Goal: Task Accomplishment & Management: Manage account settings

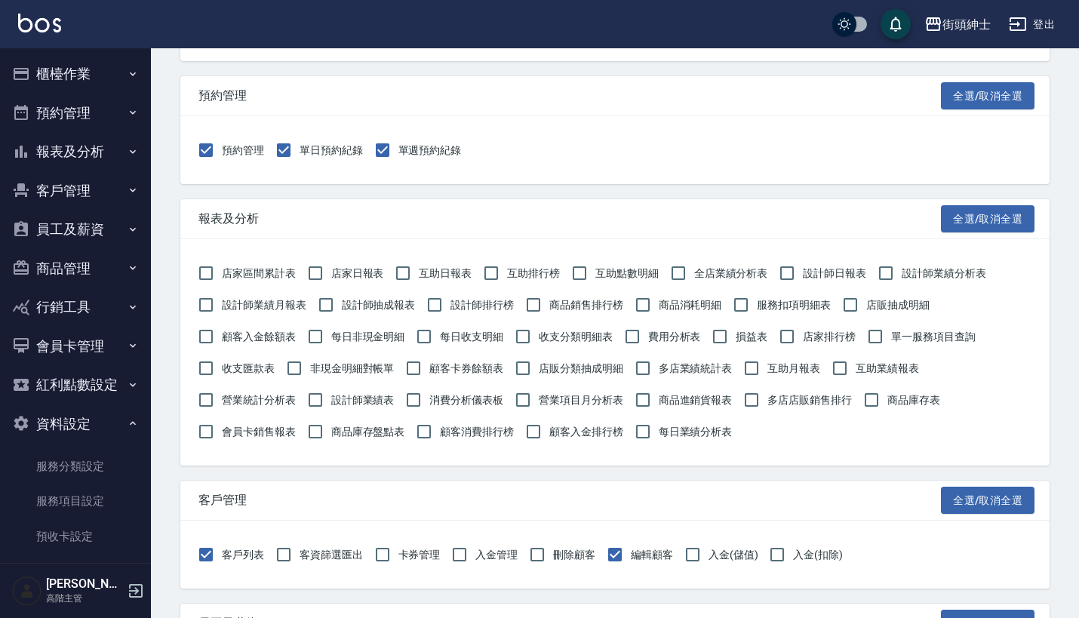
scroll to position [254, 0]
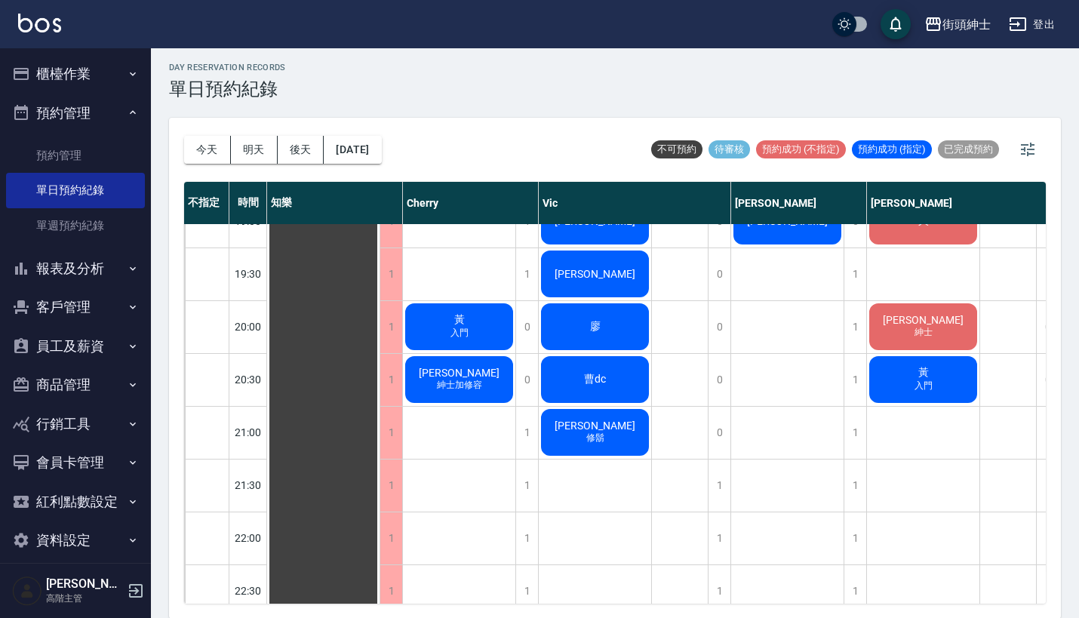
scroll to position [1088, 0]
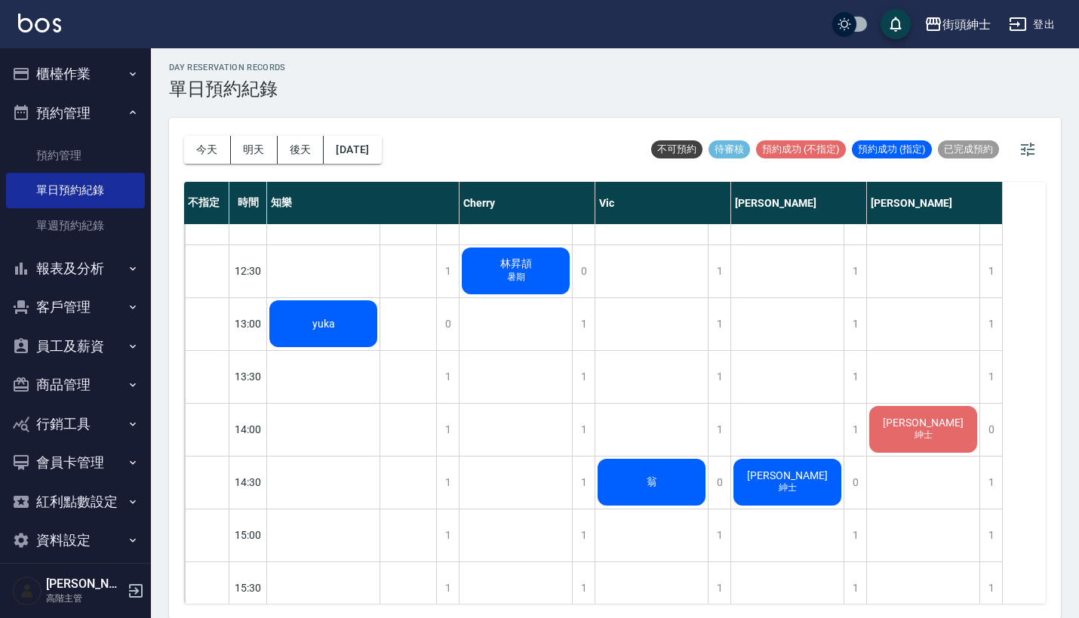
scroll to position [314, 0]
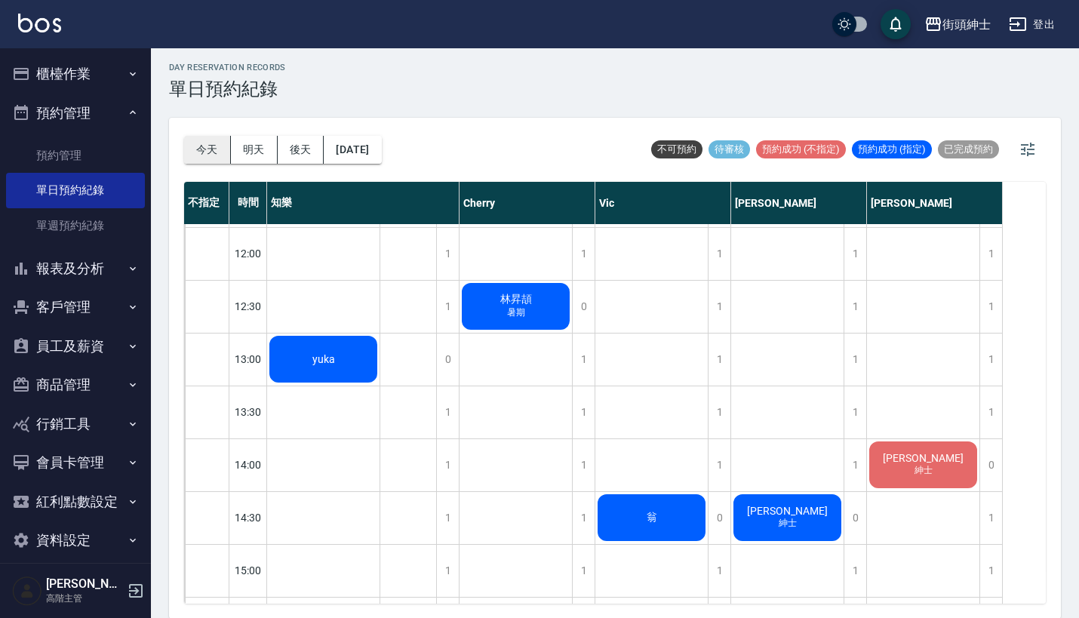
click at [199, 149] on button "今天" at bounding box center [207, 150] width 47 height 28
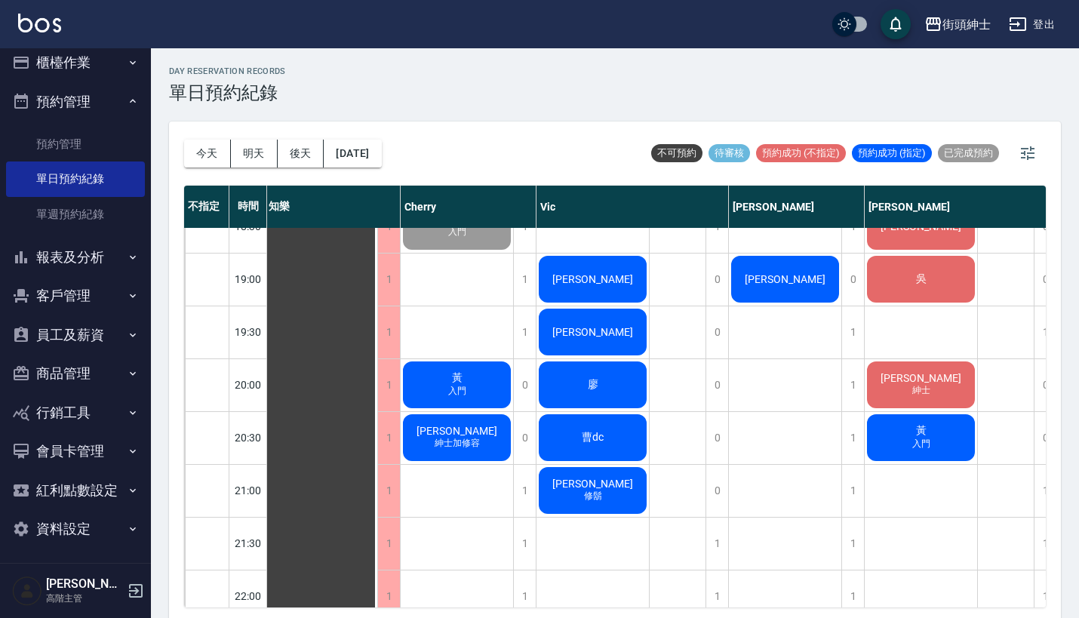
scroll to position [11, 0]
click at [381, 148] on button "[DATE]" at bounding box center [352, 154] width 57 height 28
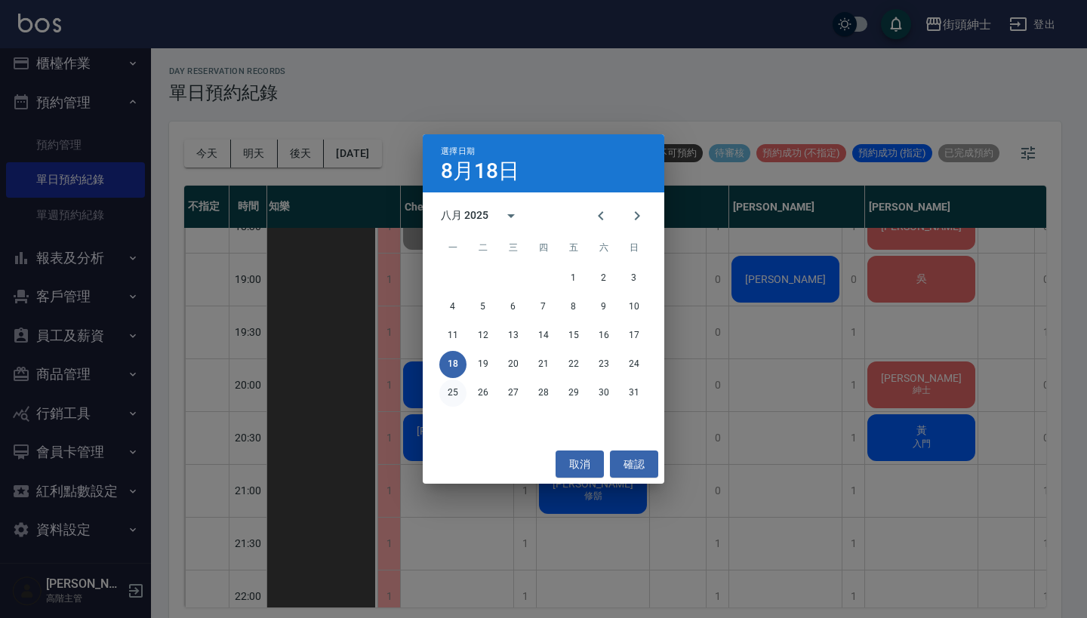
click at [453, 396] on button "25" at bounding box center [452, 393] width 27 height 27
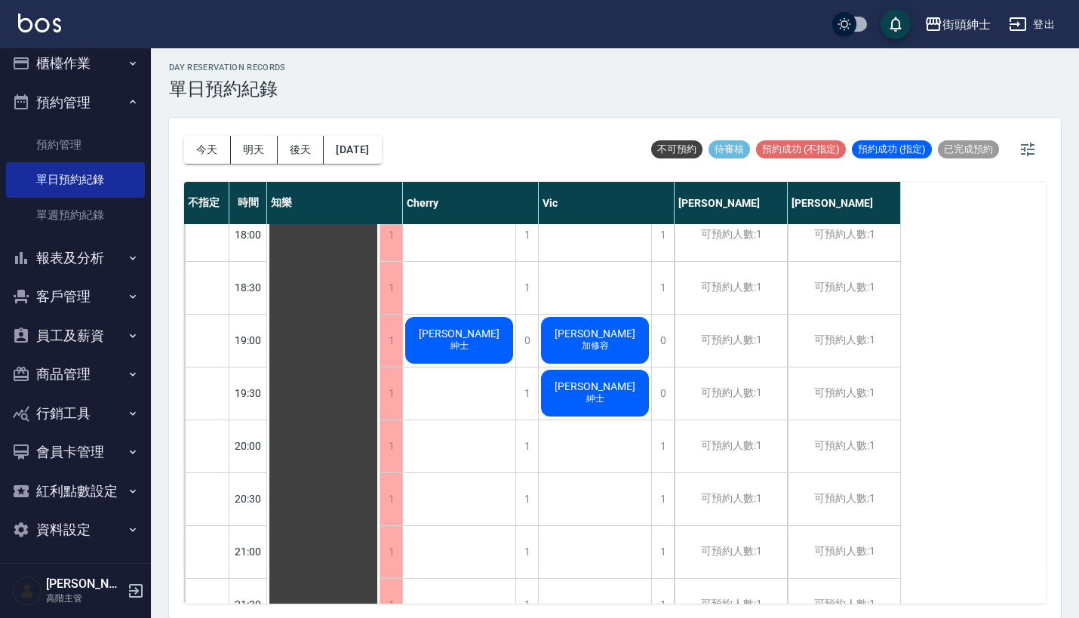
scroll to position [957, 0]
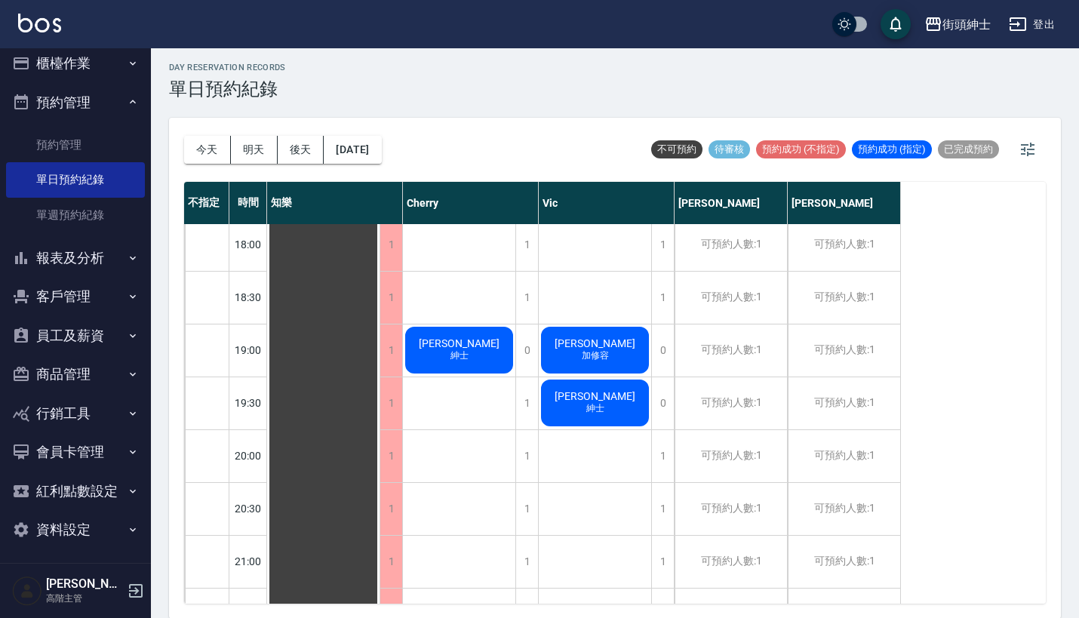
click at [380, 364] on div "王桑 紳士" at bounding box center [323, 33] width 112 height 1531
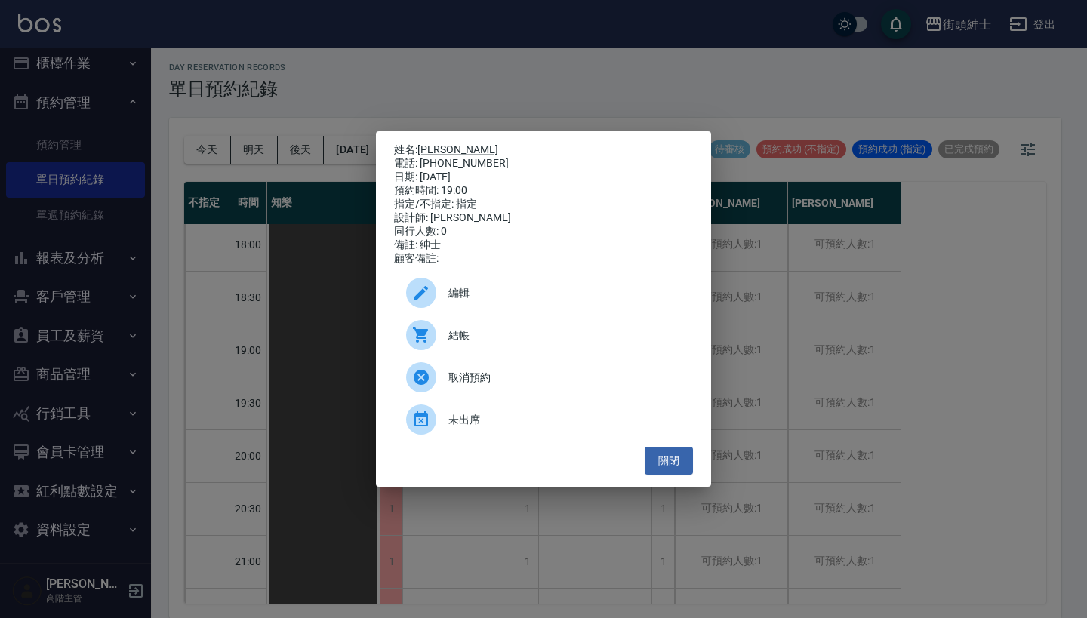
click at [503, 397] on div "取消預約" at bounding box center [543, 377] width 299 height 42
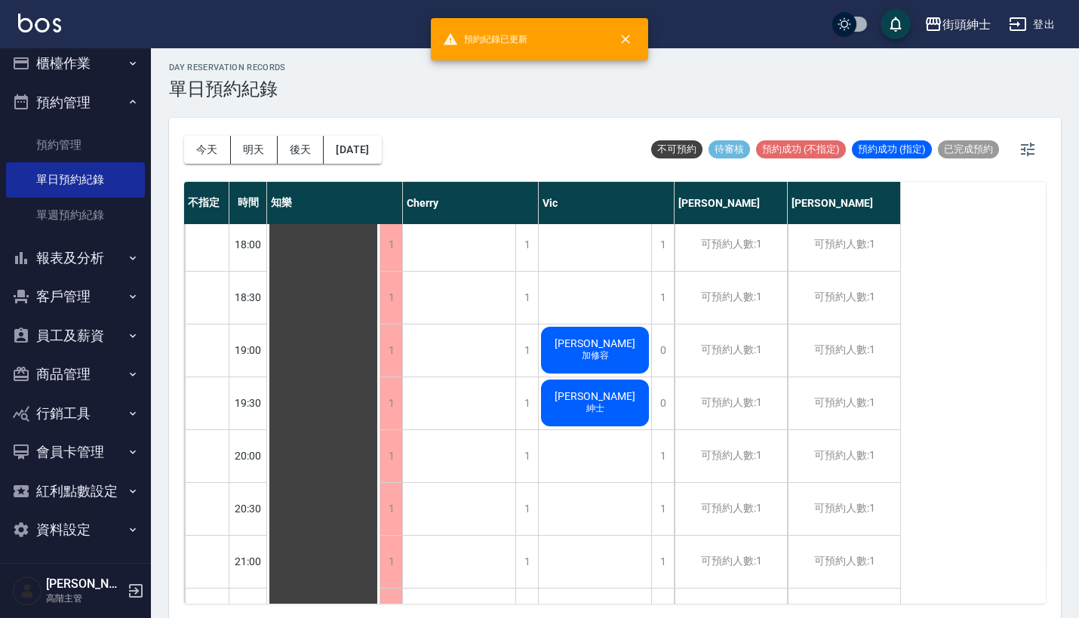
click at [337, 40] on span "[PERSON_NAME]" at bounding box center [323, 33] width 27 height 14
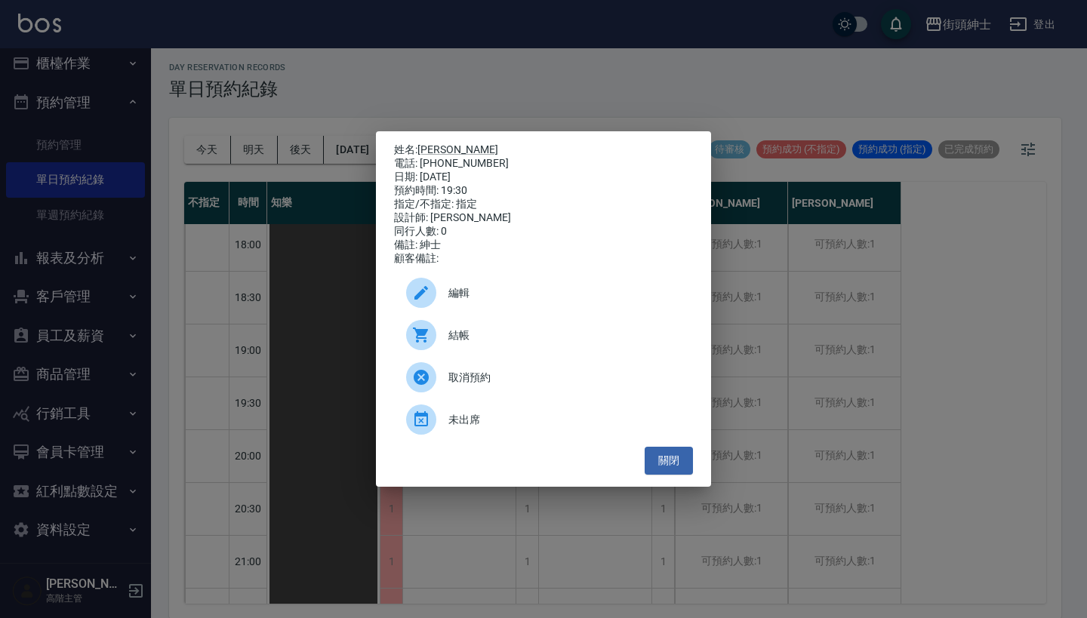
click at [543, 377] on span "取消預約" at bounding box center [564, 378] width 232 height 16
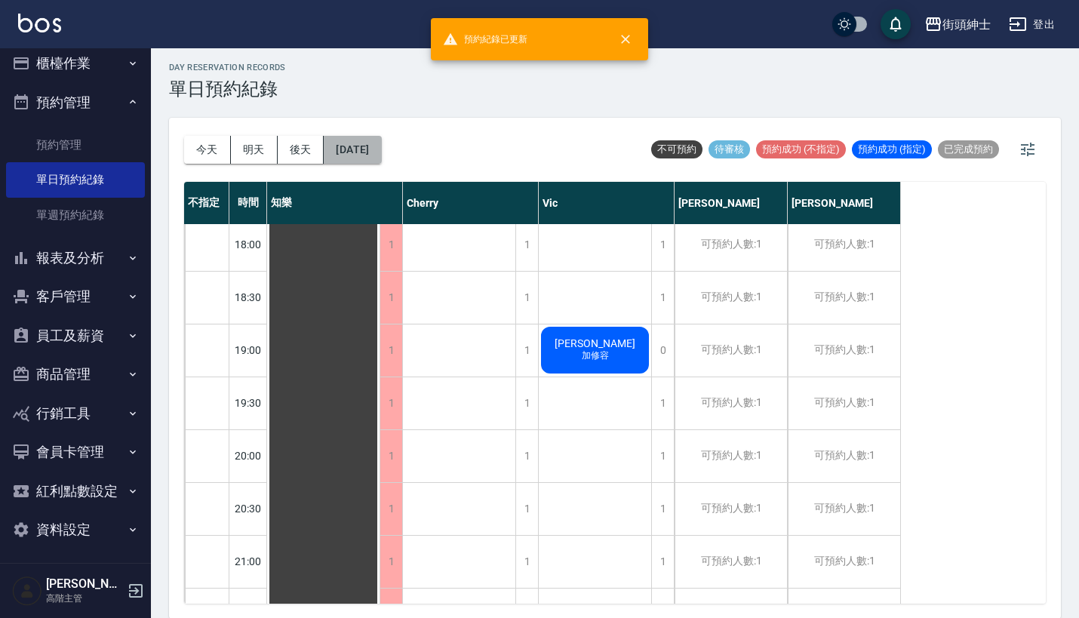
click at [381, 143] on button "2025/08/25" at bounding box center [352, 150] width 57 height 28
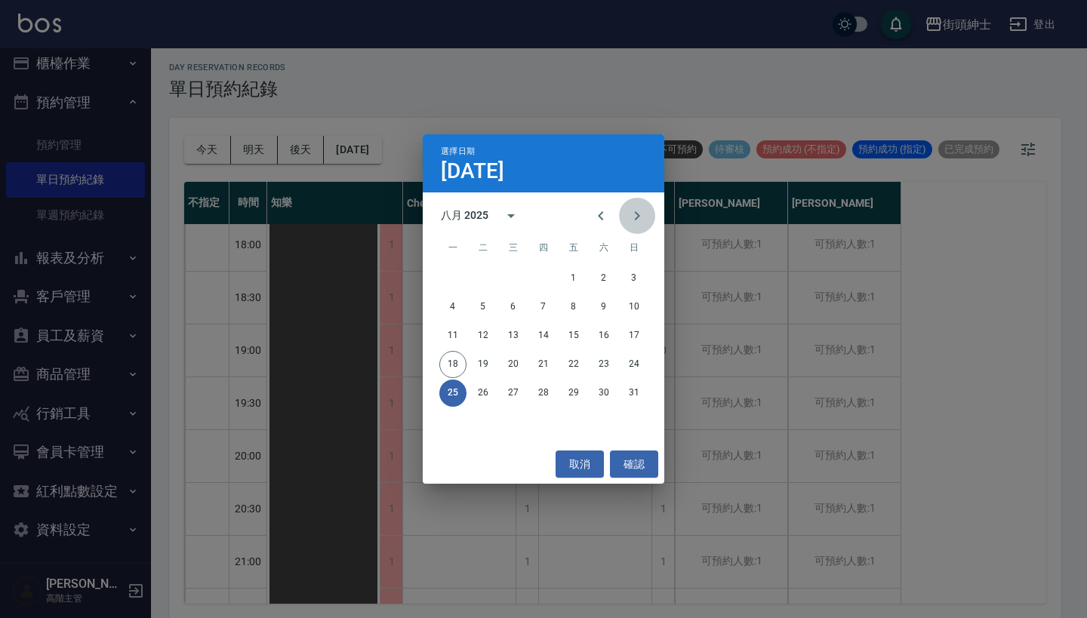
click at [636, 220] on icon "Next month" at bounding box center [637, 216] width 18 height 18
click at [511, 281] on button "3" at bounding box center [513, 278] width 27 height 27
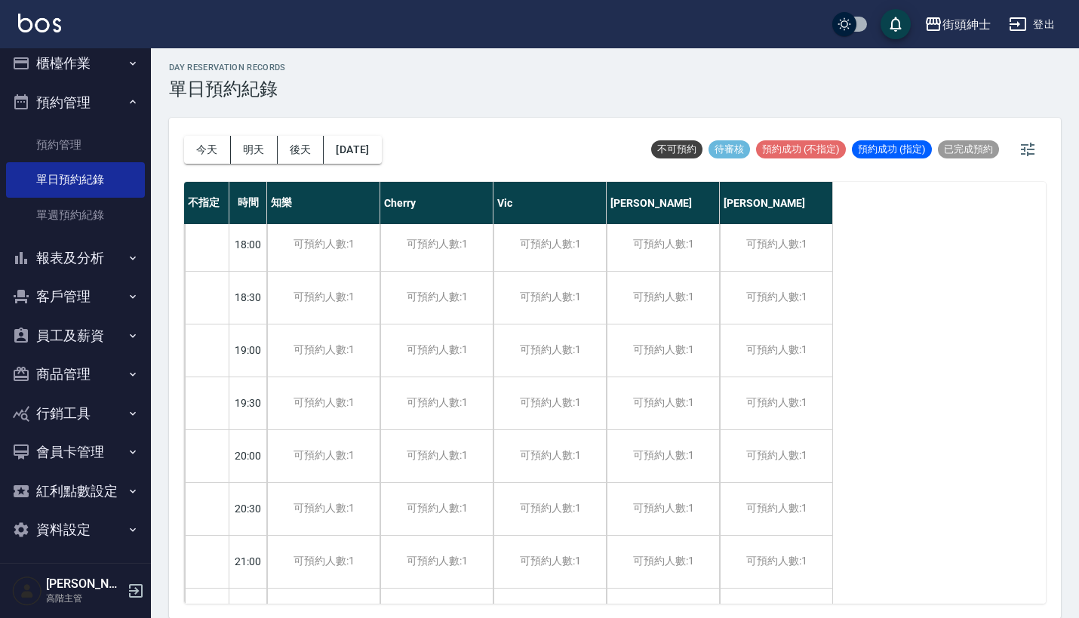
scroll to position [925, 0]
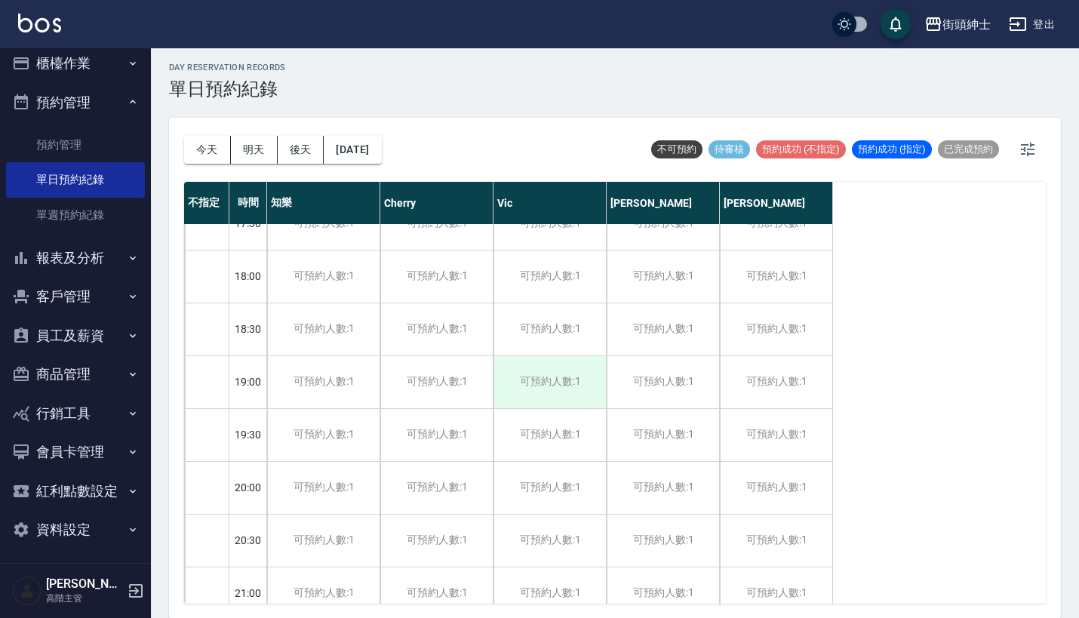
click at [550, 384] on div "可預約人數:1" at bounding box center [550, 382] width 112 height 52
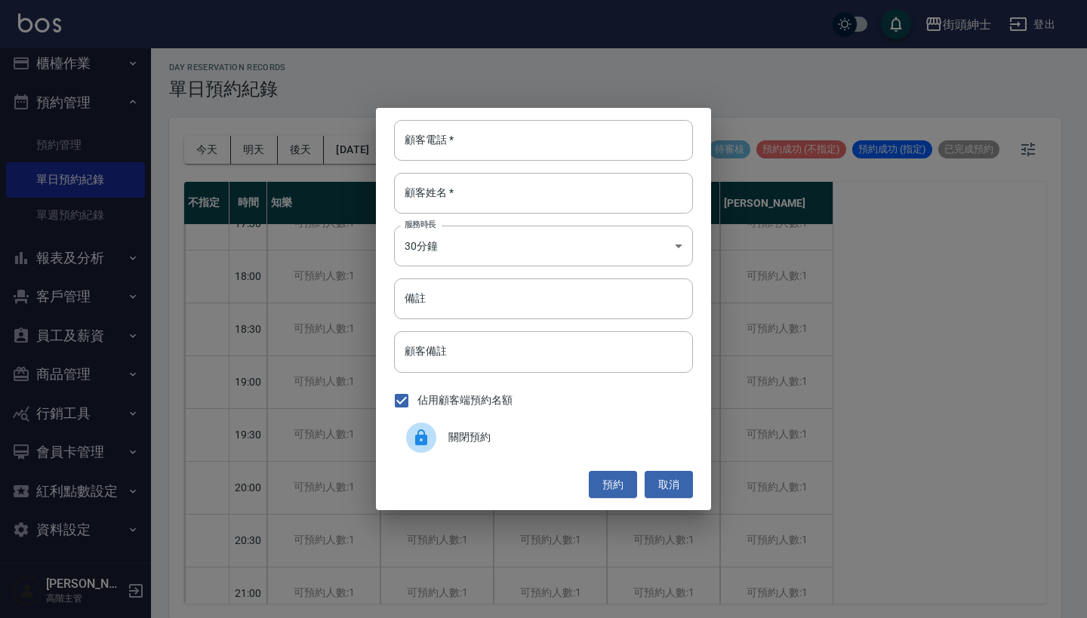
click at [463, 435] on span "關閉預約" at bounding box center [564, 437] width 232 height 16
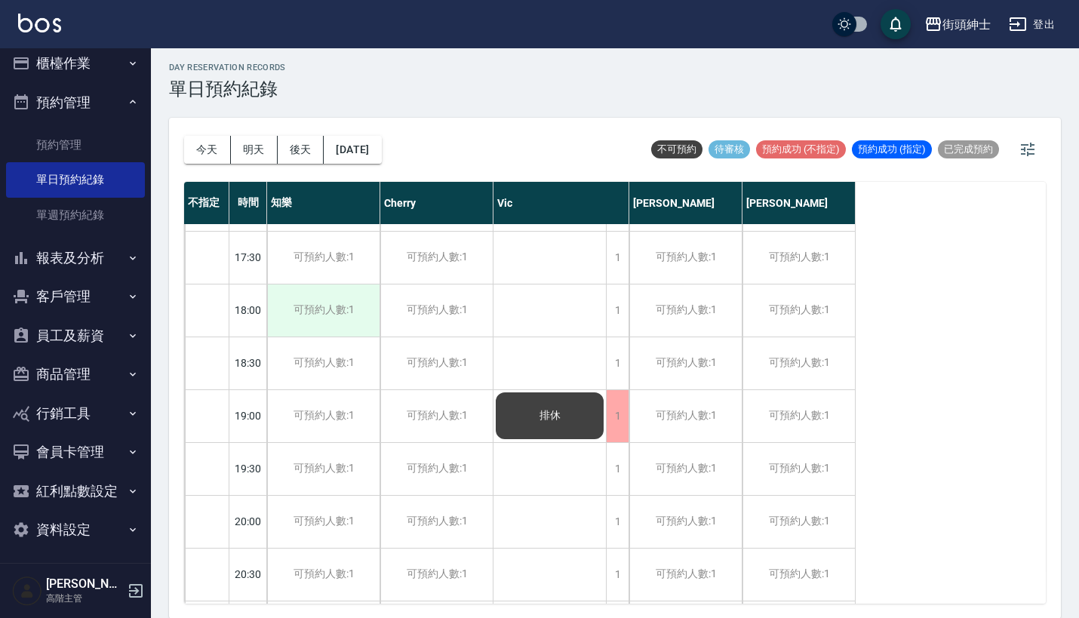
scroll to position [848, 0]
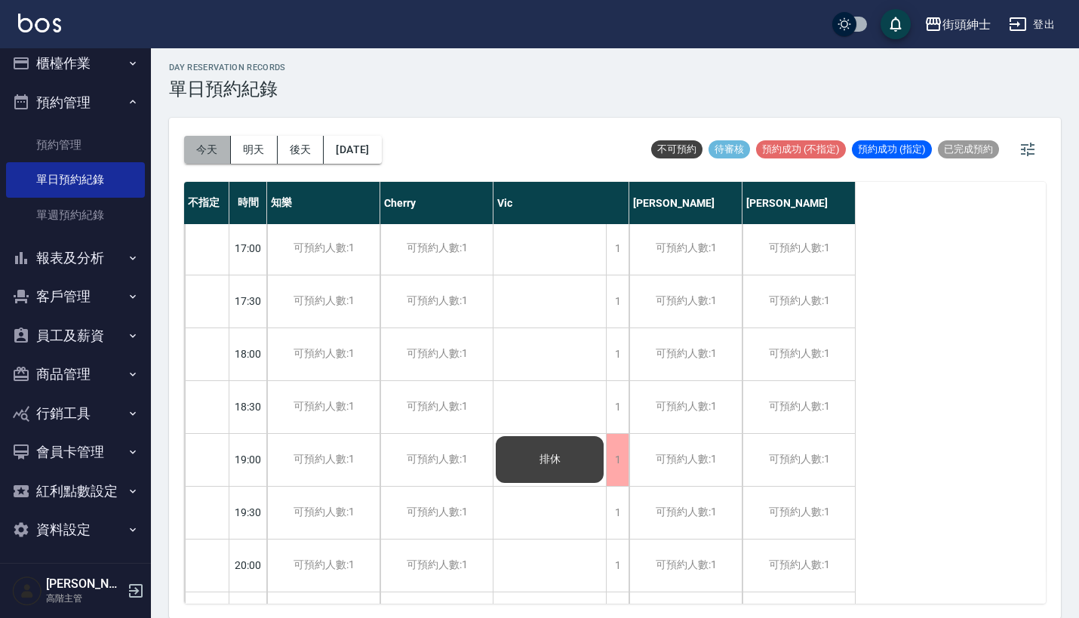
click at [214, 153] on button "今天" at bounding box center [207, 150] width 47 height 28
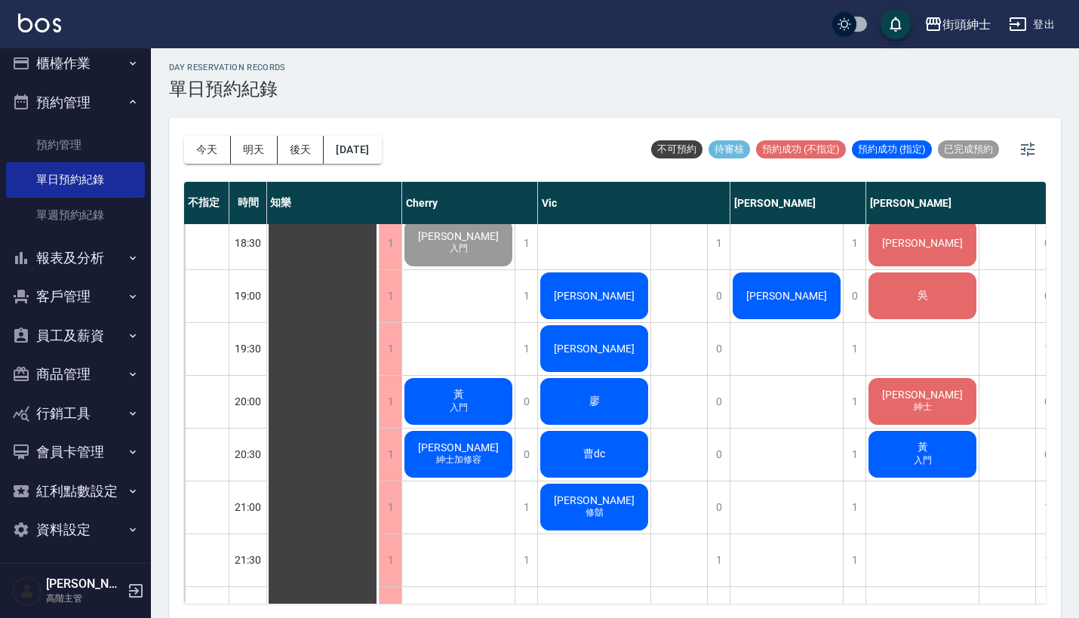
scroll to position [1011, 1]
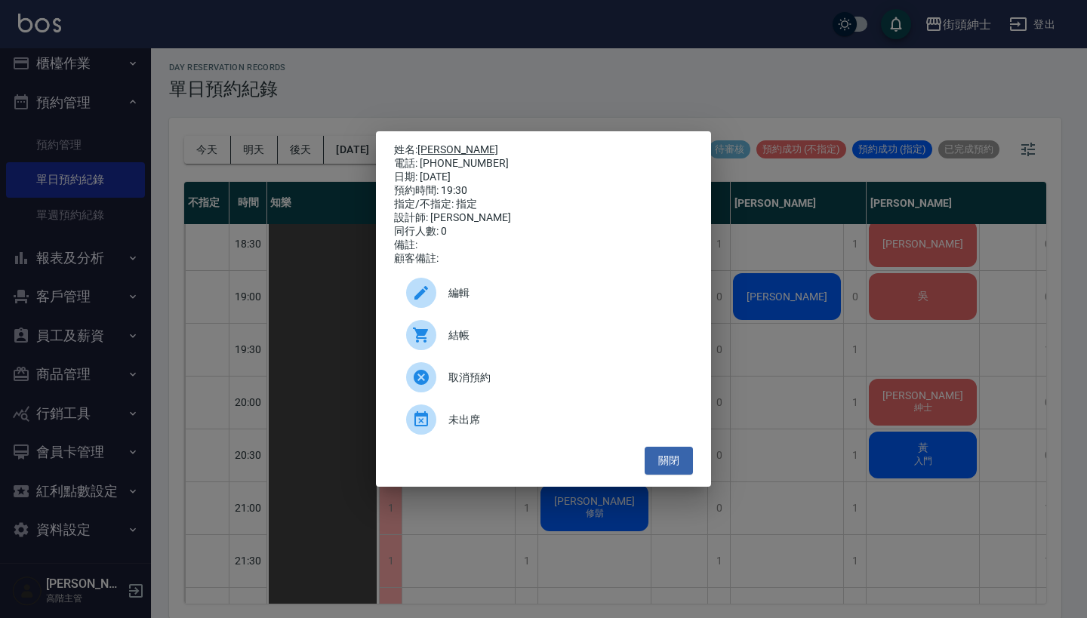
drag, startPoint x: 504, startPoint y: 154, endPoint x: 425, endPoint y: 143, distance: 80.0
click at [425, 143] on div "姓名: 王桑 電話: 0916-952-023 日期: 2025/08/18 預約時間: 19:30 指定/不指定: 指定 設計師: Vic 同行人數: 0 …" at bounding box center [543, 204] width 299 height 122
copy div "姓名: 王桑 電話: 0916-952-023"
click at [503, 85] on div "姓名: 王桑 電話: 0916-952-023 日期: 2025/08/18 預約時間: 19:30 指定/不指定: 指定 設計師: Vic 同行人數: 0 …" at bounding box center [543, 309] width 1087 height 618
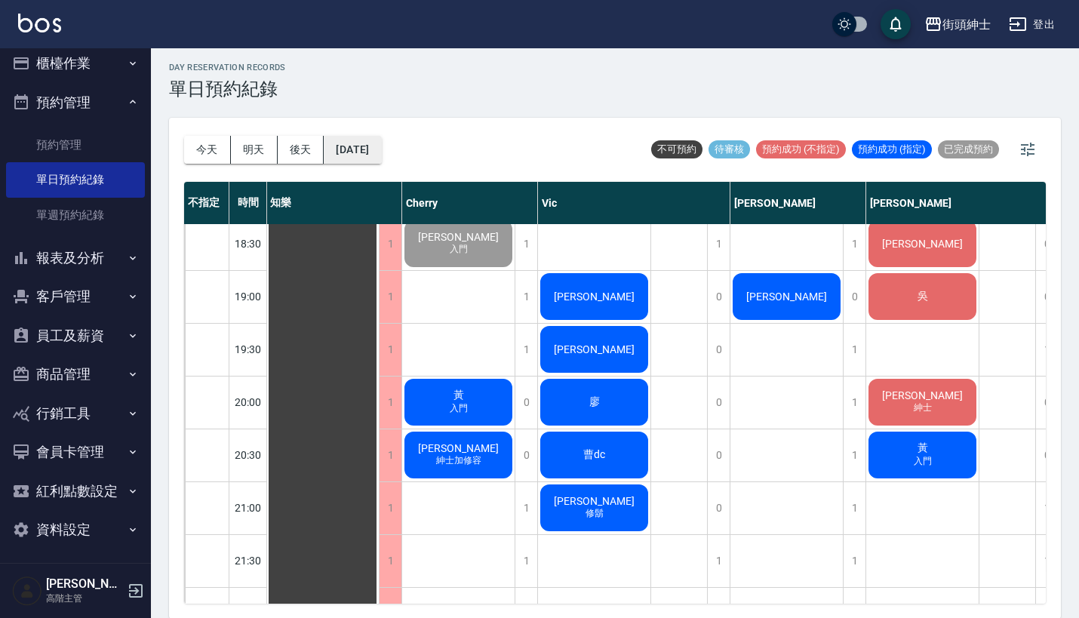
click at [377, 146] on button "[DATE]" at bounding box center [352, 150] width 57 height 28
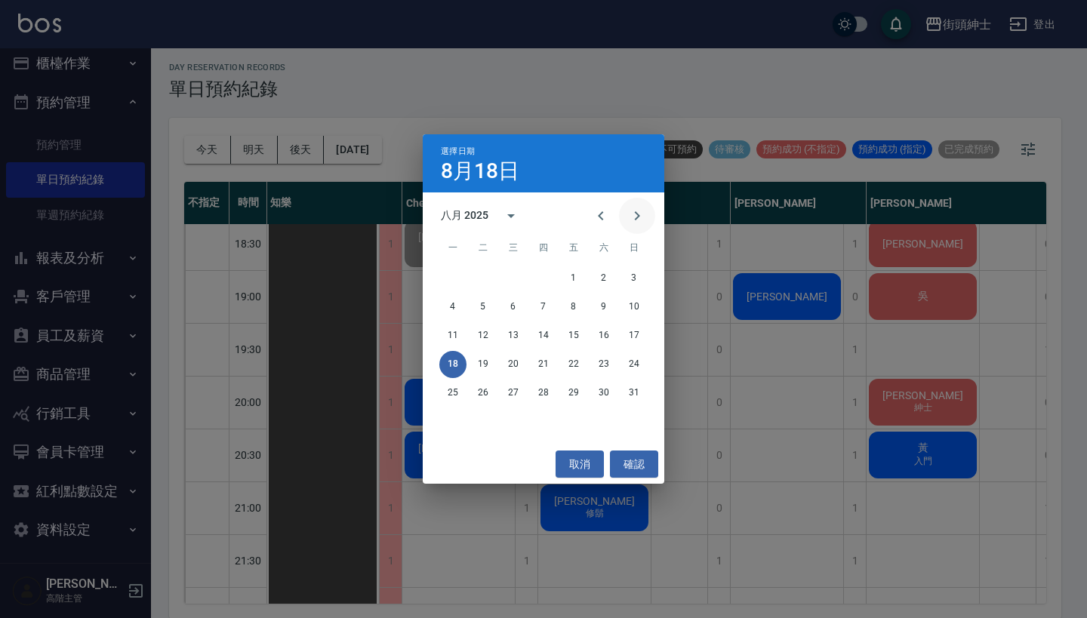
click at [633, 214] on icon "Next month" at bounding box center [637, 216] width 18 height 18
click at [604, 217] on icon "Previous month" at bounding box center [601, 216] width 18 height 18
click at [635, 217] on icon "Next month" at bounding box center [637, 216] width 18 height 18
click at [516, 276] on button "3" at bounding box center [513, 278] width 27 height 27
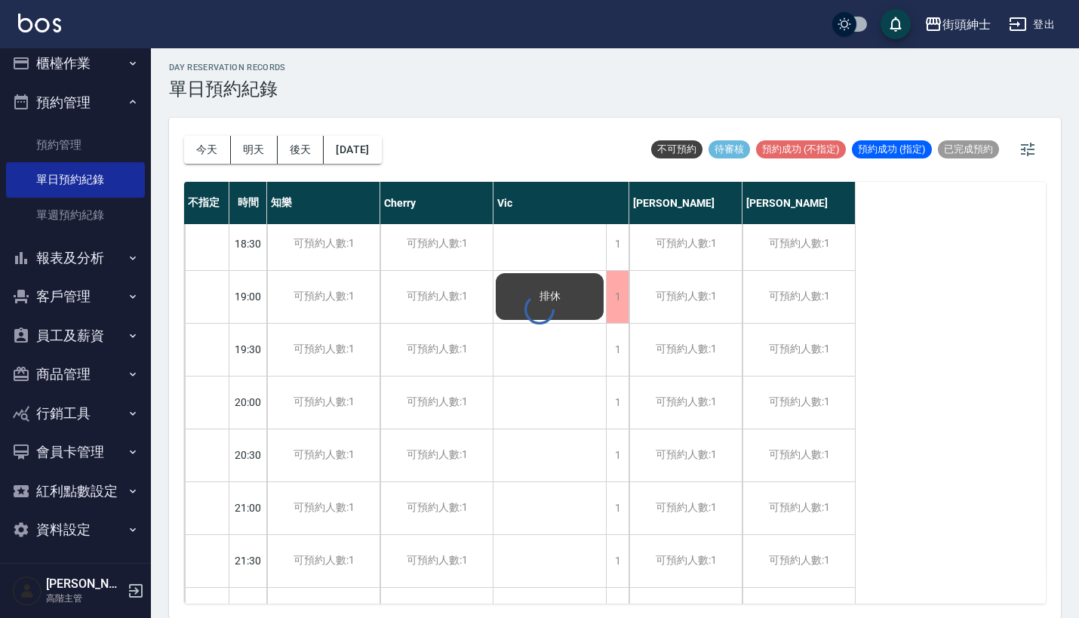
scroll to position [1011, 0]
click at [561, 302] on span "排休" at bounding box center [550, 297] width 27 height 14
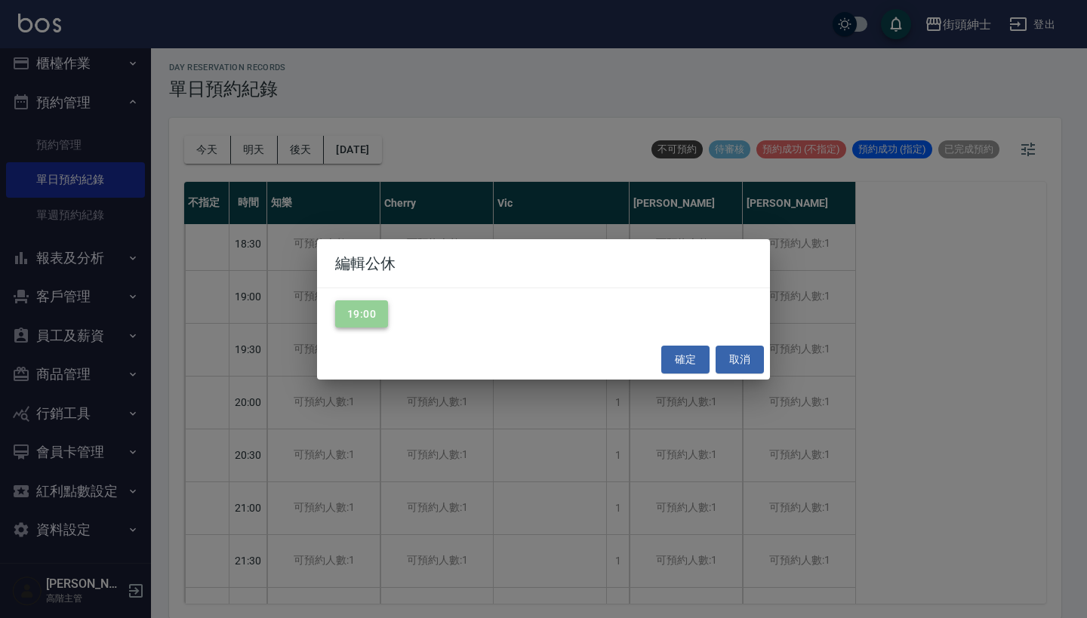
click at [387, 306] on button "19:00" at bounding box center [361, 314] width 53 height 28
click at [677, 365] on button "確定" at bounding box center [685, 360] width 48 height 28
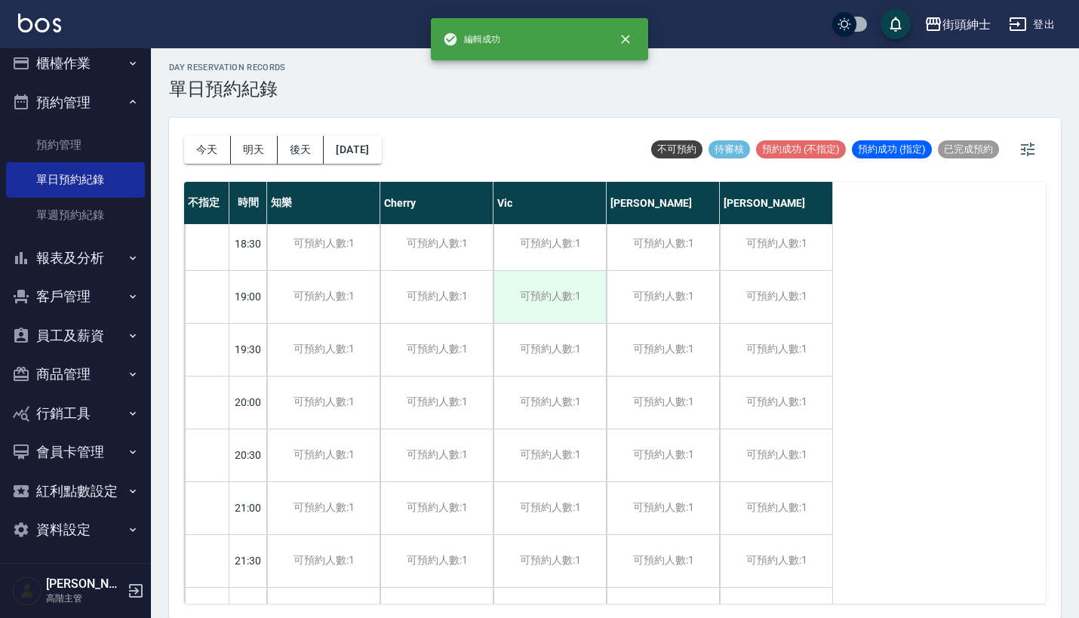
click at [568, 298] on div "可預約人數:1" at bounding box center [550, 297] width 112 height 52
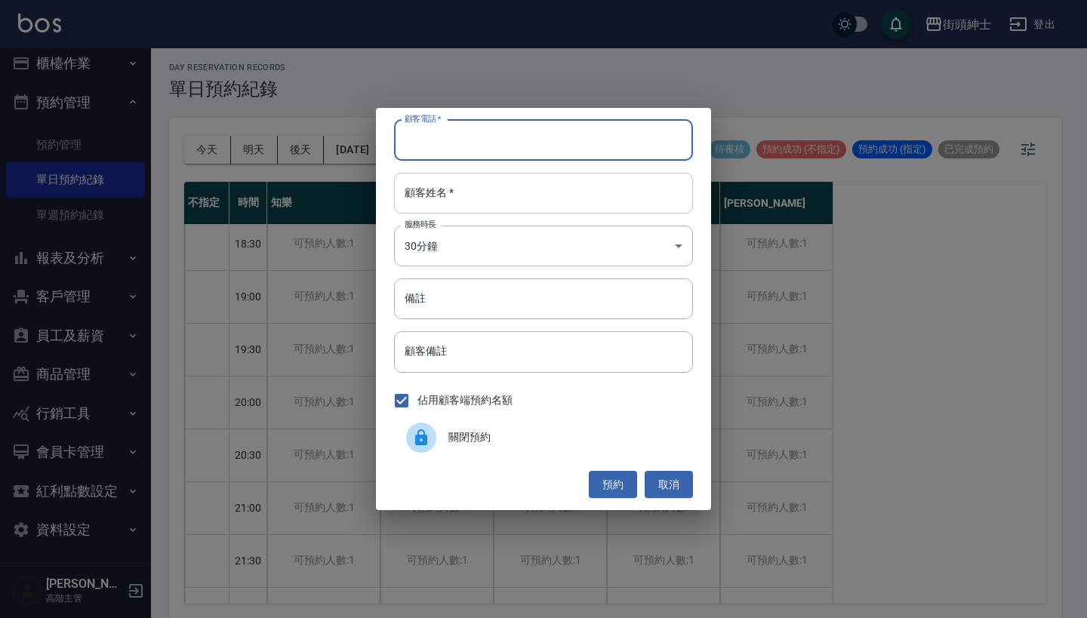
paste input "王桑 電話: 0916-952-023"
type input "王桑 電話: 0916-952-023"
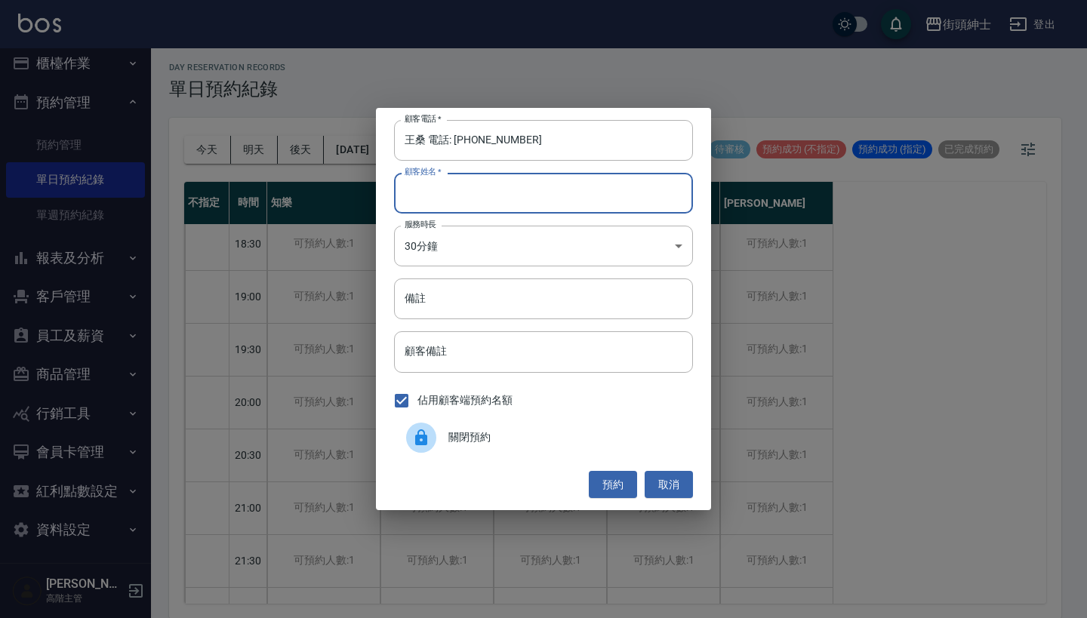
paste input "王桑 電話: 0916-952-023"
type input "王桑 電話: 0916-952-023"
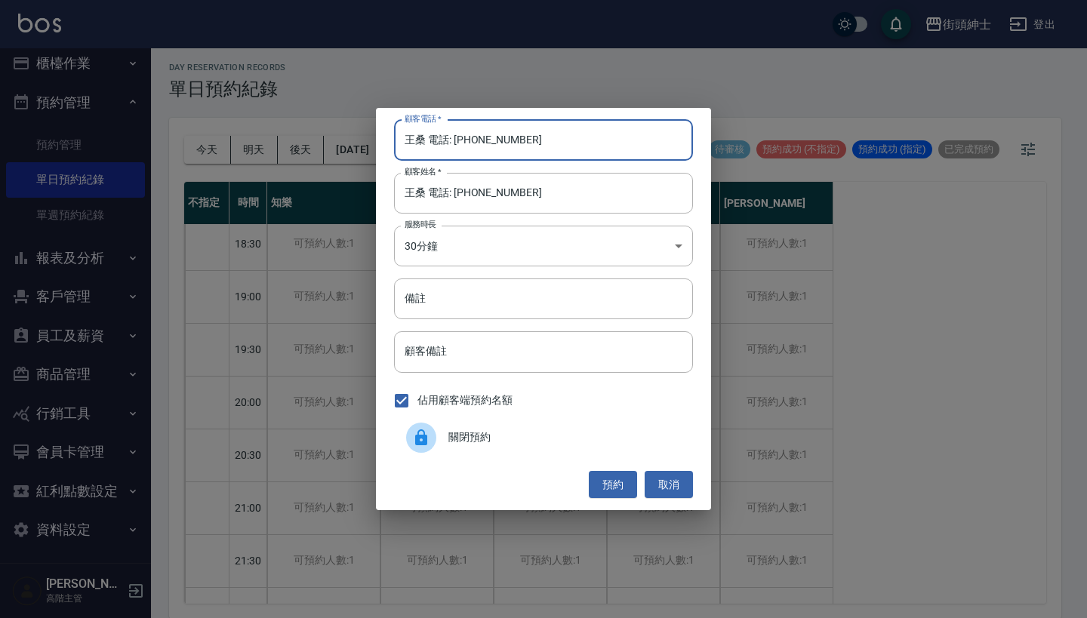
drag, startPoint x: 454, startPoint y: 139, endPoint x: 336, endPoint y: 139, distance: 117.8
click at [345, 139] on div "顧客電話   * 王桑 電話: 0916-952-023 顧客電話   * 顧客姓名   * 王桑 電話: 0916-952-023 顧客姓名   * 服務時…" at bounding box center [543, 309] width 1087 height 618
type input "[PHONE_NUMBER]"
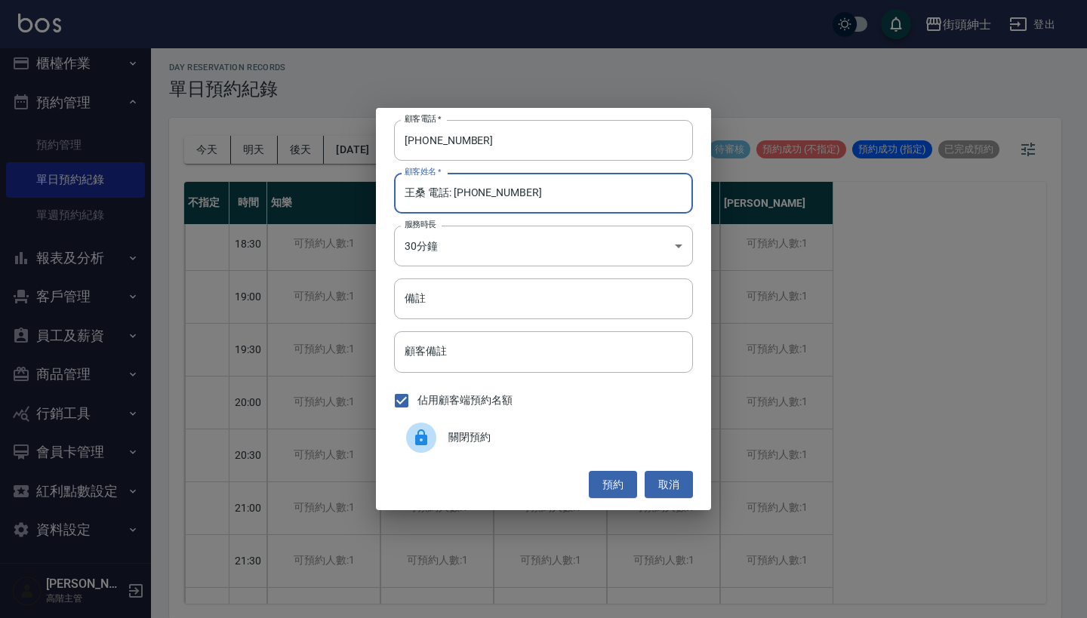
drag, startPoint x: 536, startPoint y: 207, endPoint x: 422, endPoint y: 192, distance: 114.9
click at [422, 192] on input "王桑 電話: 0916-952-023" at bounding box center [543, 193] width 299 height 41
type input "[PERSON_NAME]"
click at [623, 487] on button "預約" at bounding box center [613, 485] width 48 height 28
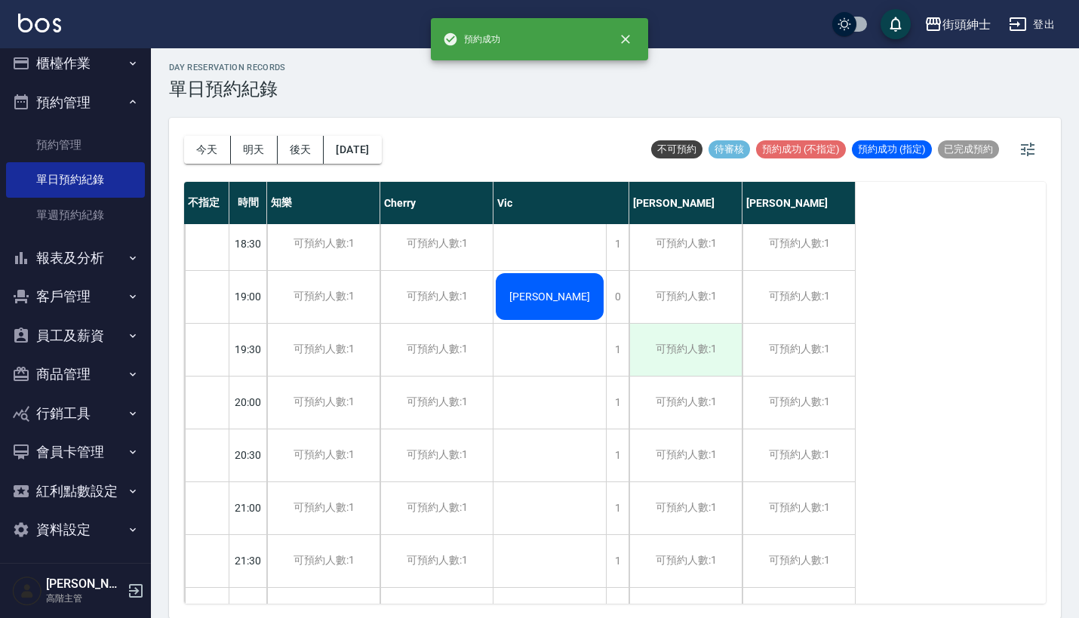
click at [703, 348] on div "可預約人數:1" at bounding box center [686, 350] width 112 height 52
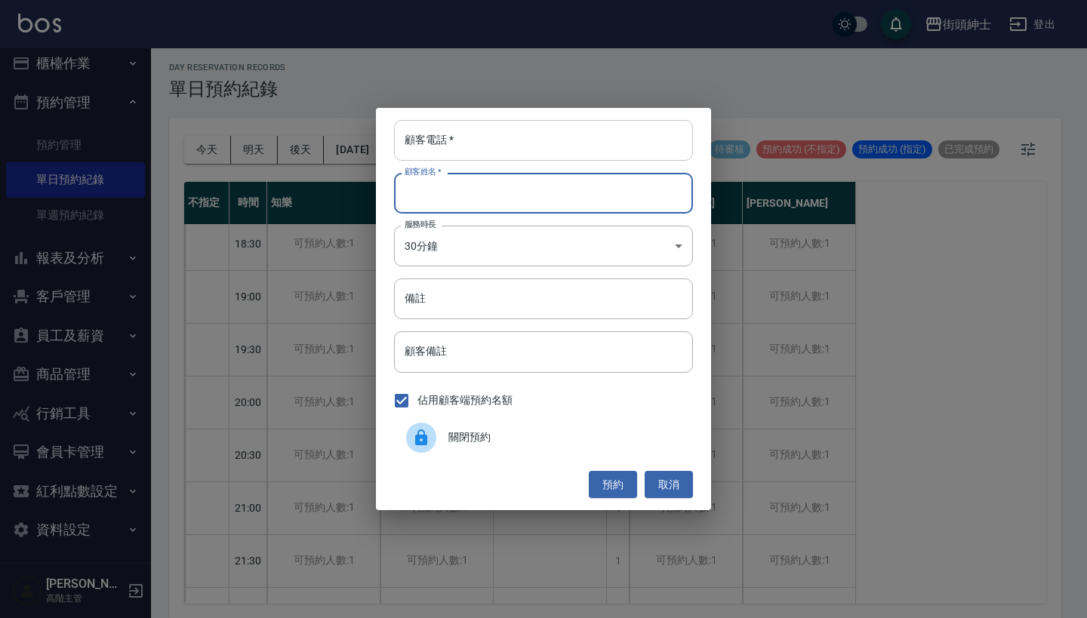
click at [497, 141] on input "顧客電話   *" at bounding box center [543, 140] width 299 height 41
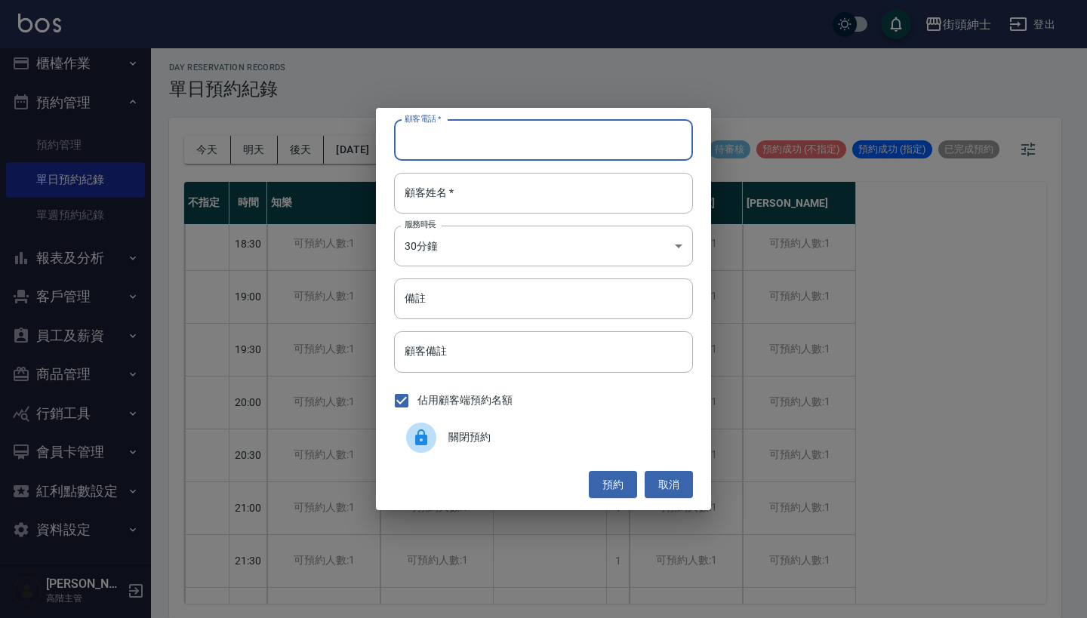
paste input "王桑 電話: 0916-952-023"
type input "王桑 電話: 0916-952-023"
click at [504, 181] on input "顧客姓名   *" at bounding box center [543, 193] width 299 height 41
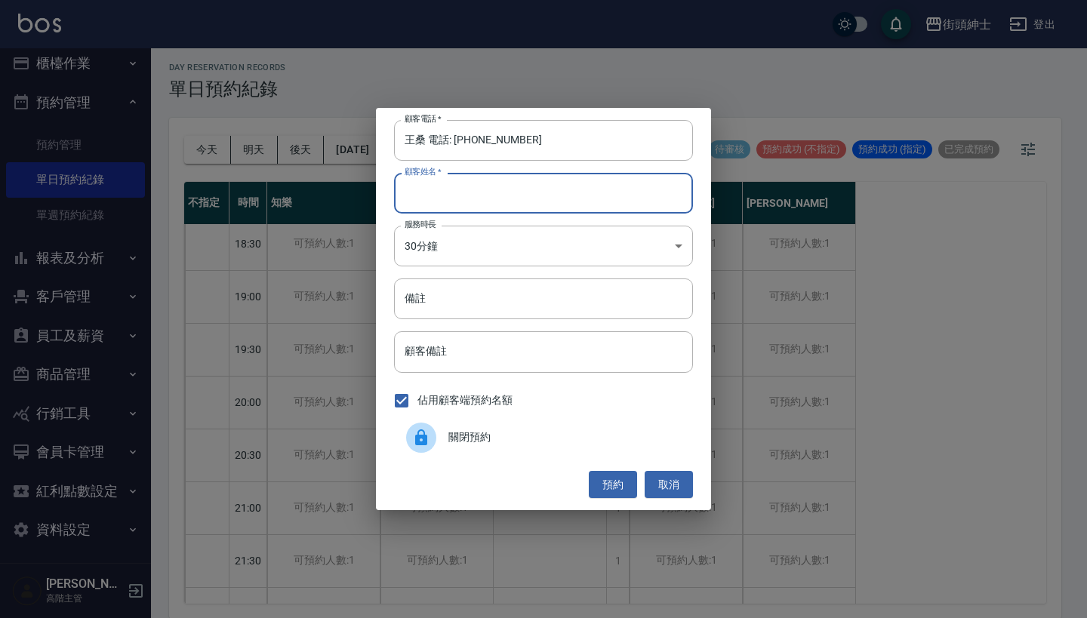
paste input "王桑 電話: 0916-952-023"
type input "王桑 電話: 0916-952-023"
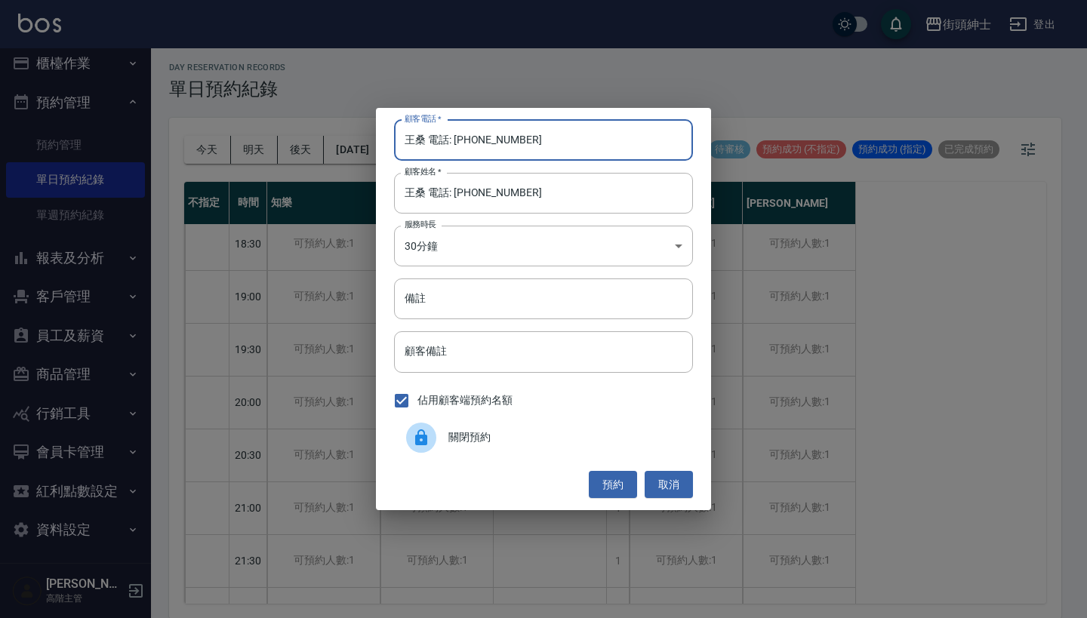
drag, startPoint x: 454, startPoint y: 140, endPoint x: 356, endPoint y: 140, distance: 98.9
click at [359, 140] on div "顧客電話   * 王桑 電話: 0916-952-023 顧客電話   * 顧客姓名   * 王桑 電話: 0916-952-023 顧客姓名   * 服務時…" at bounding box center [543, 309] width 1087 height 618
type input "[PHONE_NUMBER]"
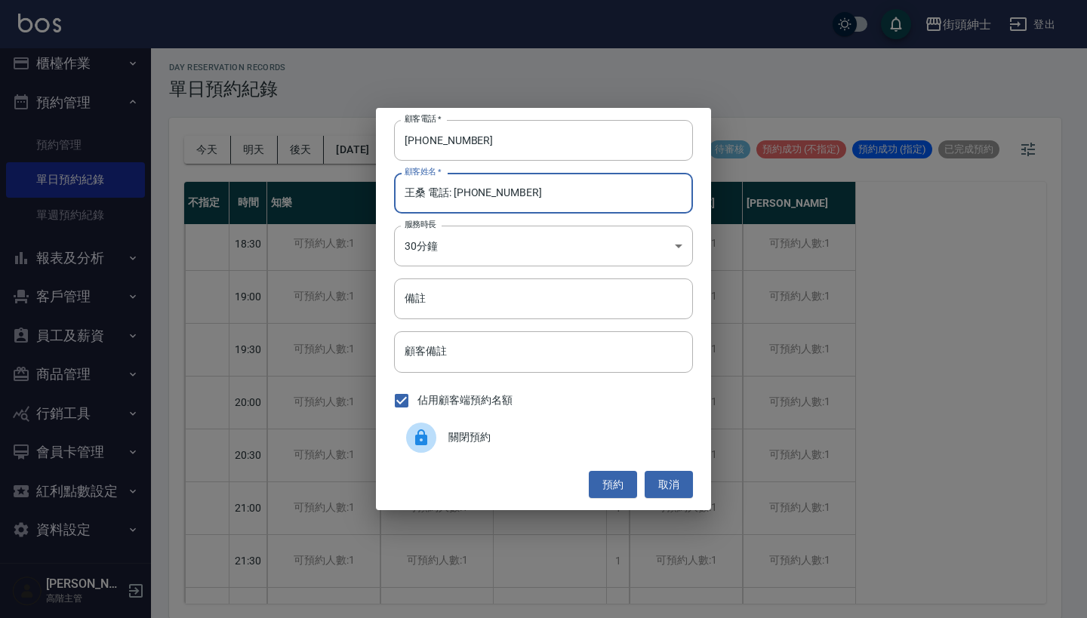
drag, startPoint x: 540, startPoint y: 191, endPoint x: 426, endPoint y: 191, distance: 113.2
click at [426, 191] on input "王桑 電話: 0916-952-023" at bounding box center [543, 193] width 299 height 41
type input "[PERSON_NAME]"
click at [613, 474] on button "預約" at bounding box center [613, 485] width 48 height 28
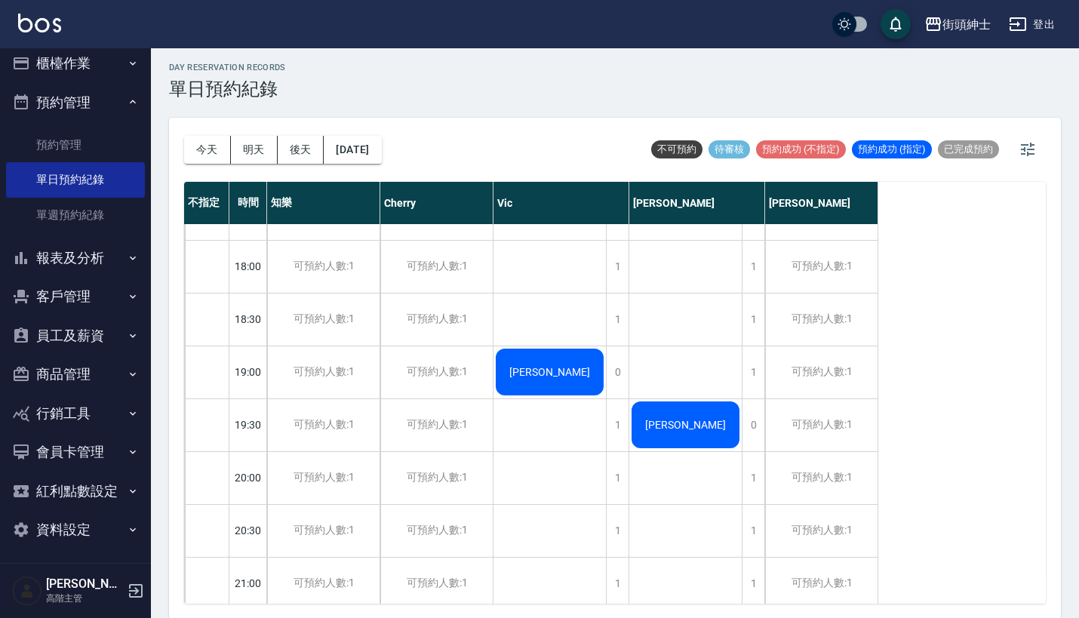
scroll to position [971, 0]
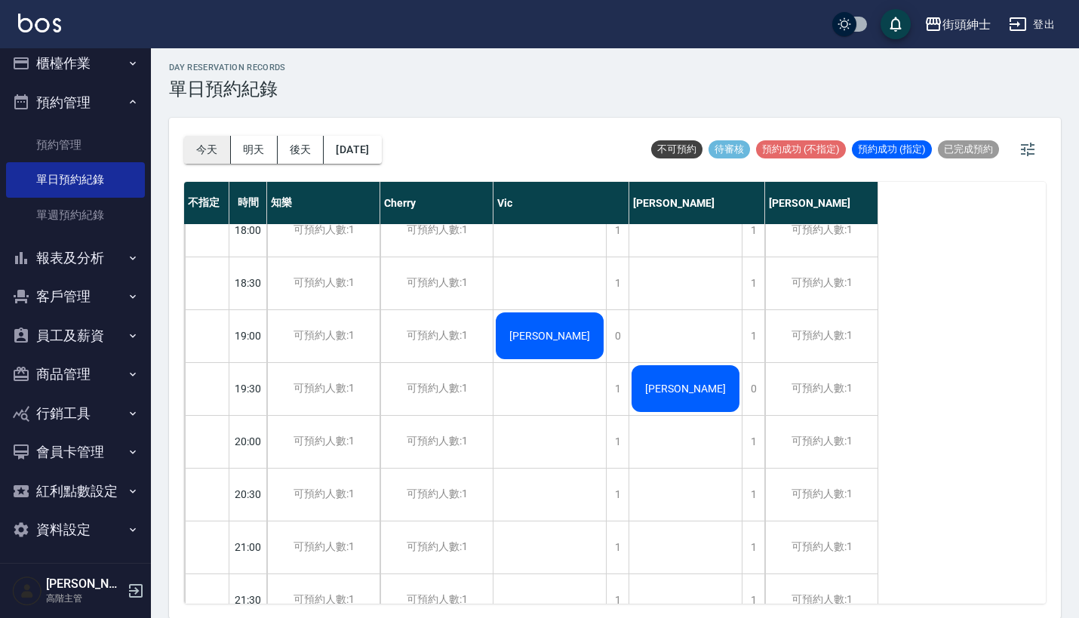
click at [211, 146] on button "今天" at bounding box center [207, 150] width 47 height 28
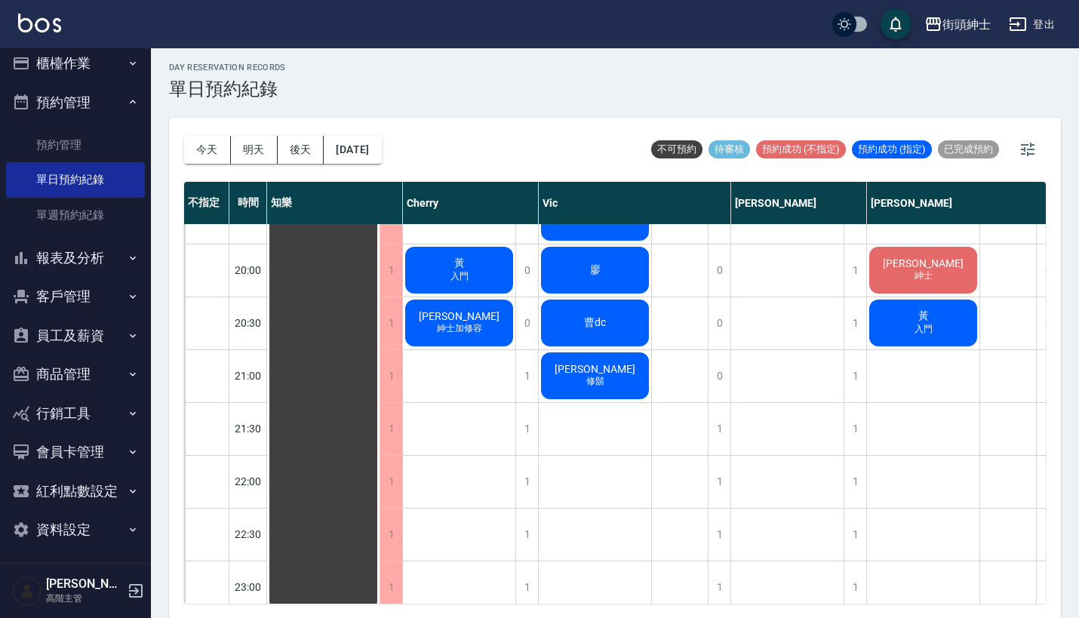
scroll to position [1158, 0]
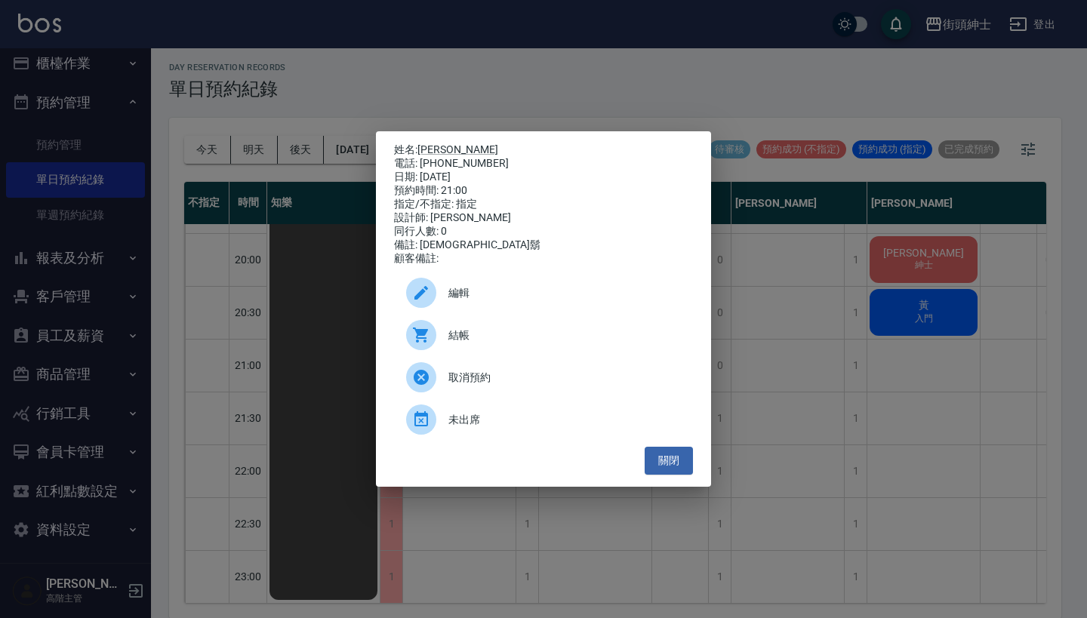
click at [499, 386] on span "取消預約" at bounding box center [564, 378] width 232 height 16
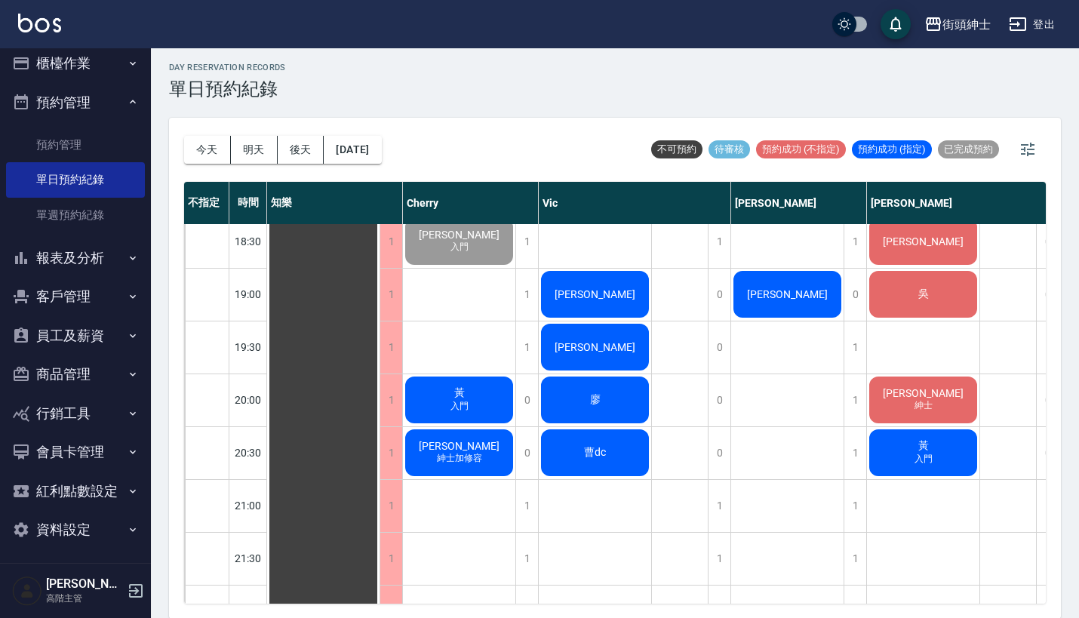
scroll to position [974, 0]
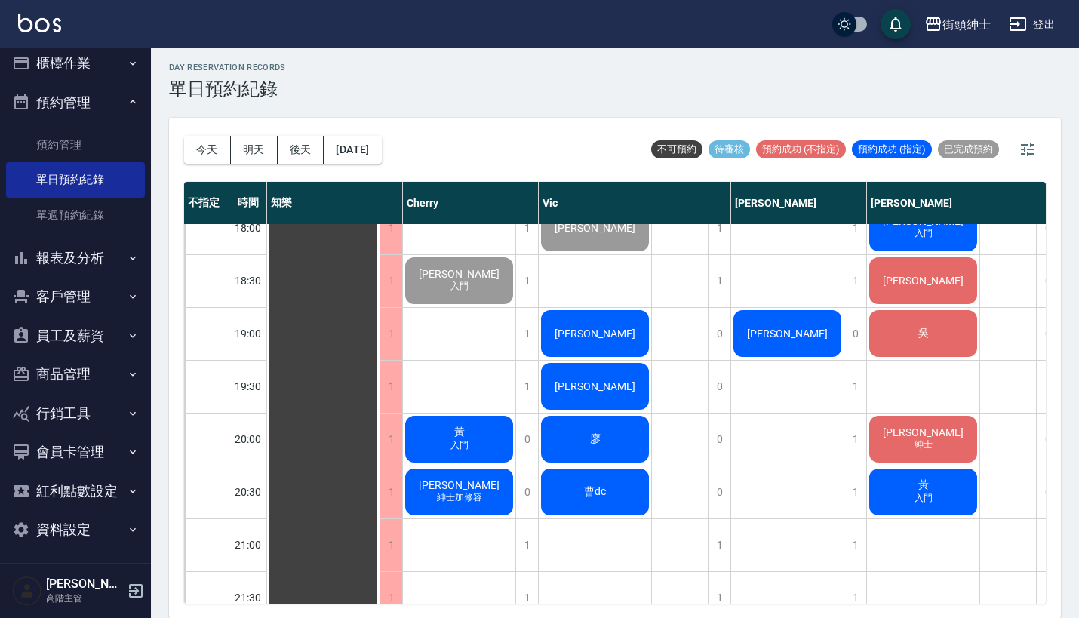
click at [380, 321] on div "吳" at bounding box center [323, 16] width 112 height 1531
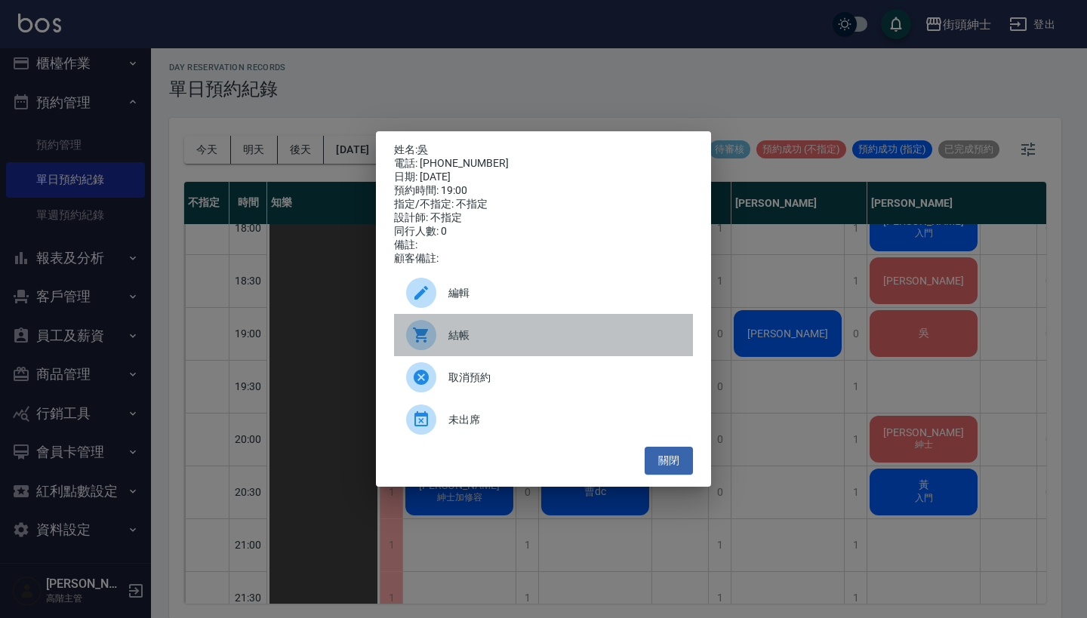
click at [566, 343] on span "結帳" at bounding box center [564, 336] width 232 height 16
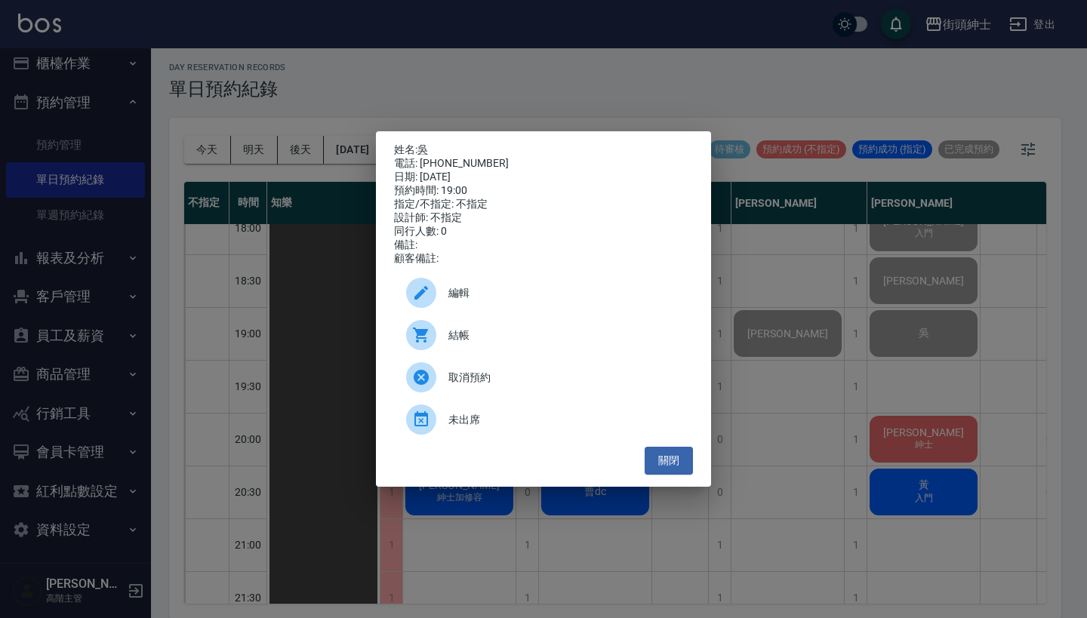
click at [494, 115] on div "姓名: 吳 電話: 0983828998 日期: 2025/08/18 預約時間: 19:00 指定/不指定: 不指定 設計師: 不指定 同行人數: 0 備註…" at bounding box center [543, 309] width 1087 height 618
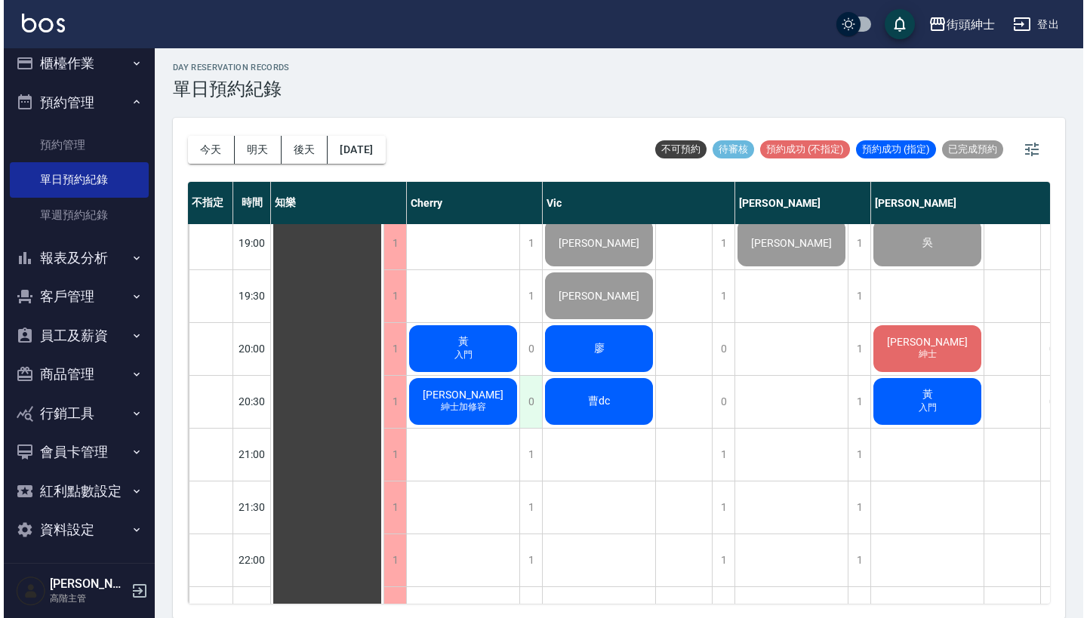
scroll to position [1057, 0]
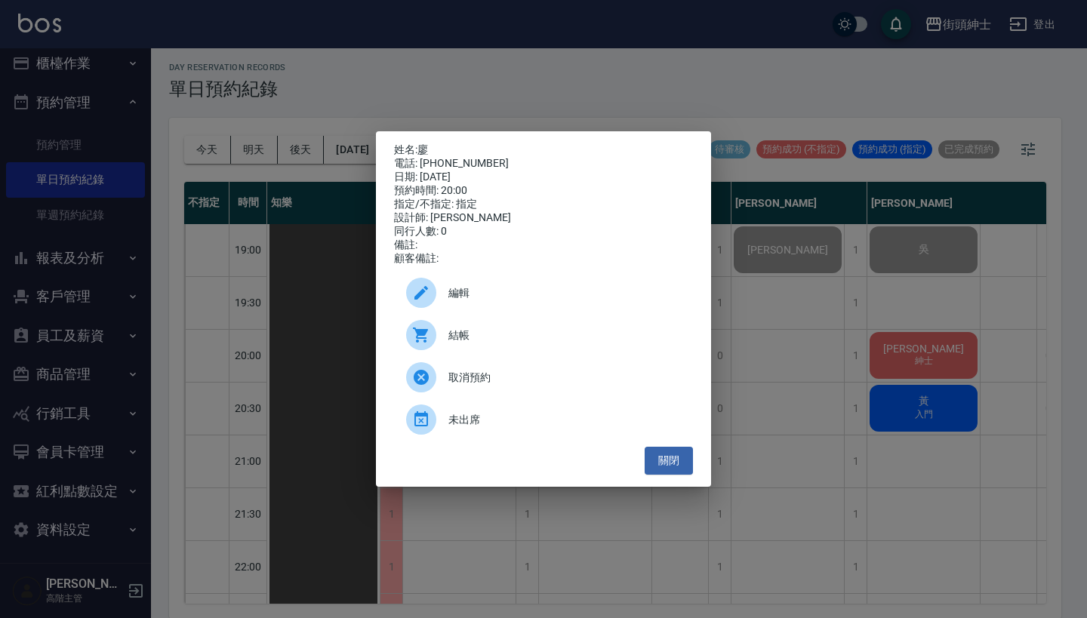
click at [516, 343] on span "結帳" at bounding box center [564, 336] width 232 height 16
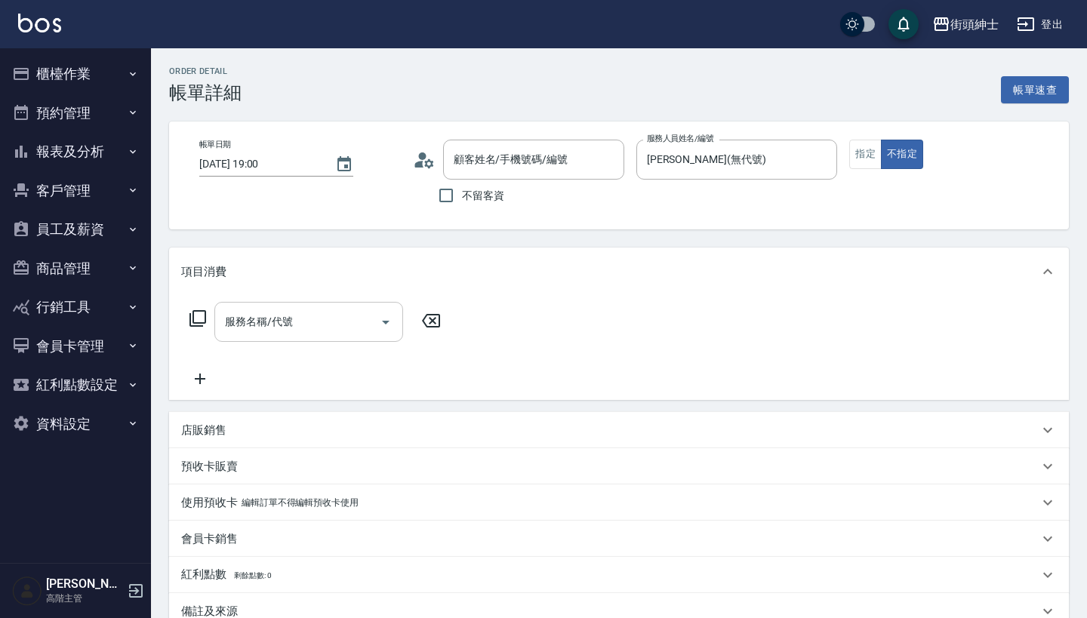
type input "吳/0983828998/null"
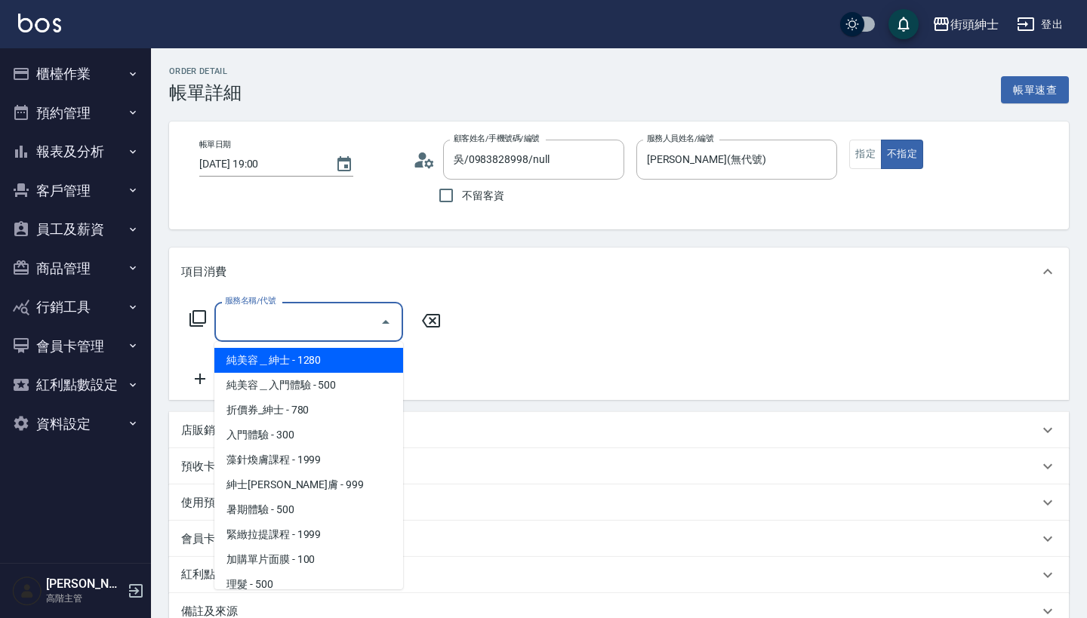
click at [286, 318] on div "服務名稱/代號 服務名稱/代號" at bounding box center [308, 322] width 189 height 40
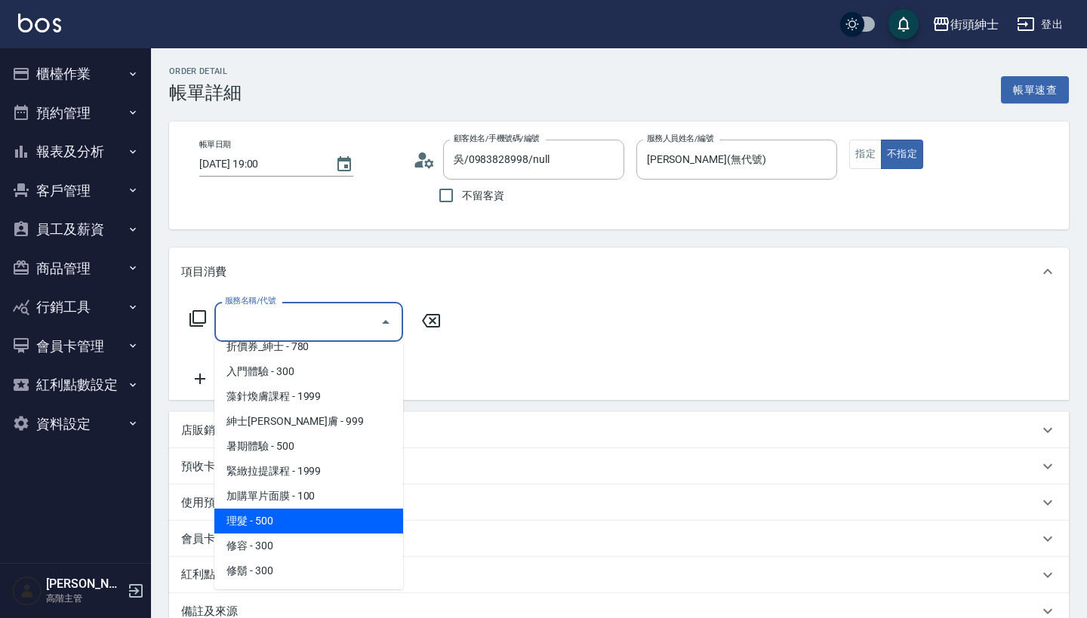
scroll to position [64, 0]
click at [318, 514] on span "理髮 - 500" at bounding box center [308, 521] width 189 height 25
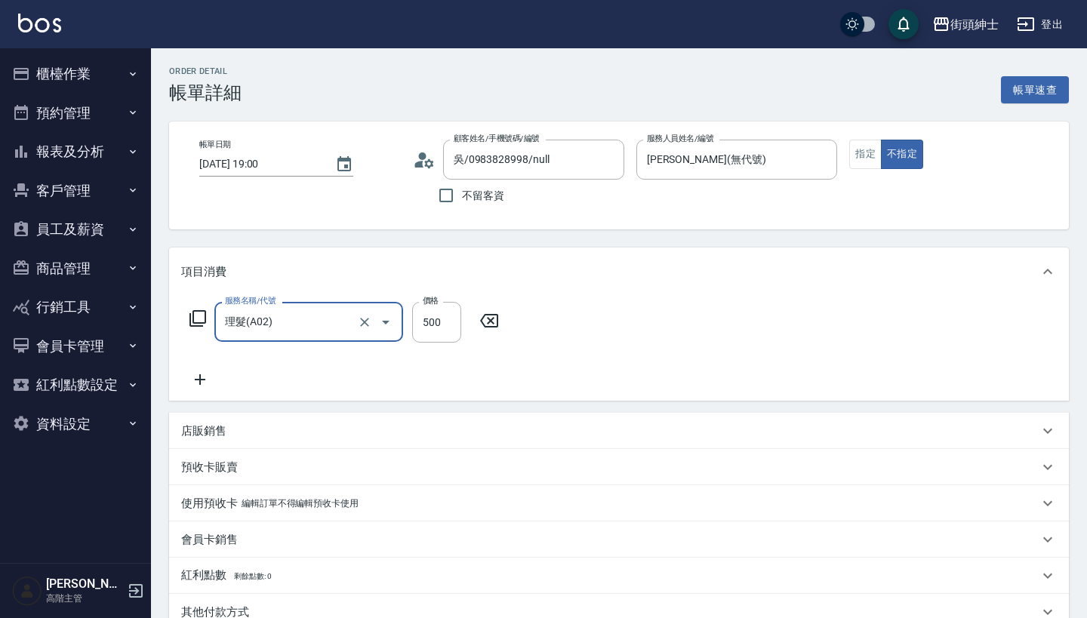
type input "理髮(A02)"
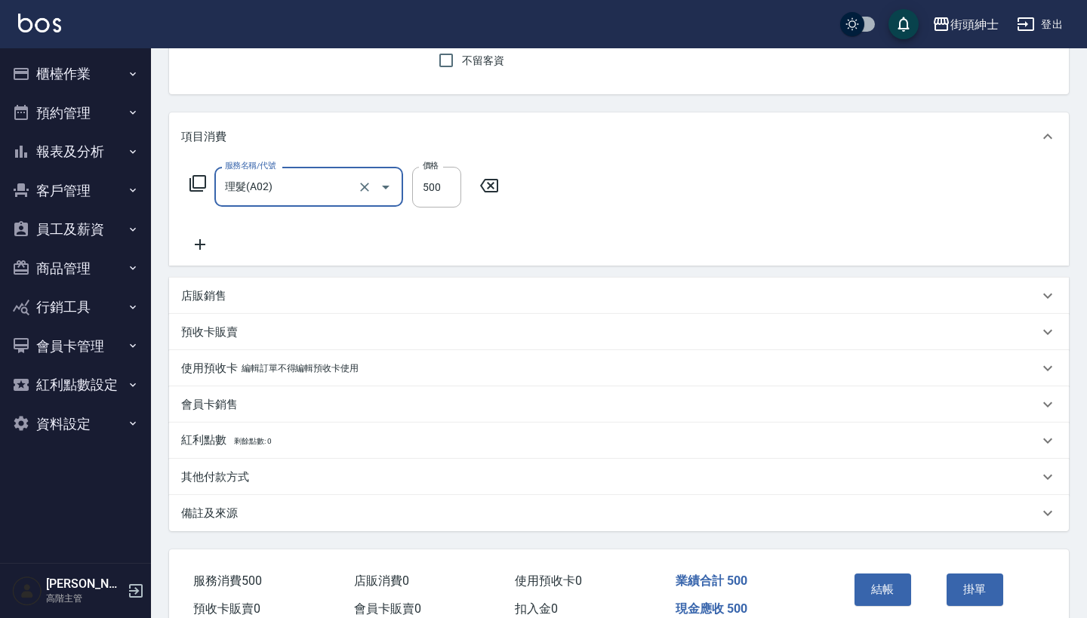
scroll to position [211, 0]
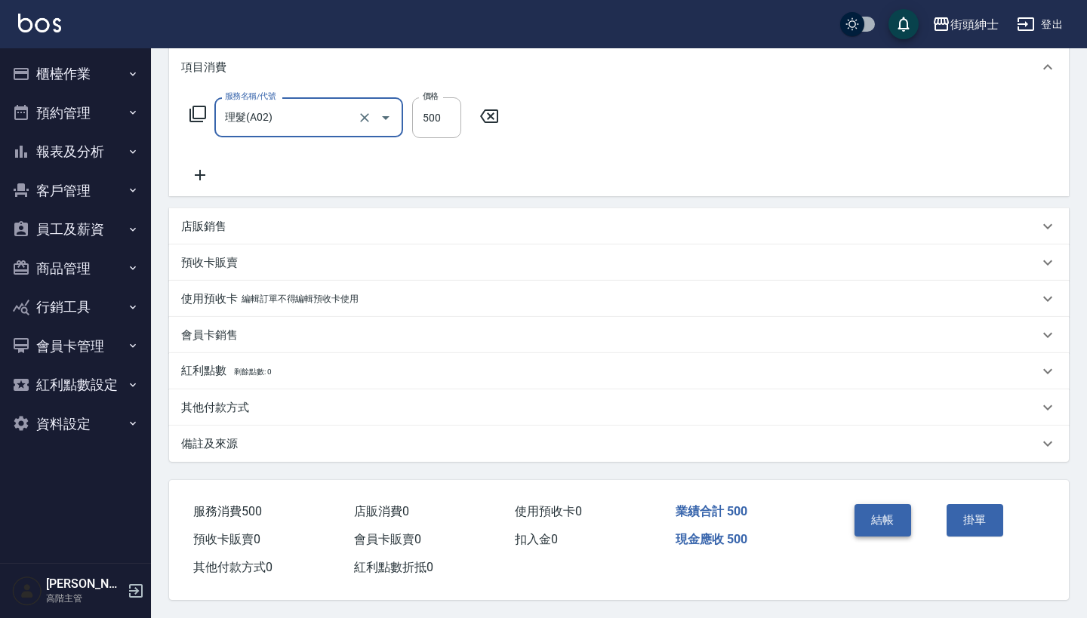
click at [887, 510] on button "結帳" at bounding box center [882, 520] width 57 height 32
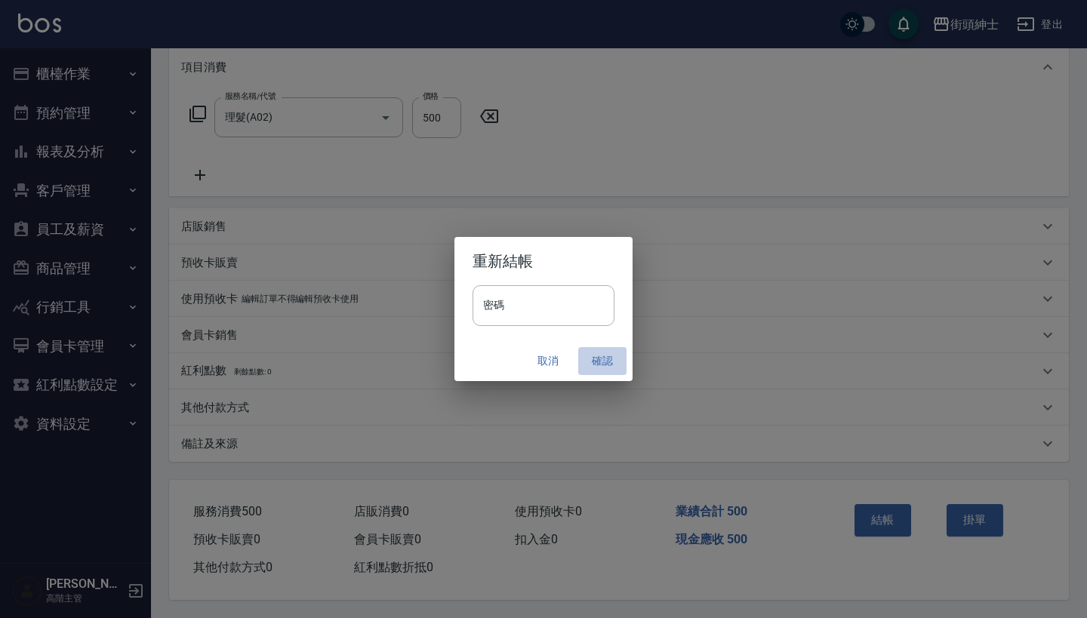
click at [605, 359] on button "確認" at bounding box center [602, 361] width 48 height 28
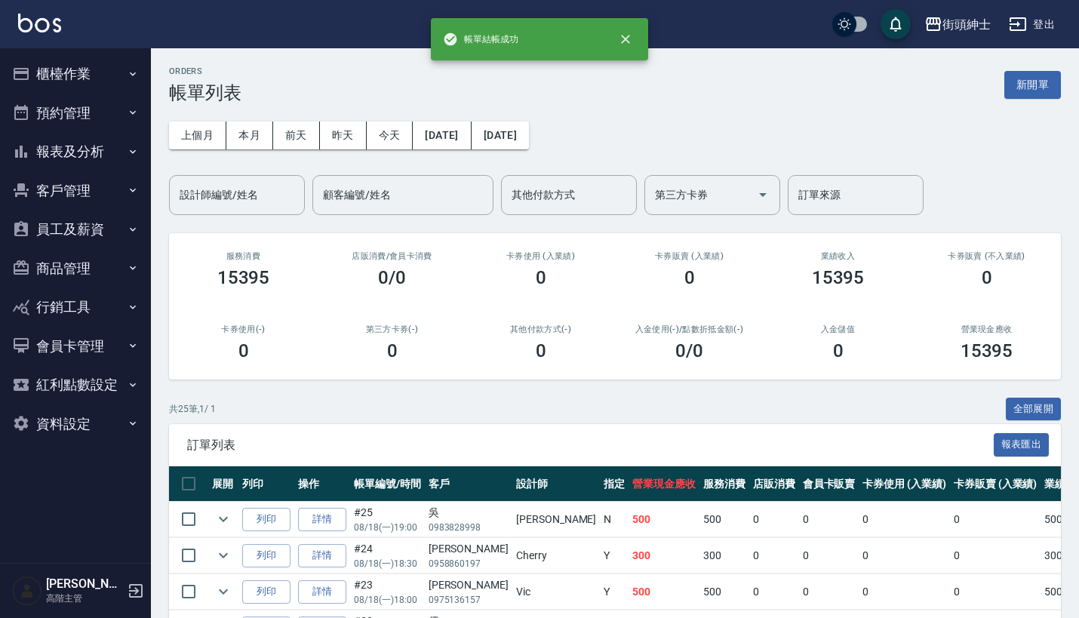
click at [70, 107] on button "預約管理" at bounding box center [75, 113] width 139 height 39
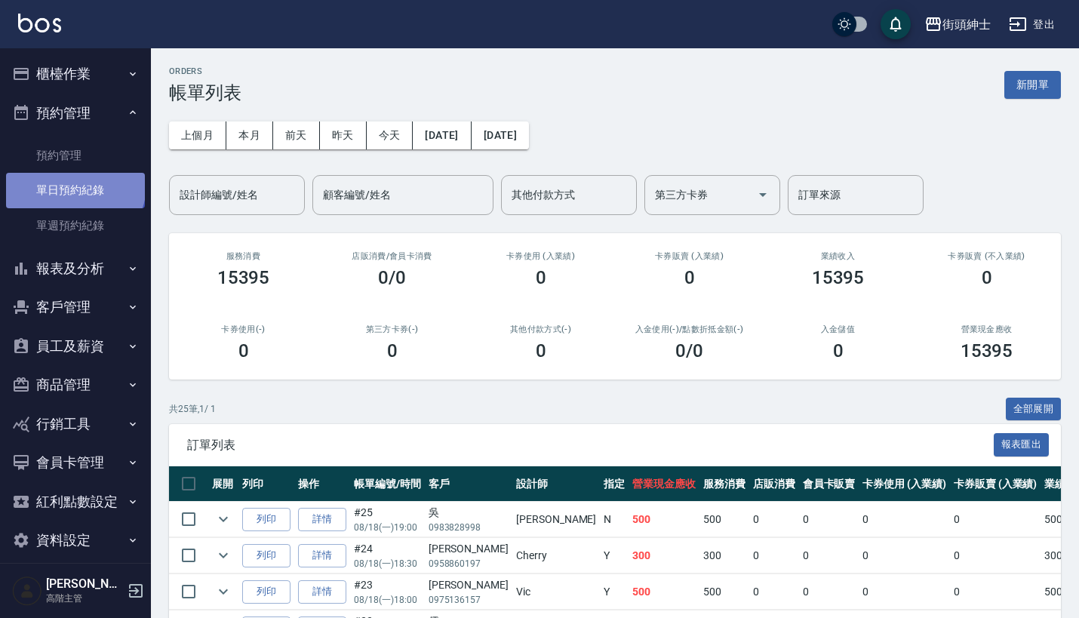
click at [74, 183] on link "單日預約紀錄" at bounding box center [75, 190] width 139 height 35
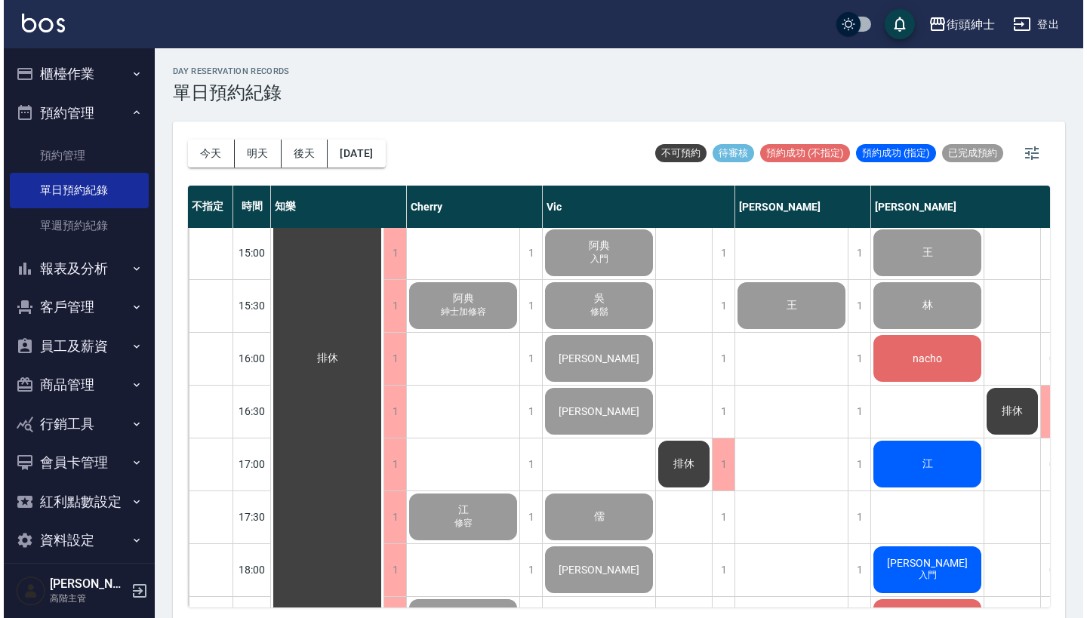
scroll to position [670, 0]
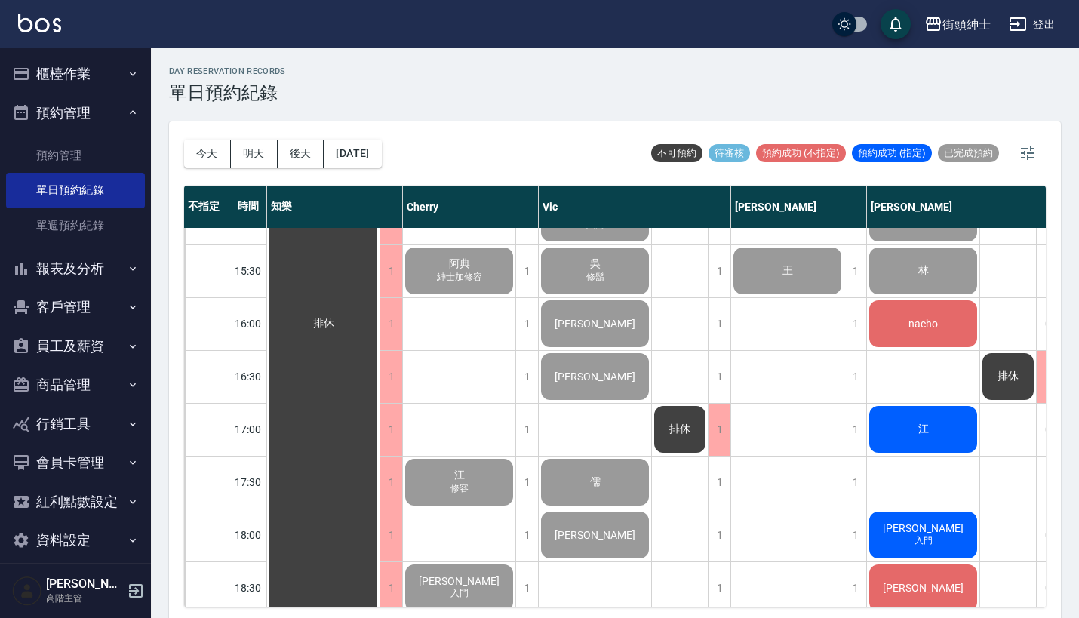
click at [380, 332] on div "nacho" at bounding box center [323, 323] width 112 height 1531
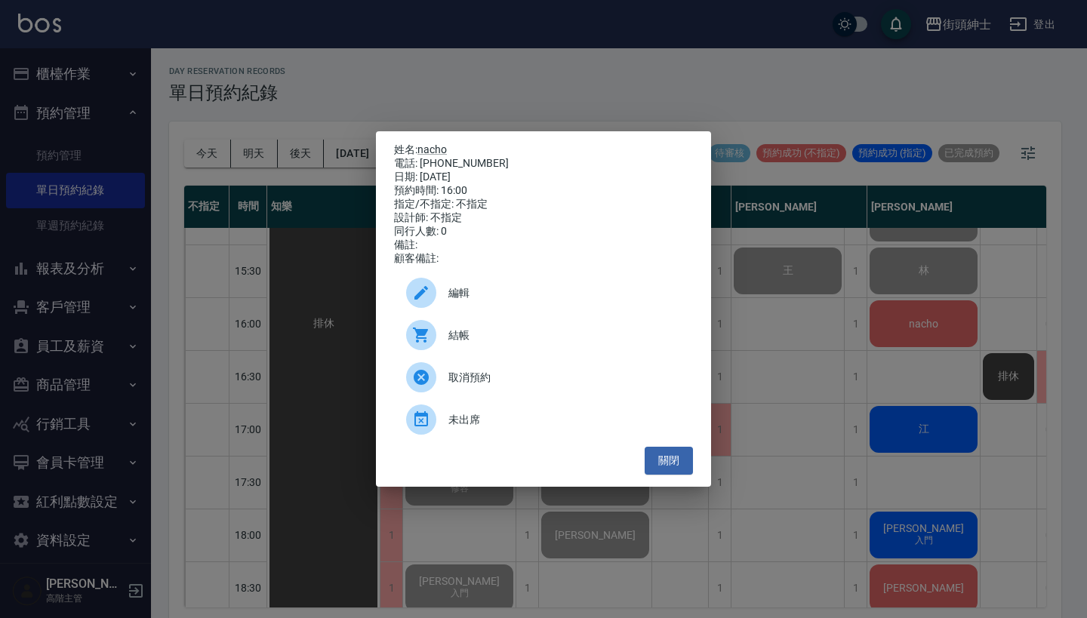
click at [513, 350] on div "結帳" at bounding box center [543, 335] width 299 height 42
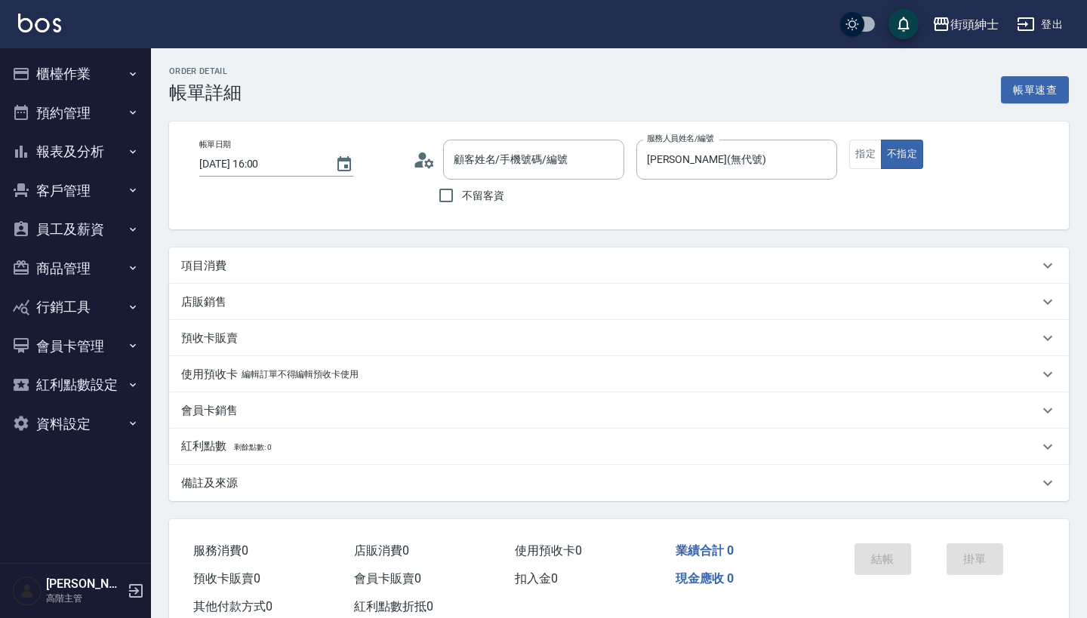
click at [423, 258] on div "項目消費" at bounding box center [609, 266] width 857 height 16
type input "nacho/56989791329/null"
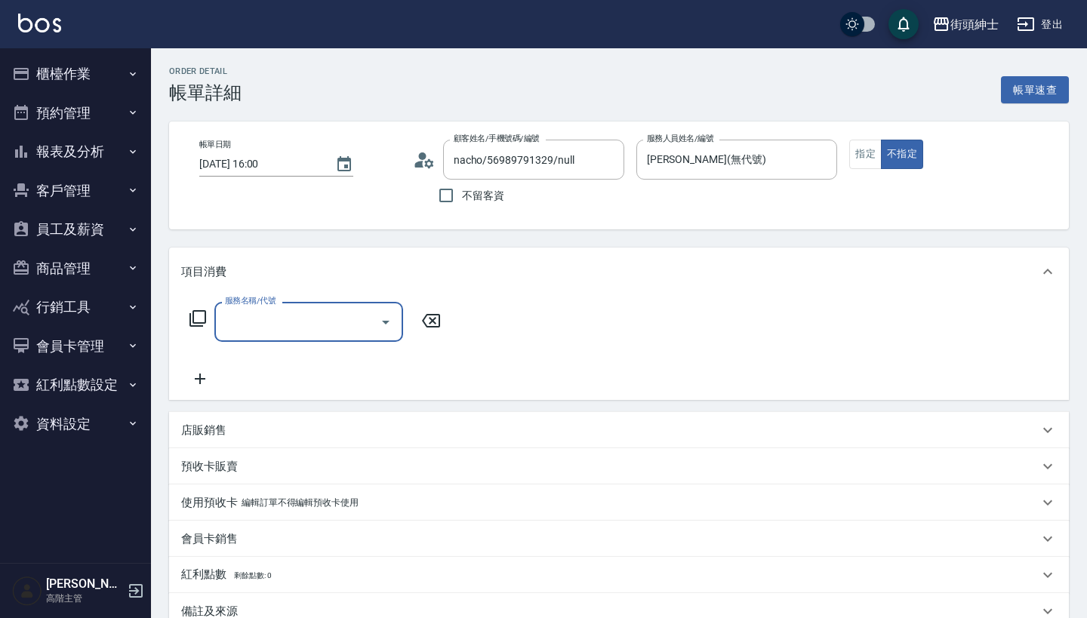
click at [278, 321] on input "服務名稱/代號" at bounding box center [297, 322] width 152 height 26
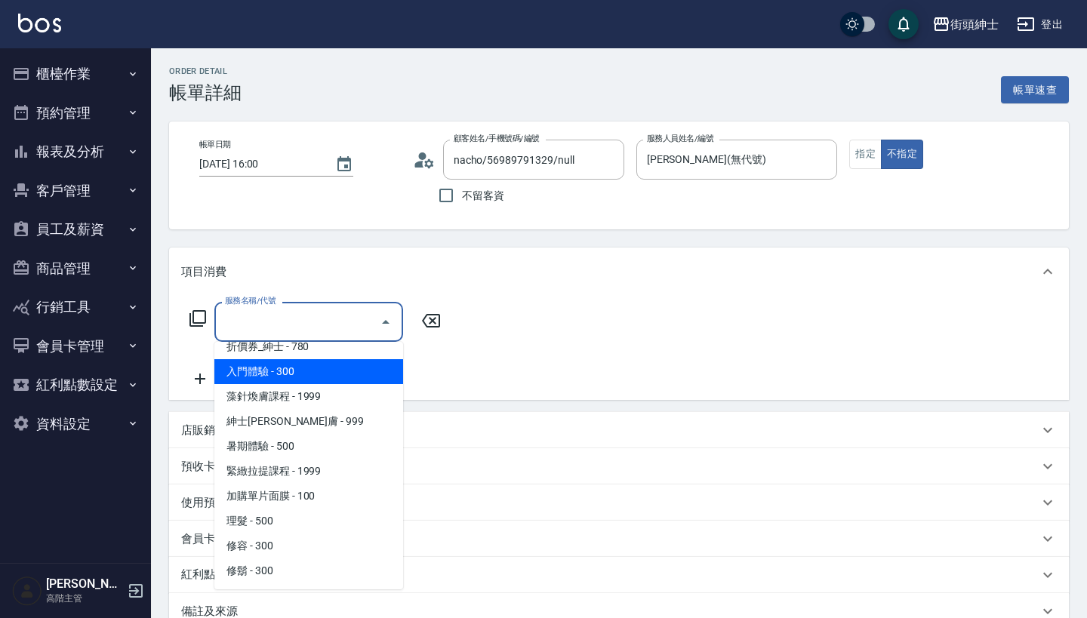
scroll to position [63, 0]
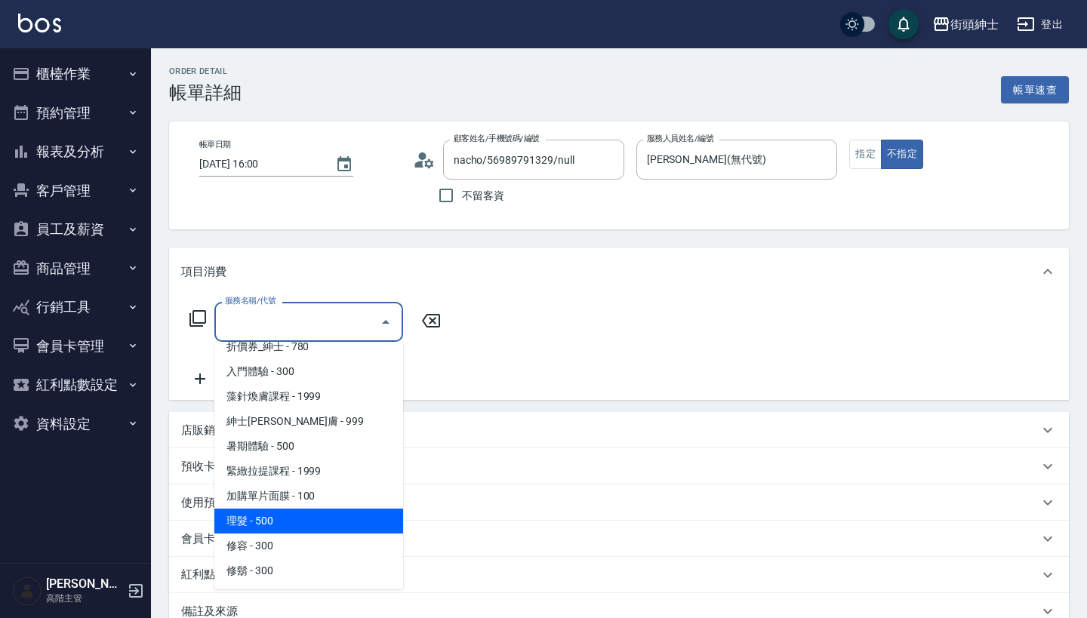
click at [318, 523] on span "理髮 - 500" at bounding box center [308, 521] width 189 height 25
type input "理髮(A02)"
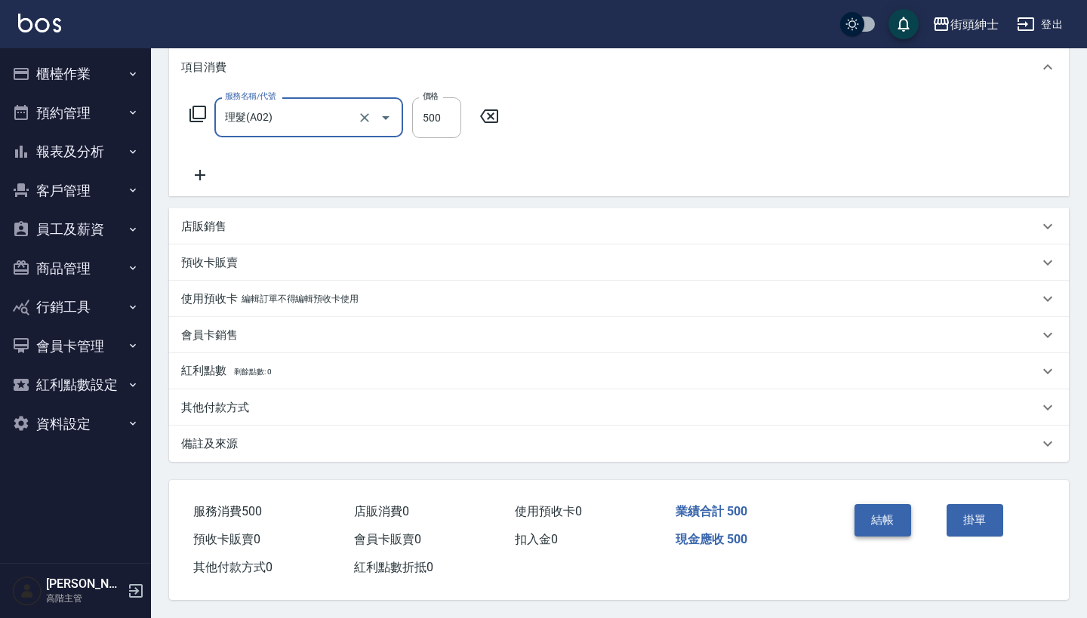
click at [893, 508] on button "結帳" at bounding box center [882, 520] width 57 height 32
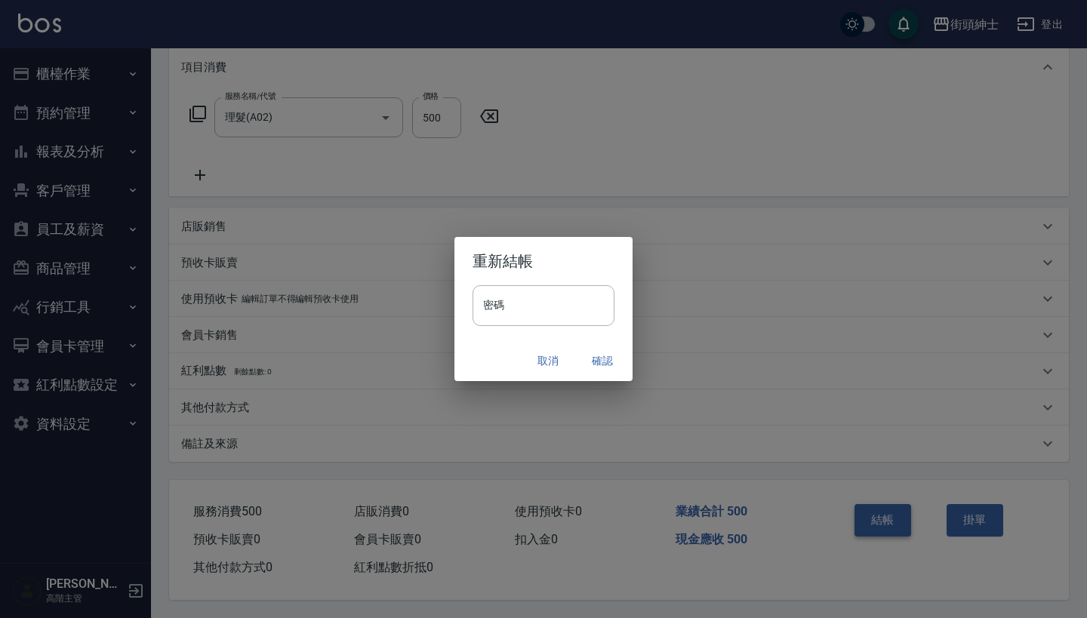
scroll to position [211, 0]
click at [608, 352] on button "確認" at bounding box center [602, 361] width 48 height 28
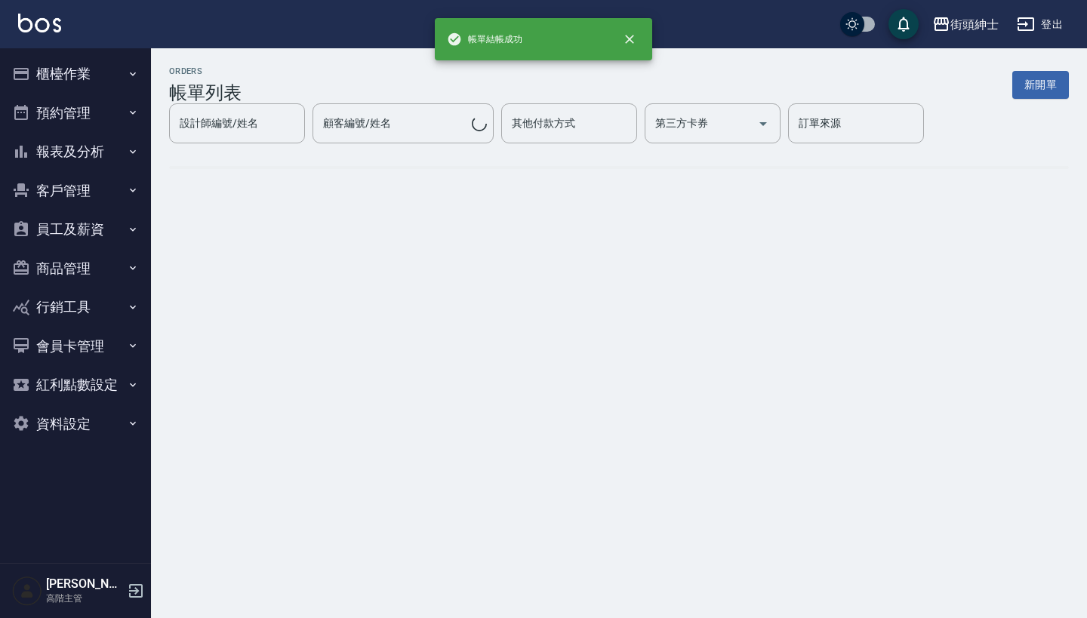
click at [114, 117] on button "預約管理" at bounding box center [75, 113] width 139 height 39
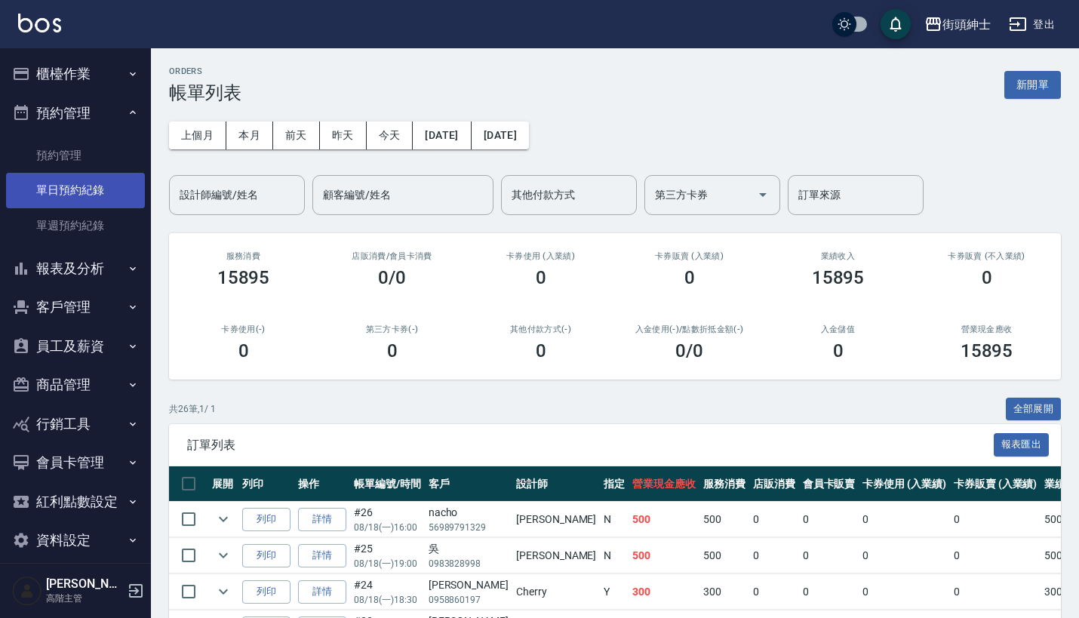
click at [119, 193] on link "單日預約紀錄" at bounding box center [75, 190] width 139 height 35
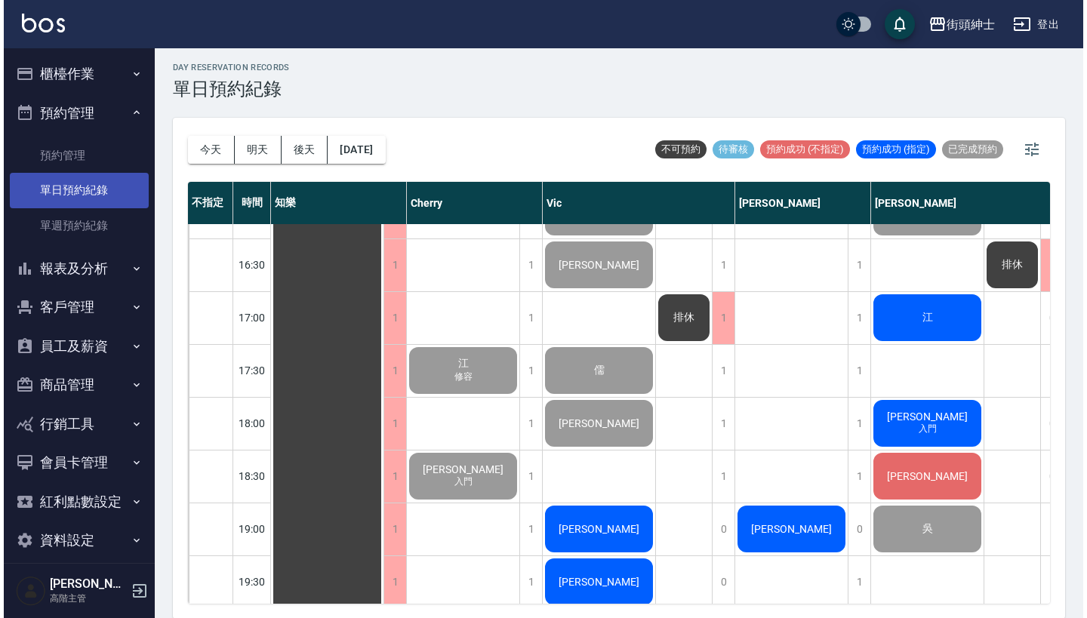
scroll to position [771, 0]
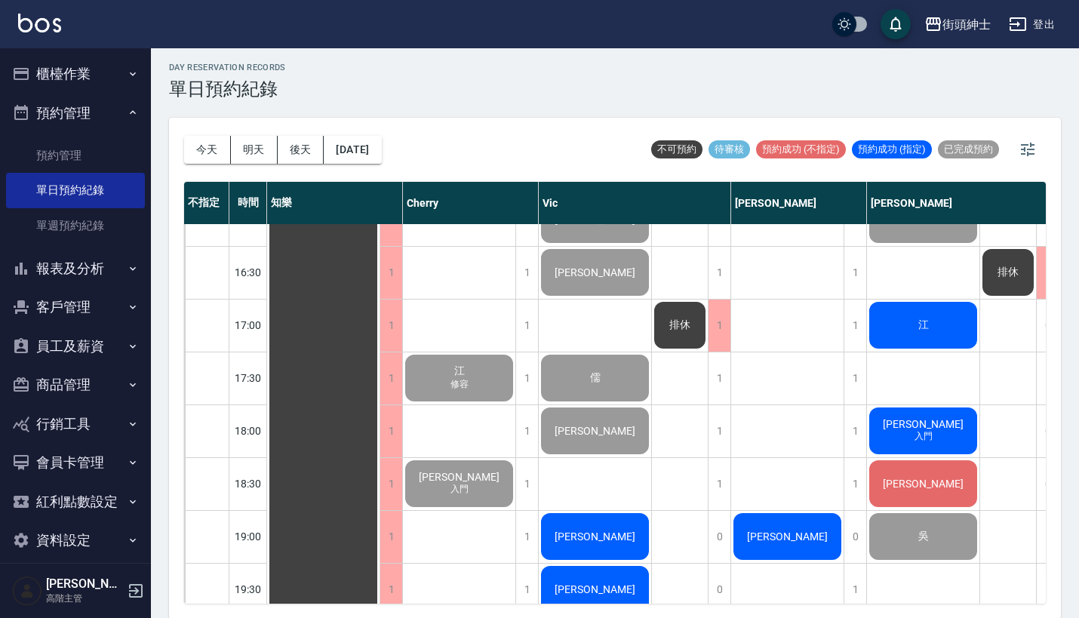
click at [380, 324] on div "江" at bounding box center [323, 219] width 112 height 1531
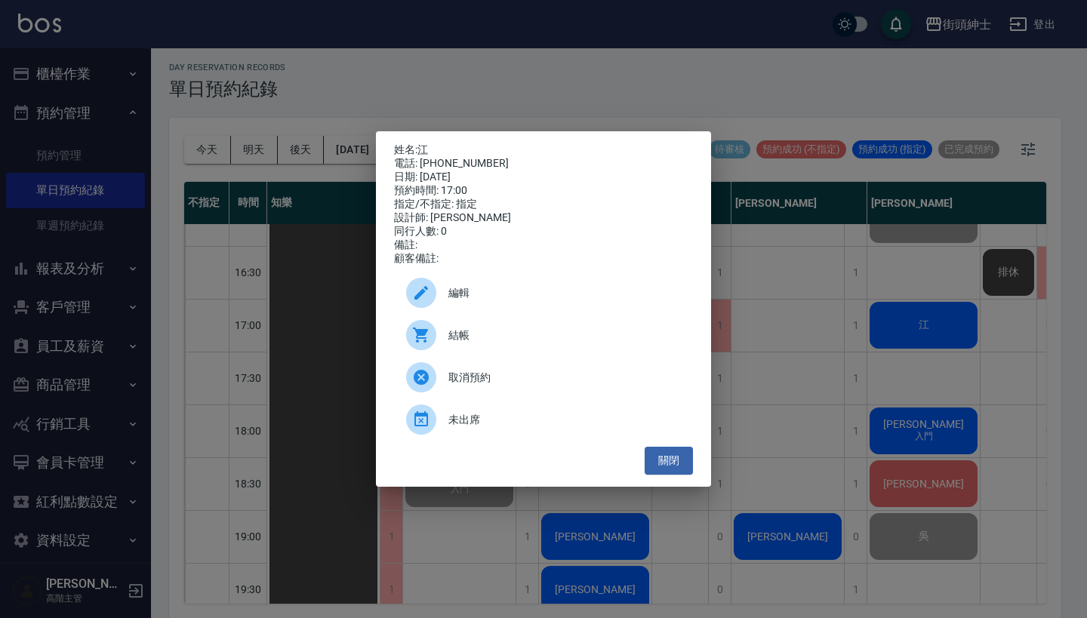
click at [516, 351] on div "結帳" at bounding box center [543, 335] width 299 height 42
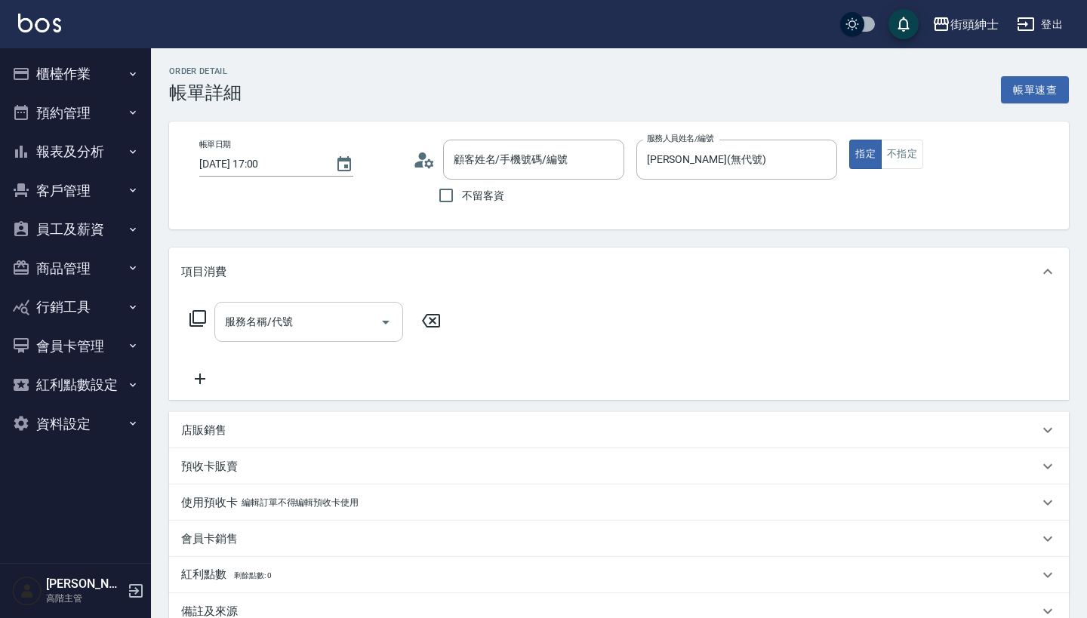
click at [272, 333] on input "服務名稱/代號" at bounding box center [297, 322] width 152 height 26
type input "江/0916380757/null"
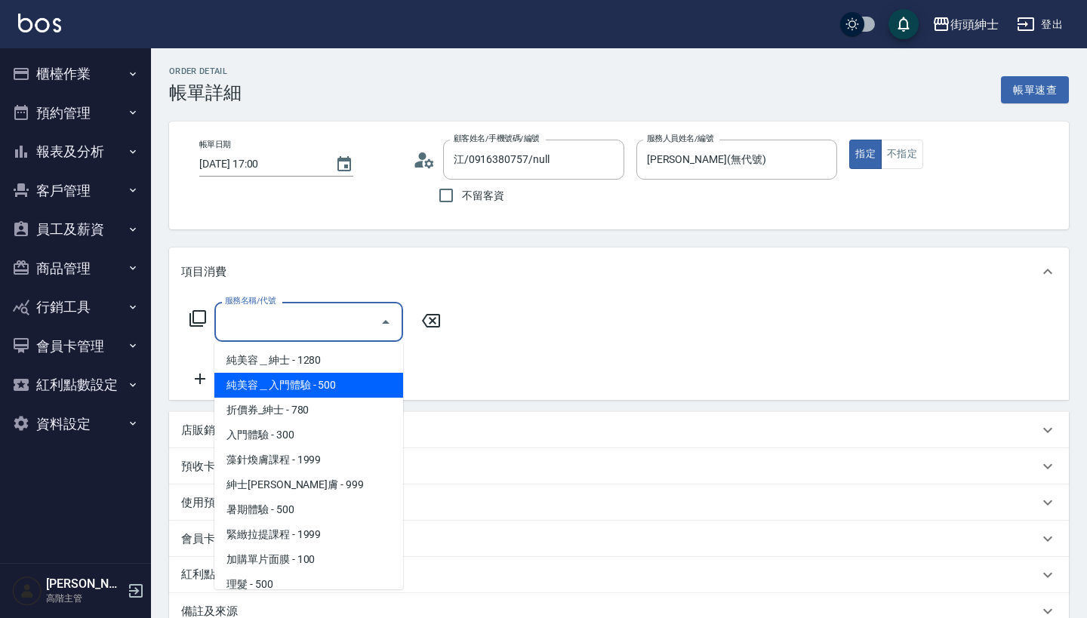
scroll to position [63, 0]
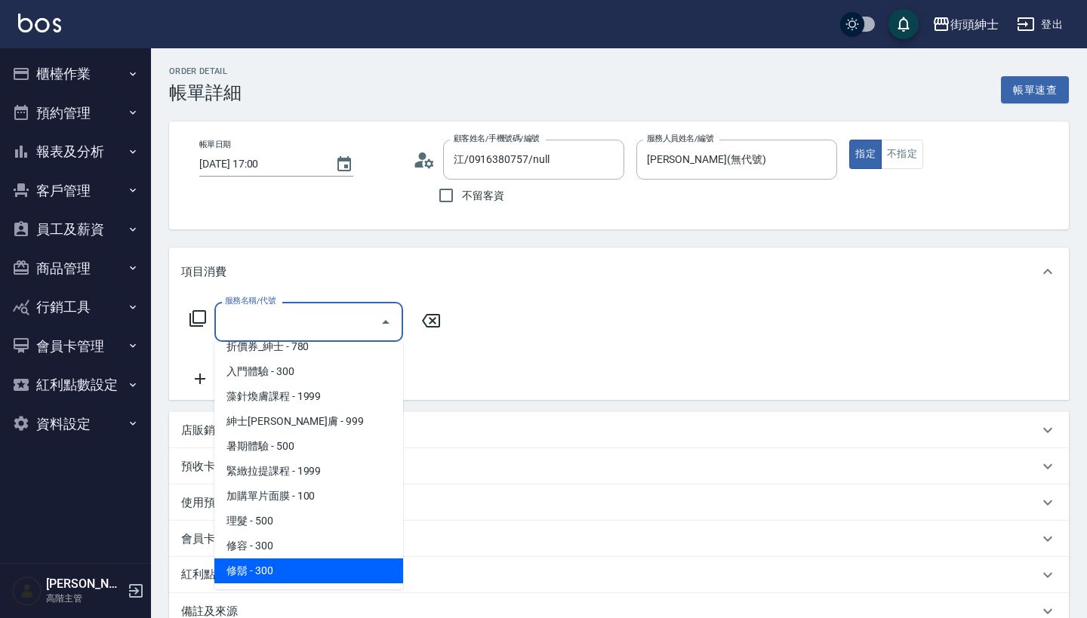
click at [307, 513] on span "理髮 - 500" at bounding box center [308, 521] width 189 height 25
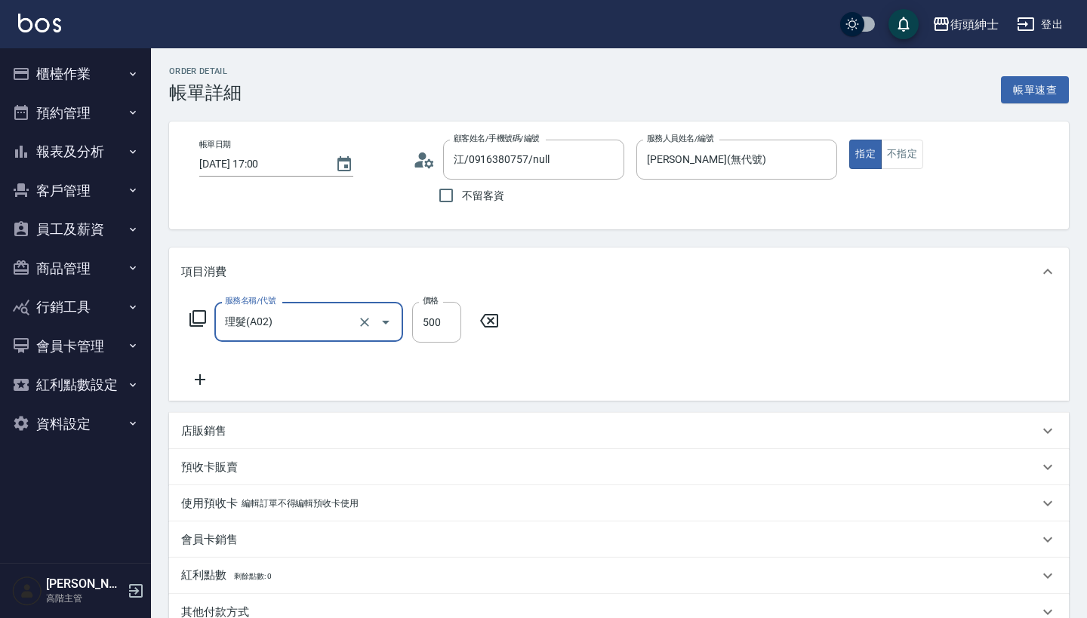
type input "理髮(A02)"
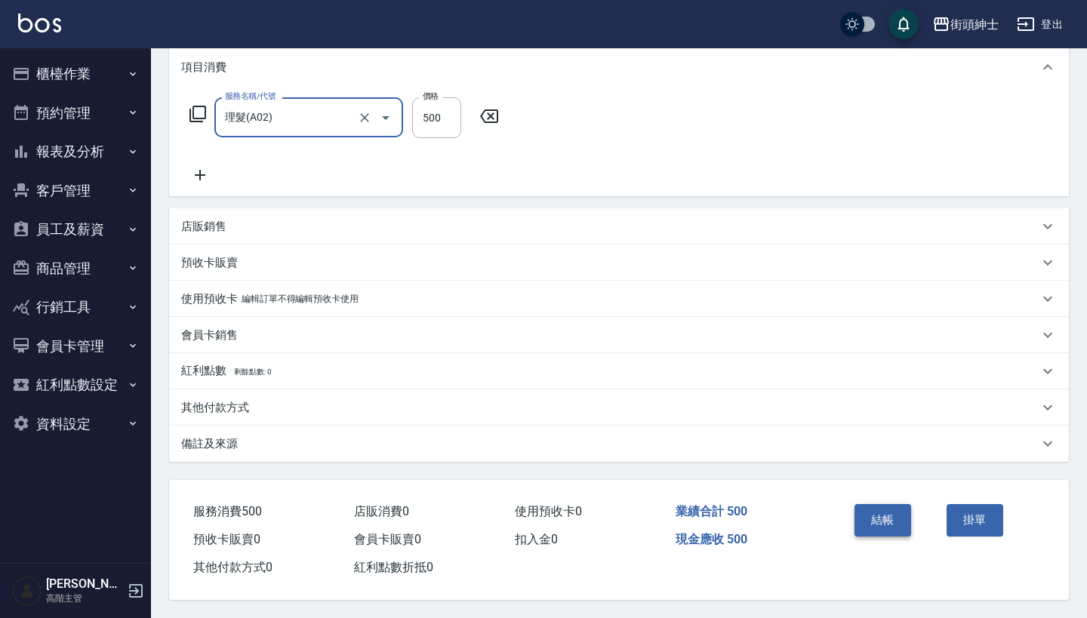
scroll to position [211, 0]
click at [876, 515] on button "結帳" at bounding box center [882, 520] width 57 height 32
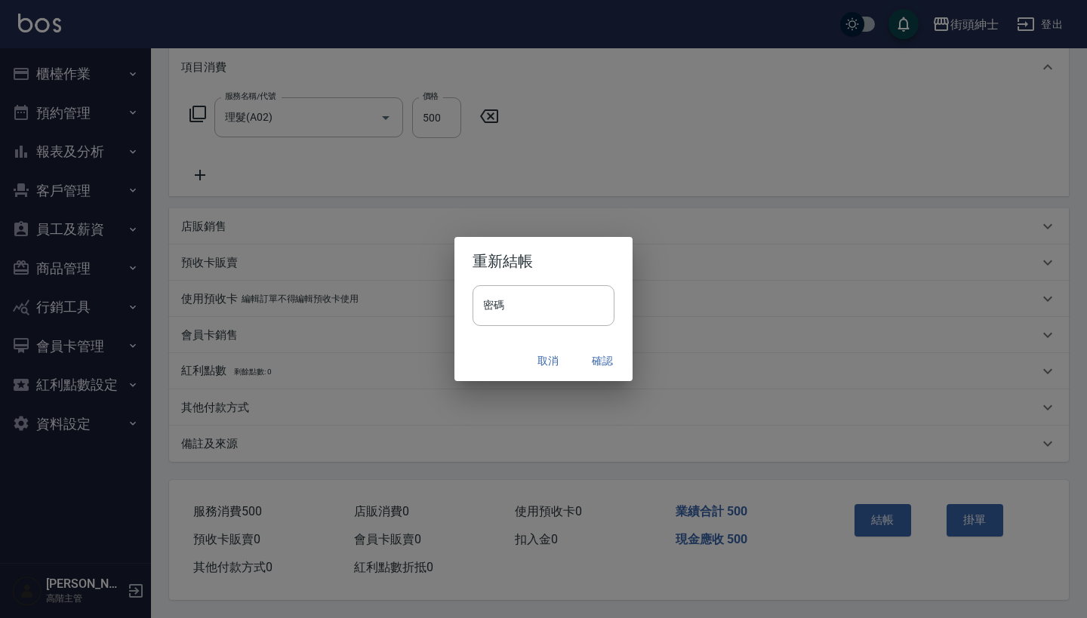
click at [600, 358] on button "確認" at bounding box center [602, 361] width 48 height 28
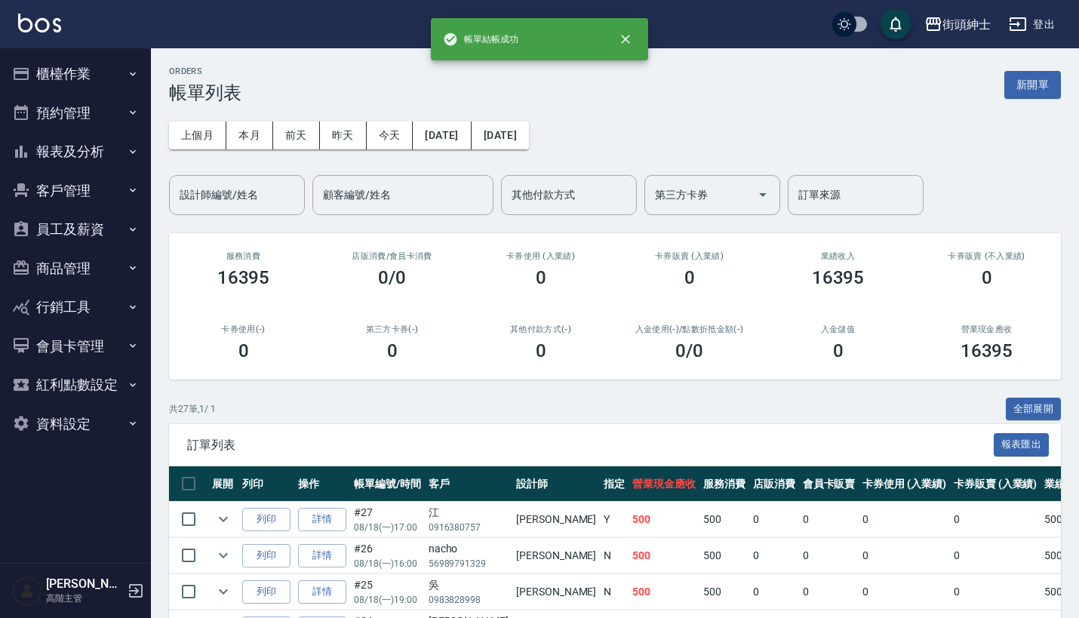
scroll to position [670, 0]
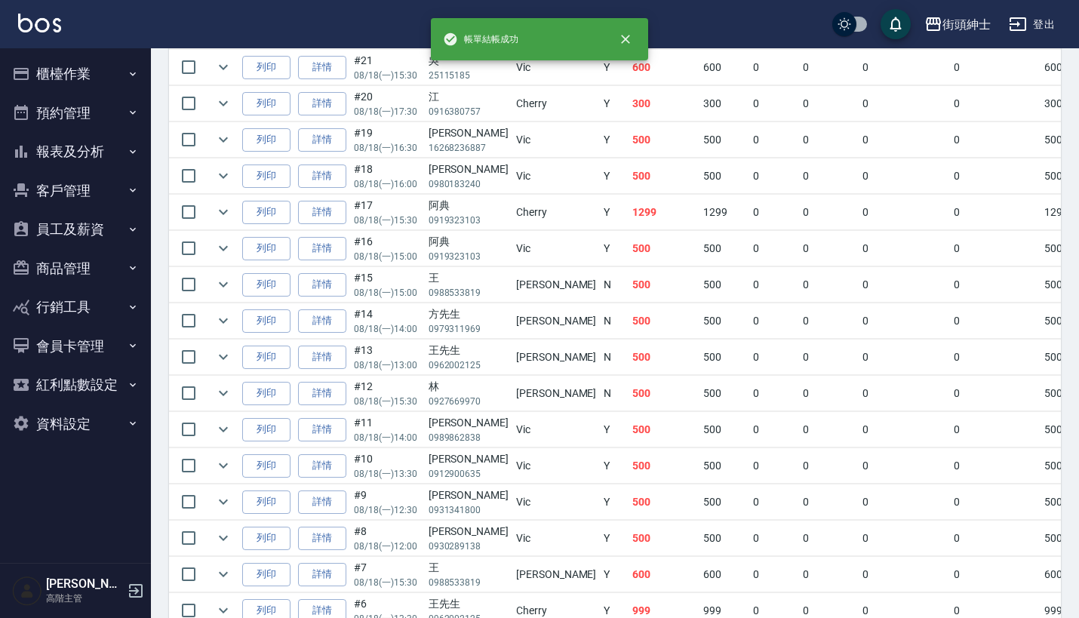
click at [119, 119] on button "預約管理" at bounding box center [75, 113] width 139 height 39
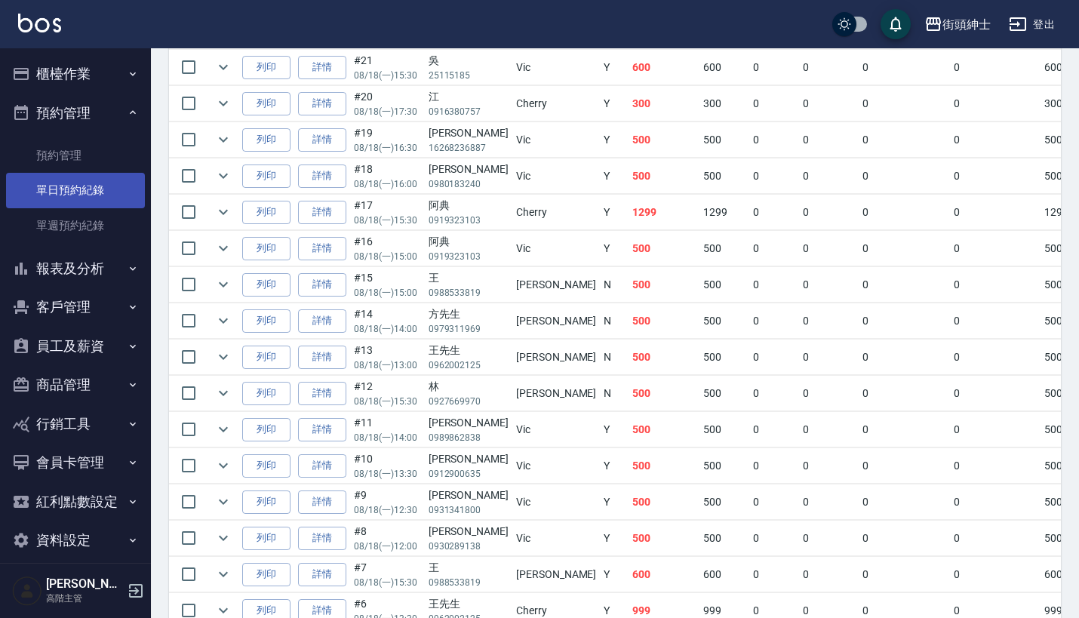
click at [119, 201] on link "單日預約紀錄" at bounding box center [75, 190] width 139 height 35
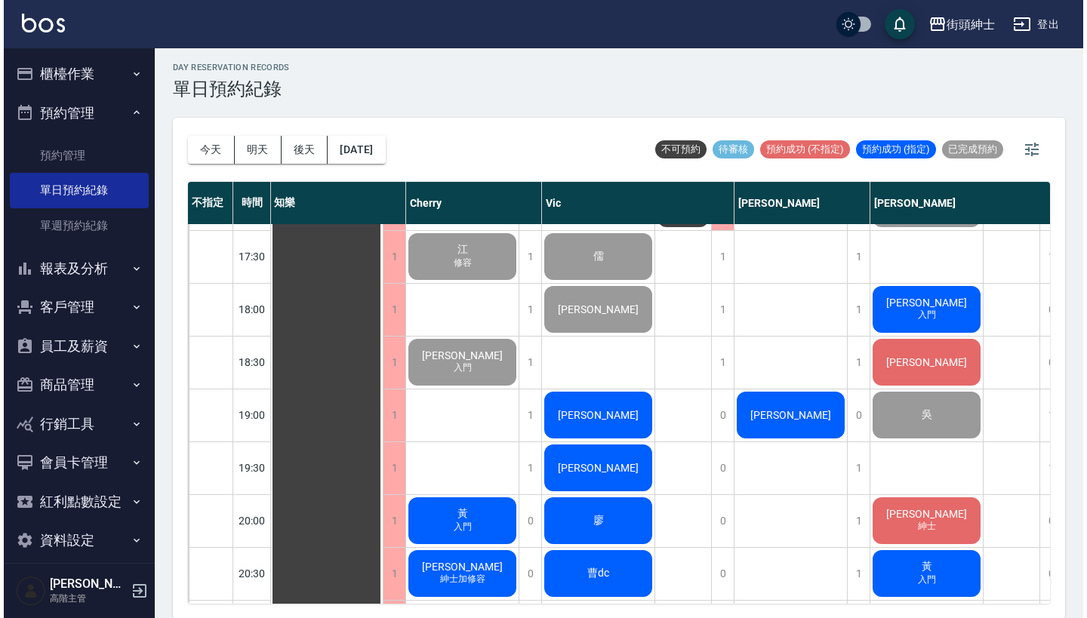
scroll to position [892, 0]
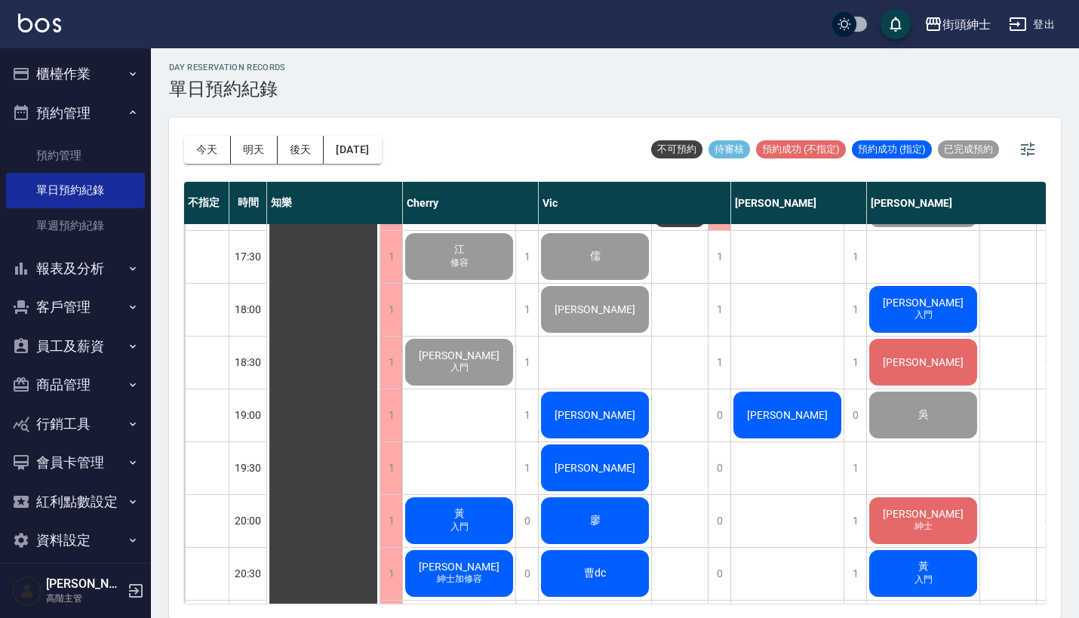
click at [337, 105] on span "[PERSON_NAME]" at bounding box center [323, 98] width 27 height 14
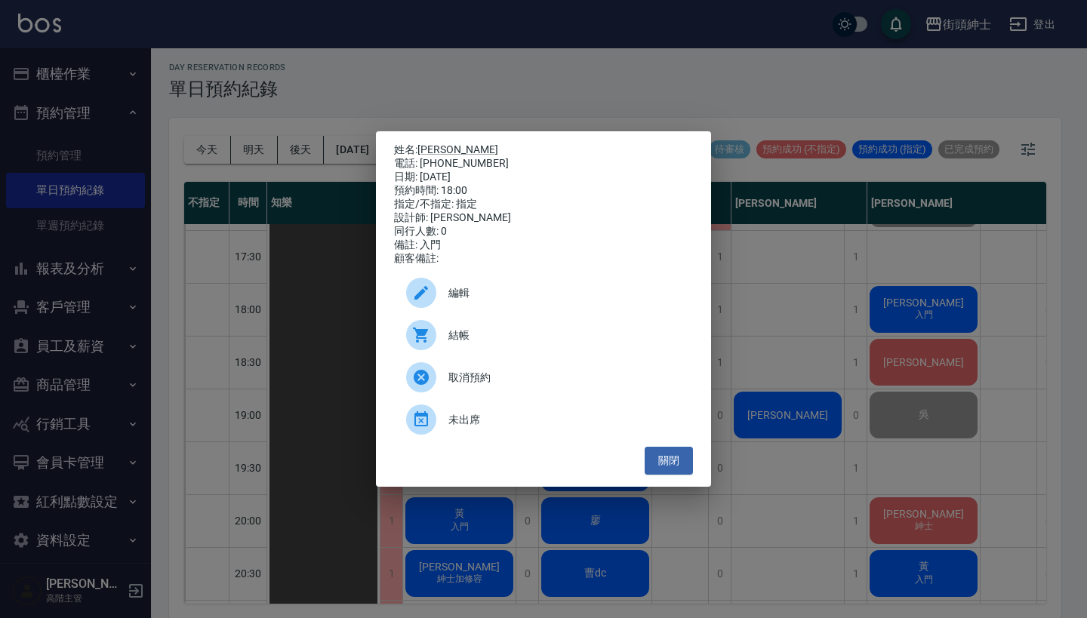
click at [490, 343] on span "結帳" at bounding box center [564, 336] width 232 height 16
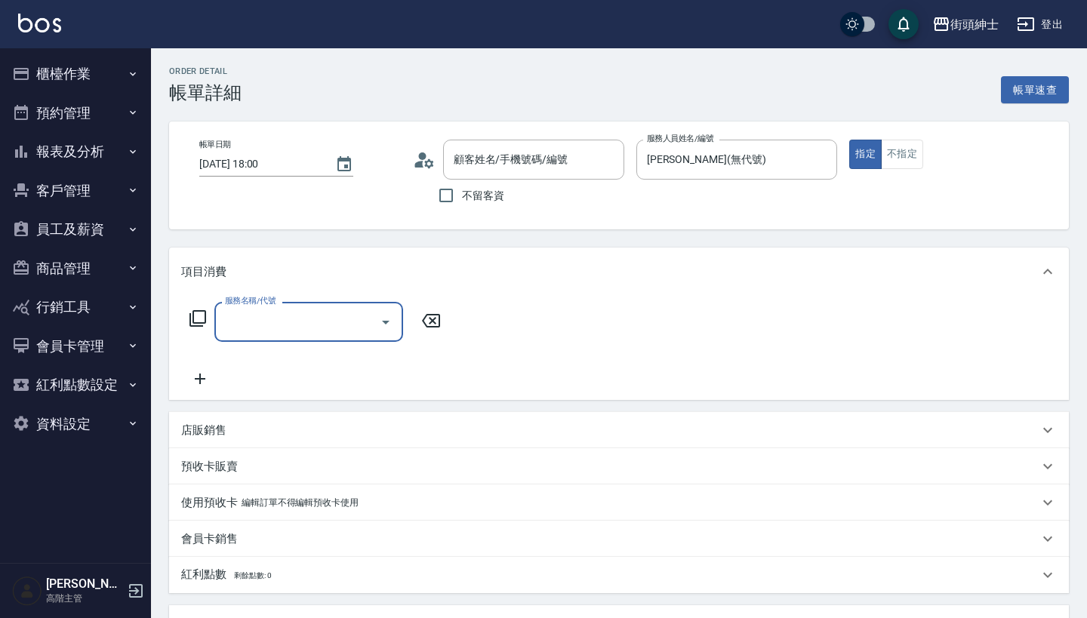
type input "陳先生/0958860197/null"
click at [304, 325] on input "服務名稱/代號" at bounding box center [297, 322] width 152 height 26
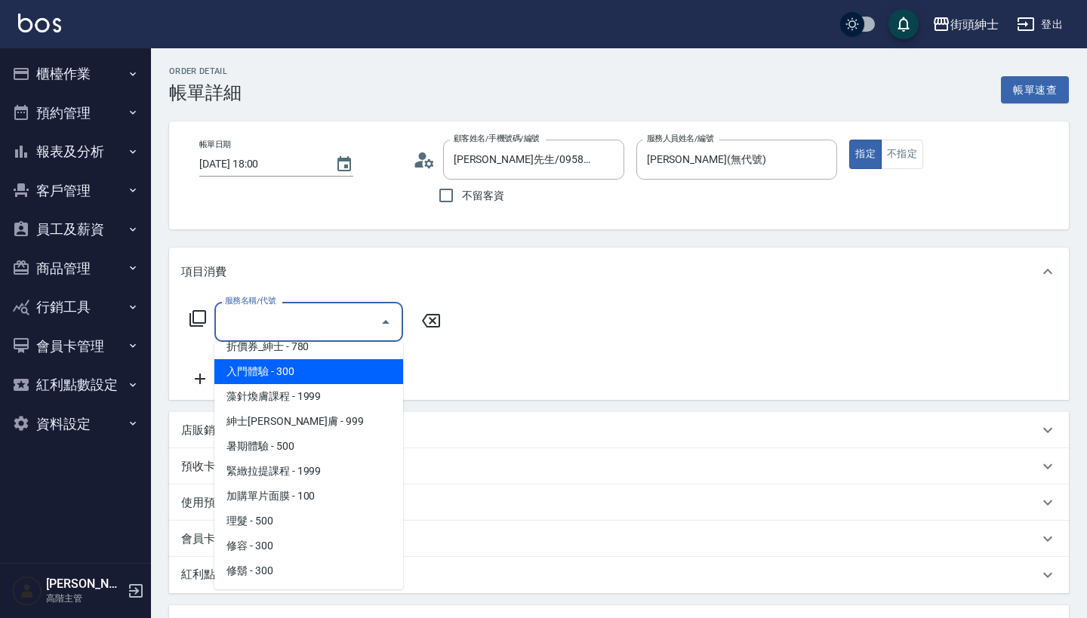
scroll to position [63, 0]
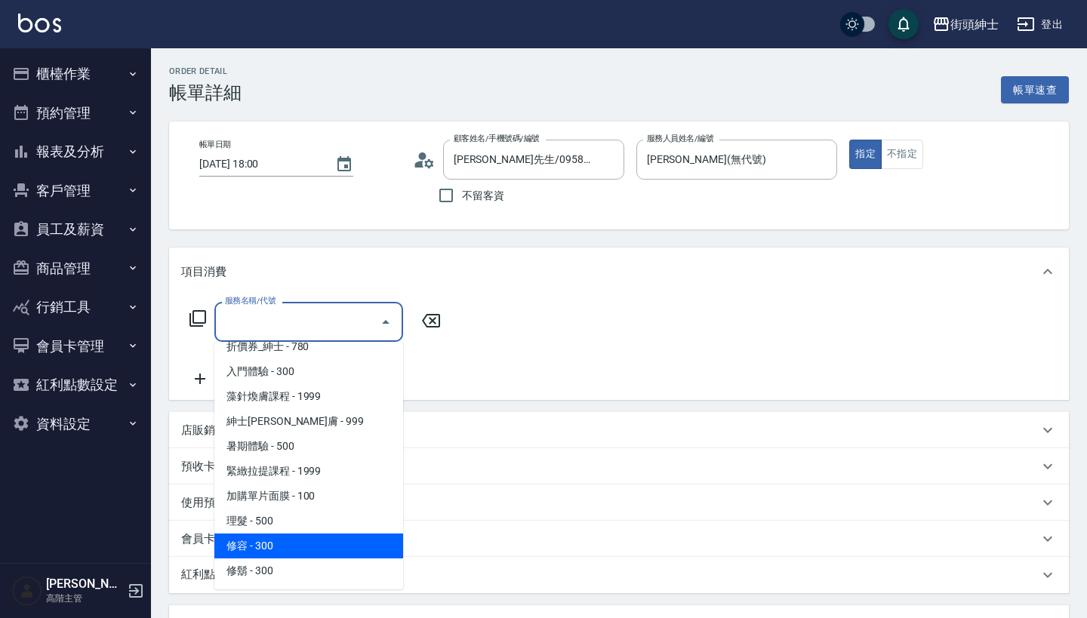
click at [314, 535] on span "修容 - 300" at bounding box center [308, 546] width 189 height 25
type input "修容(A03)"
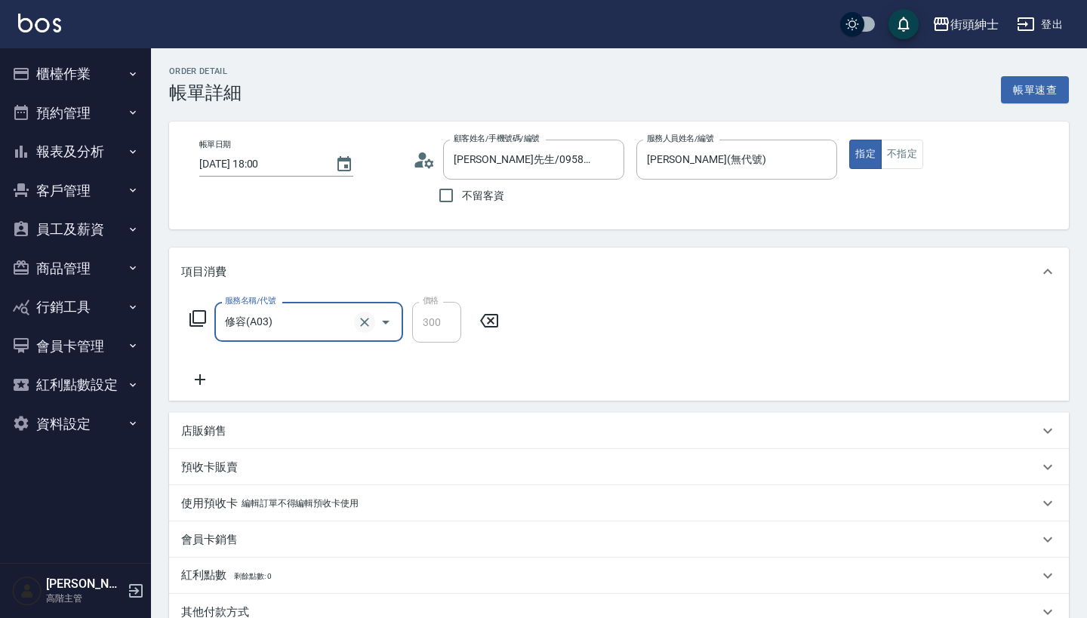
click at [369, 325] on icon "Clear" at bounding box center [364, 322] width 15 height 15
click at [376, 325] on button "Open" at bounding box center [386, 322] width 24 height 24
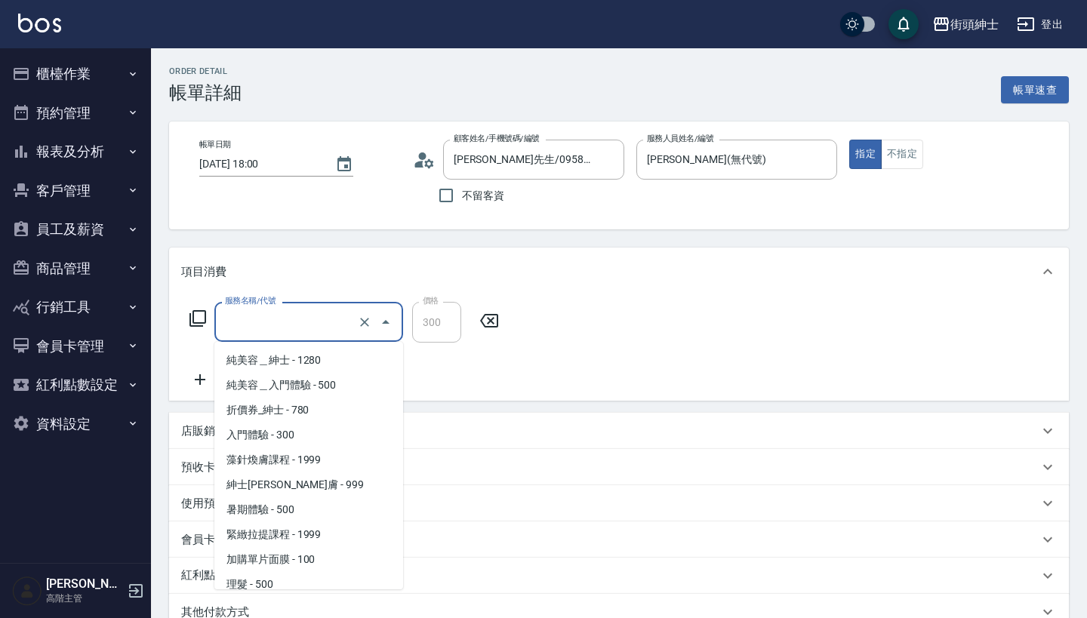
scroll to position [32, 0]
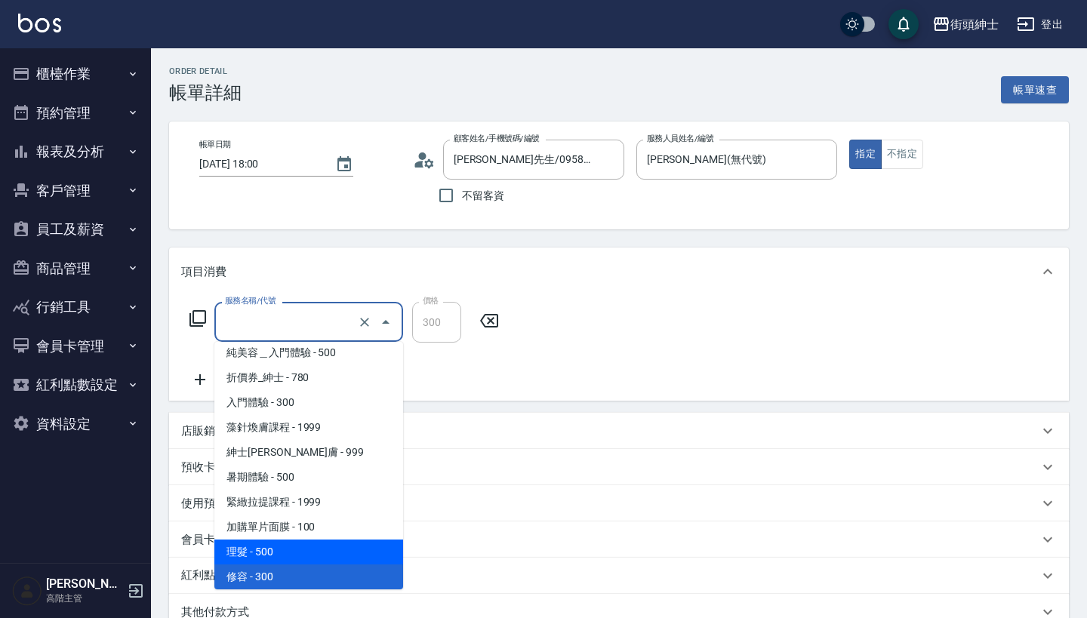
click at [303, 546] on span "理髮 - 500" at bounding box center [308, 552] width 189 height 25
type input "理髮(A02)"
type input "500"
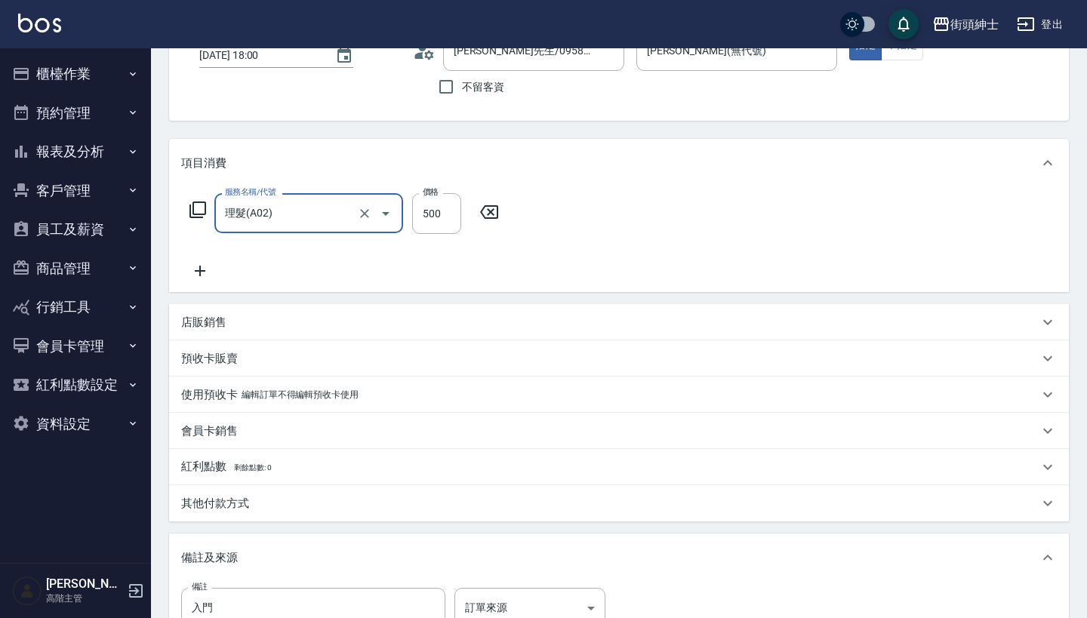
scroll to position [264, 0]
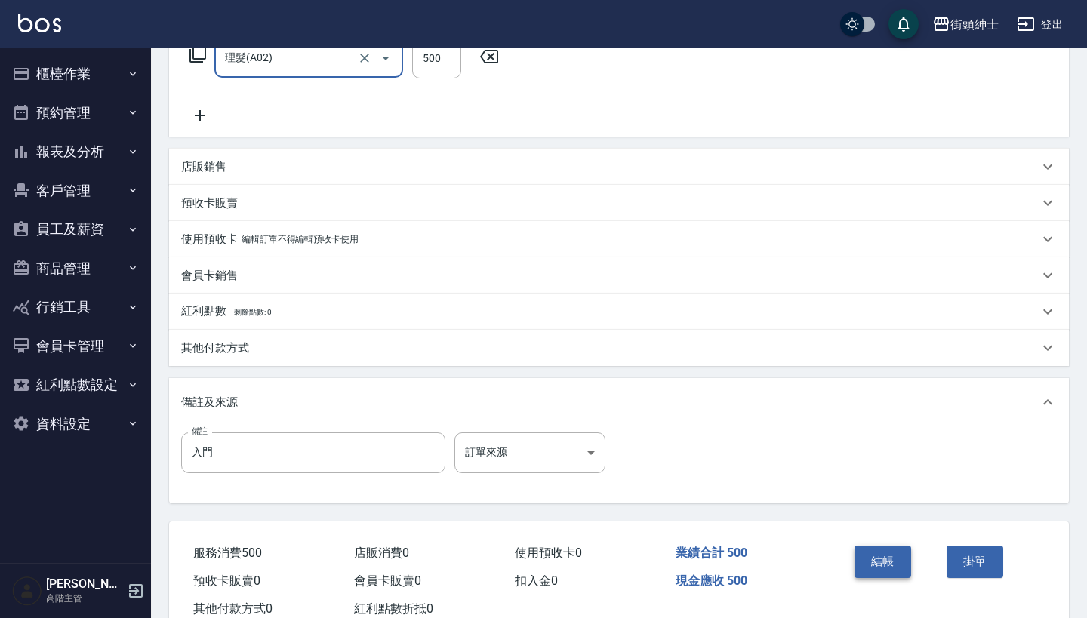
click at [882, 566] on button "結帳" at bounding box center [882, 562] width 57 height 32
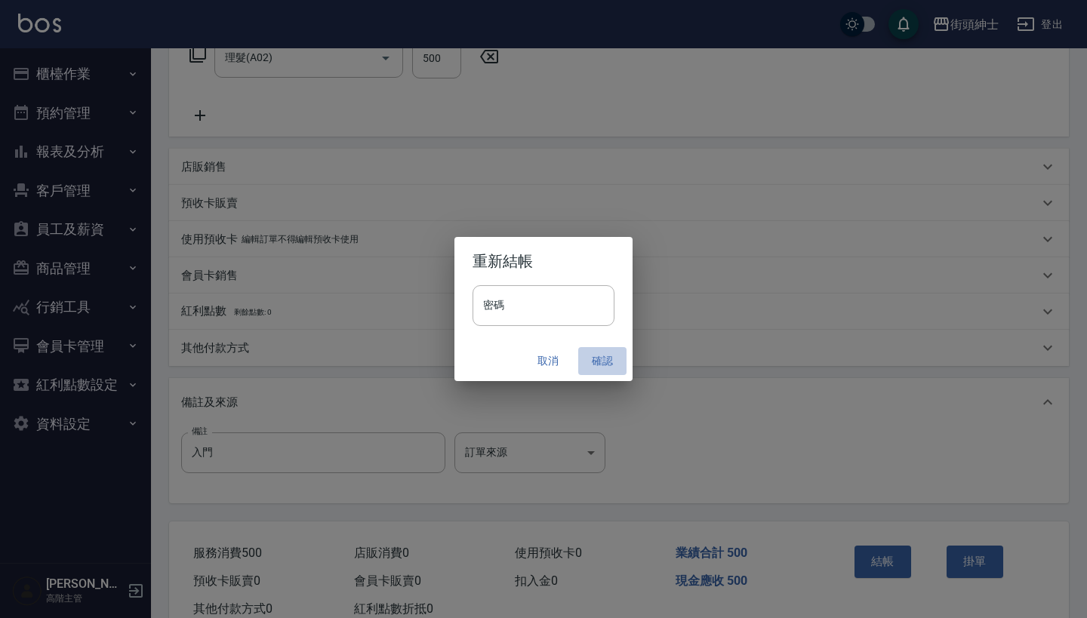
click at [603, 351] on button "確認" at bounding box center [602, 361] width 48 height 28
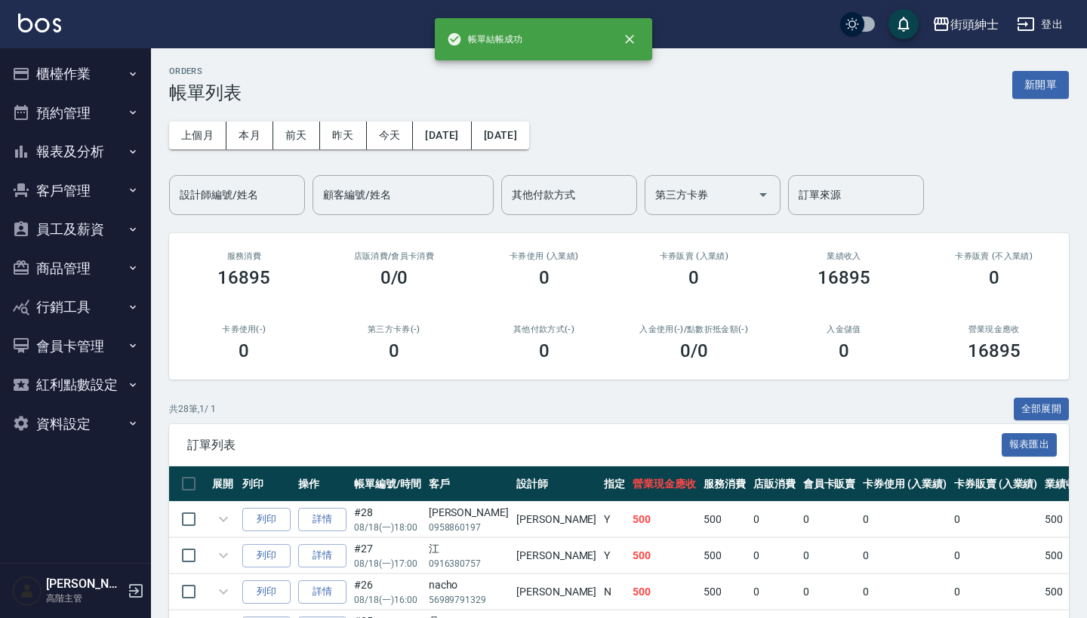
click at [65, 115] on button "預約管理" at bounding box center [75, 113] width 139 height 39
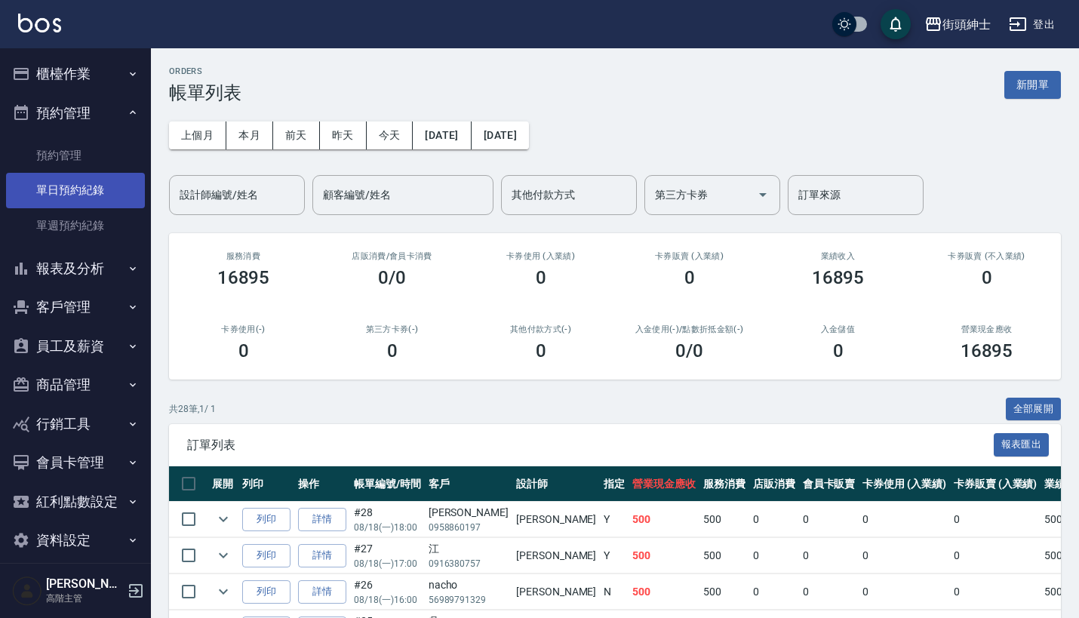
click at [82, 186] on link "單日預約紀錄" at bounding box center [75, 190] width 139 height 35
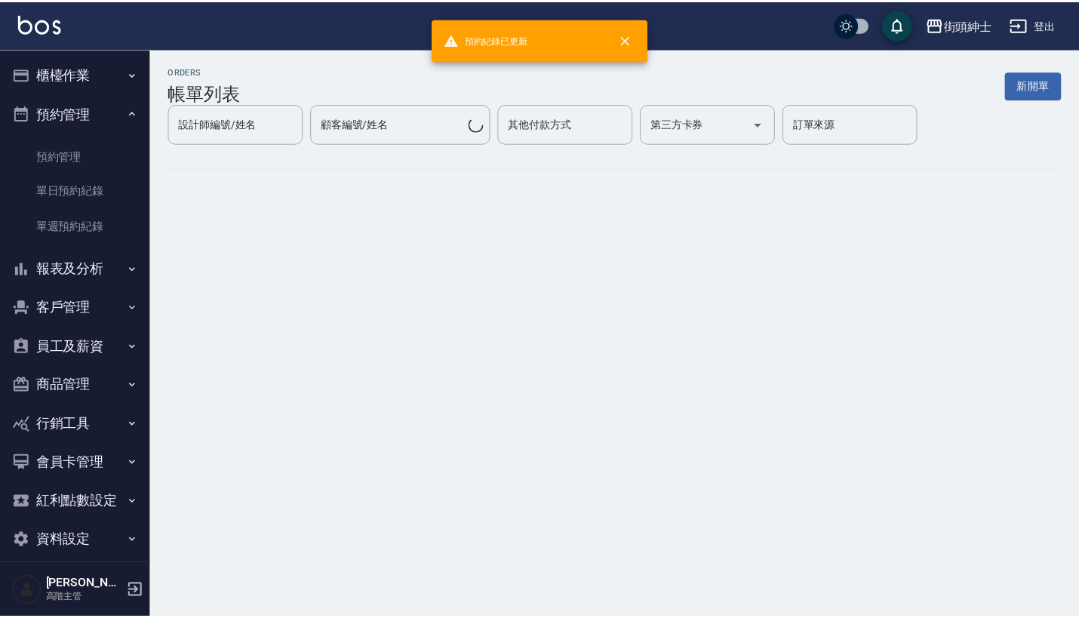
scroll to position [1, 0]
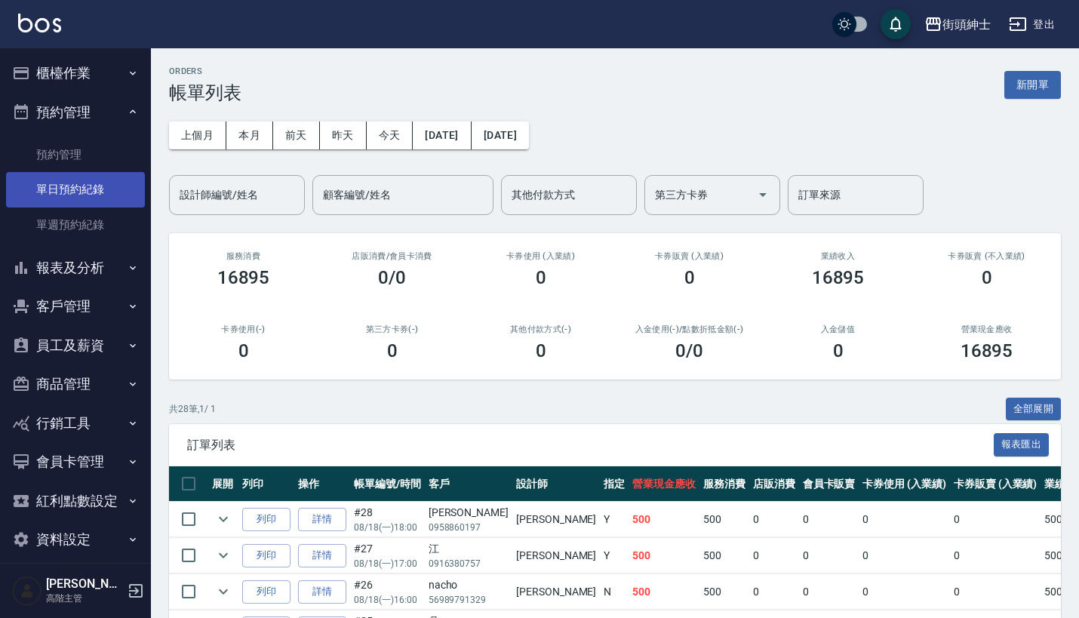
click at [97, 189] on link "單日預約紀錄" at bounding box center [75, 189] width 139 height 35
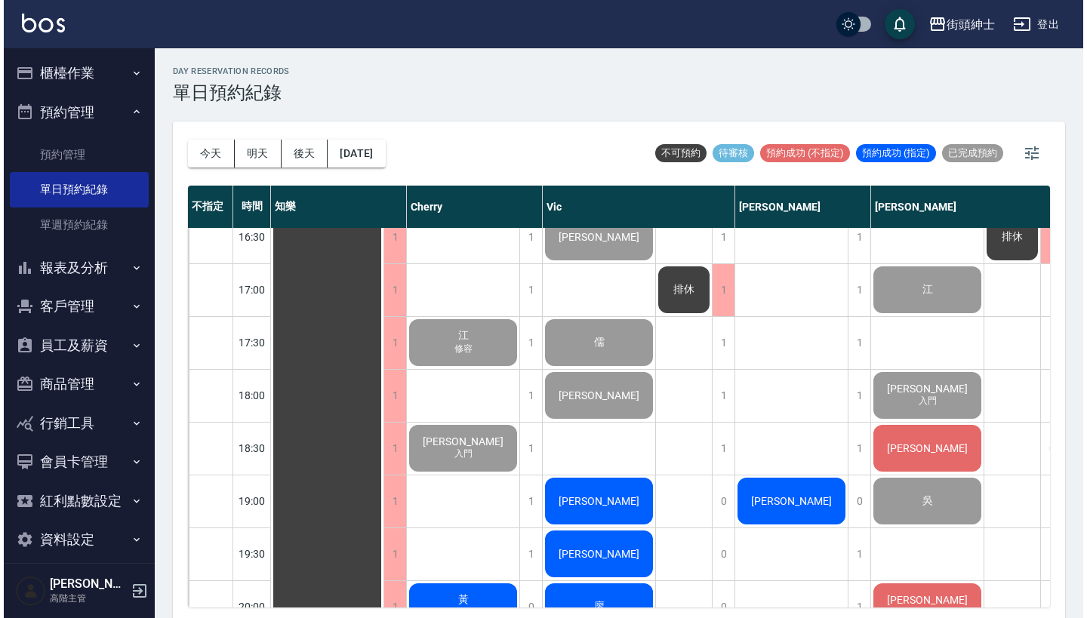
scroll to position [938, 0]
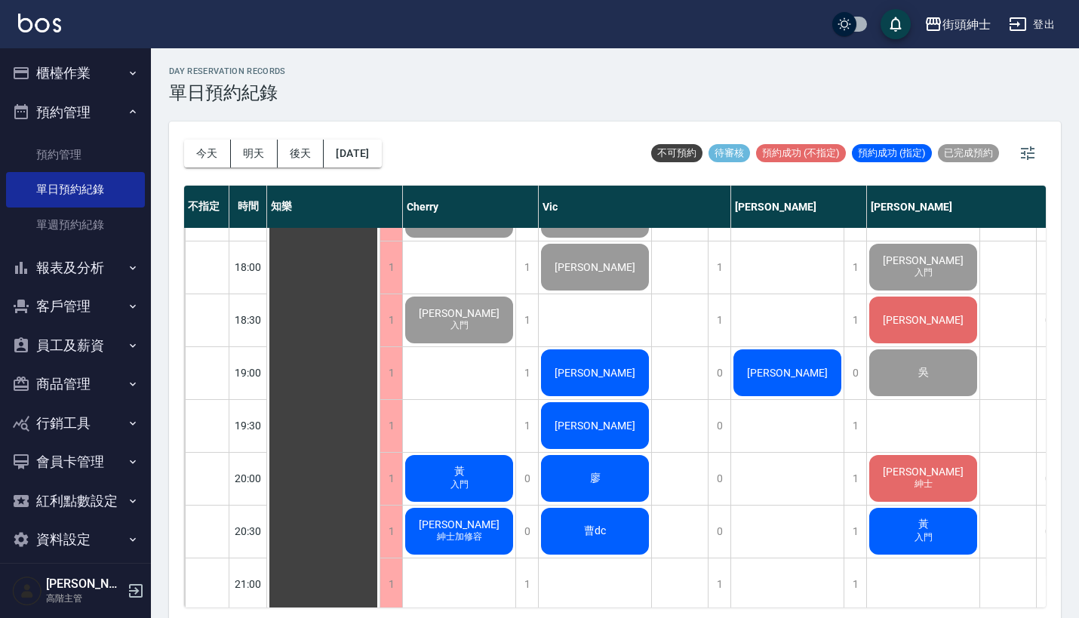
click at [337, 63] on span "[PERSON_NAME]" at bounding box center [323, 56] width 27 height 14
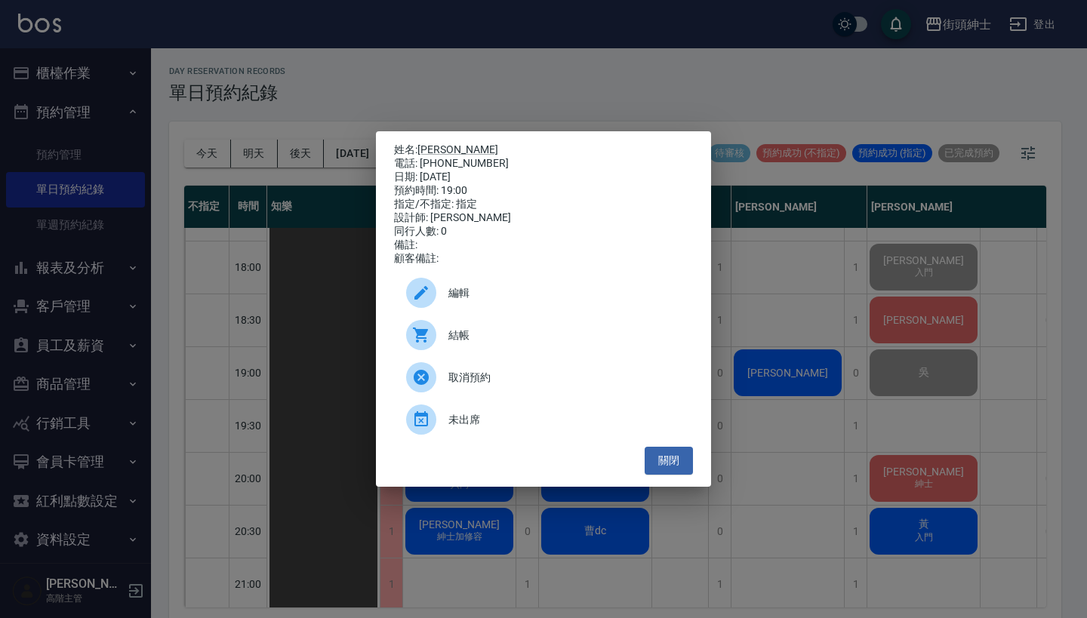
click at [564, 350] on div "結帳" at bounding box center [543, 335] width 299 height 42
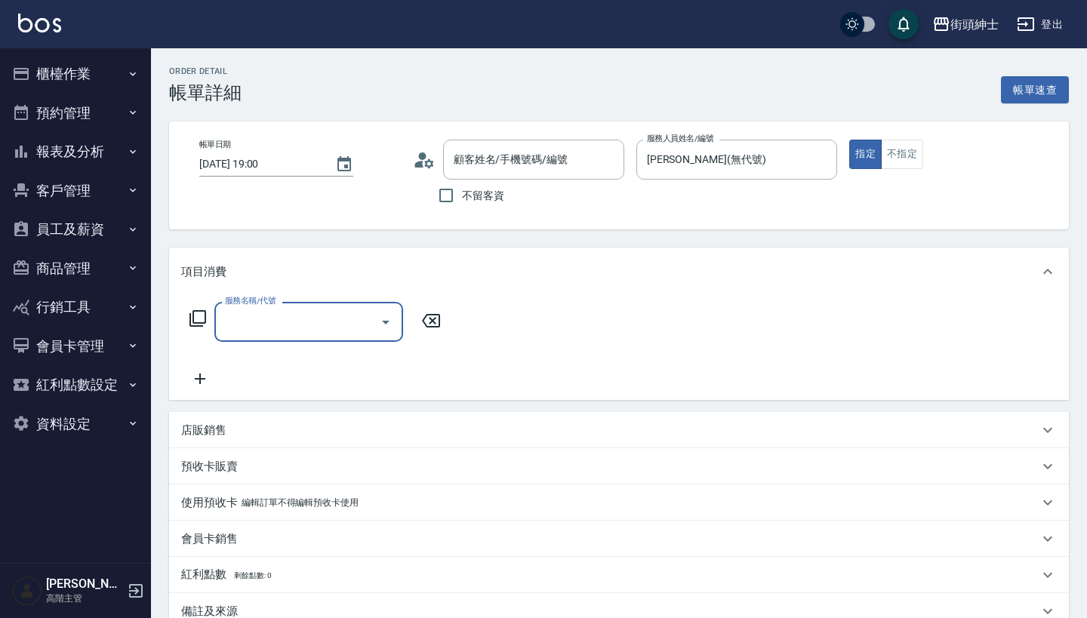
type input "王桑/[PHONE_NUMBER]/null"
click at [301, 321] on input "服務名稱/代號" at bounding box center [297, 322] width 152 height 26
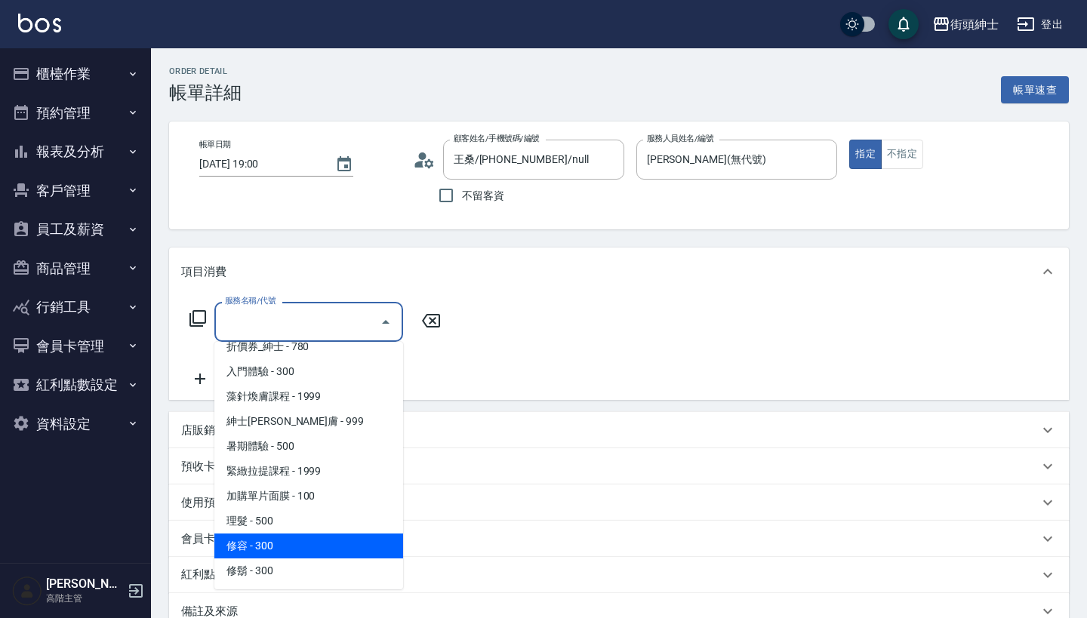
scroll to position [63, 0]
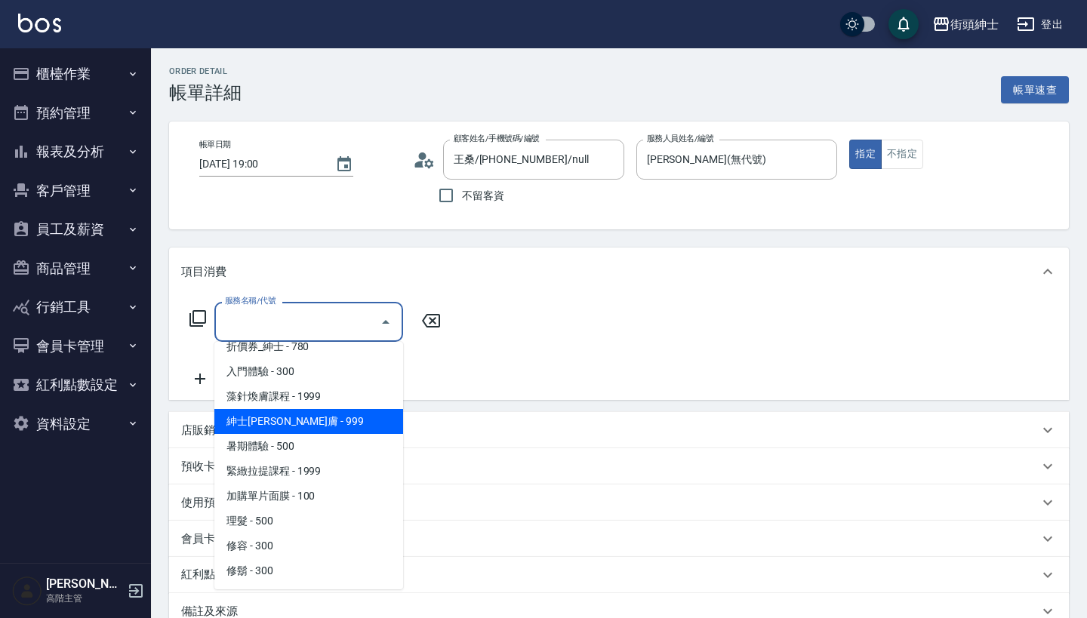
click at [352, 427] on span "紳士[PERSON_NAME]膚 - 999" at bounding box center [308, 421] width 189 height 25
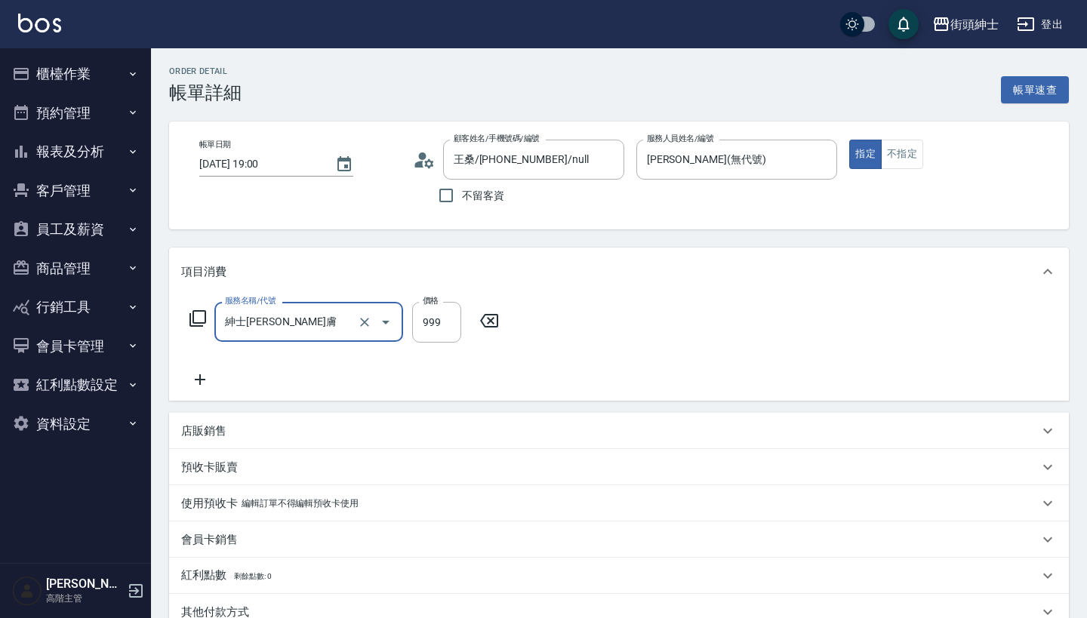
type input "紳士[PERSON_NAME]膚"
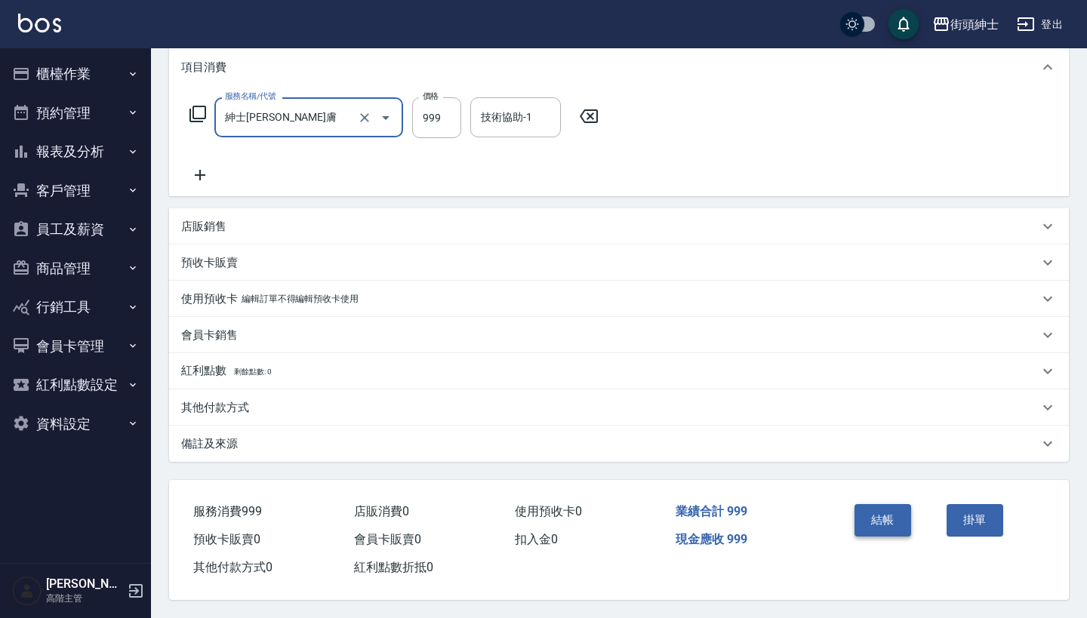
click at [878, 513] on button "結帳" at bounding box center [882, 520] width 57 height 32
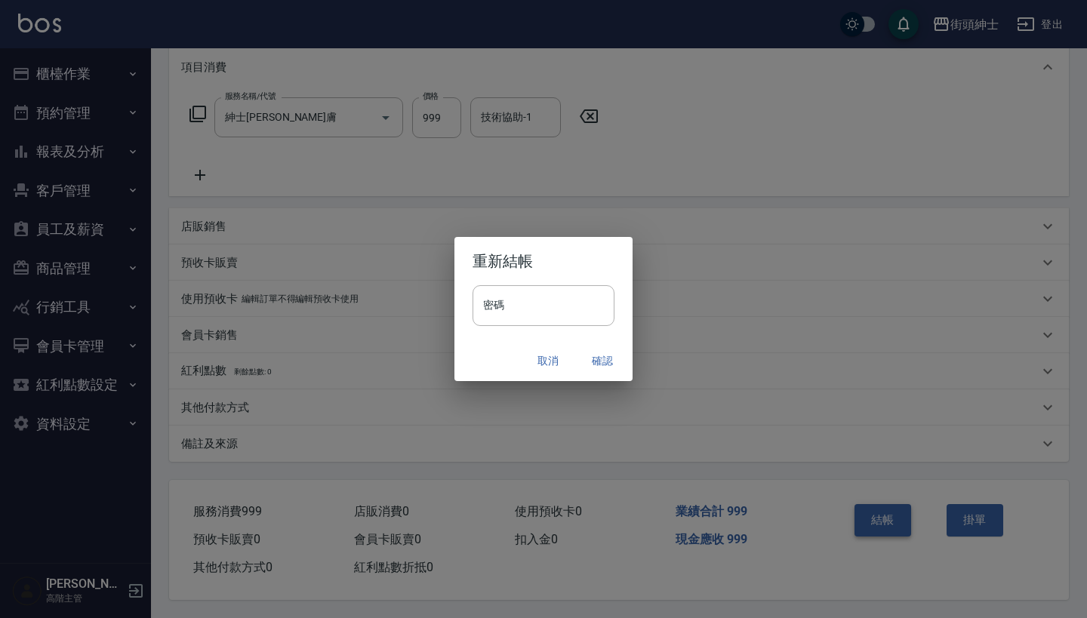
scroll to position [211, 0]
click at [593, 356] on button "確認" at bounding box center [602, 361] width 48 height 28
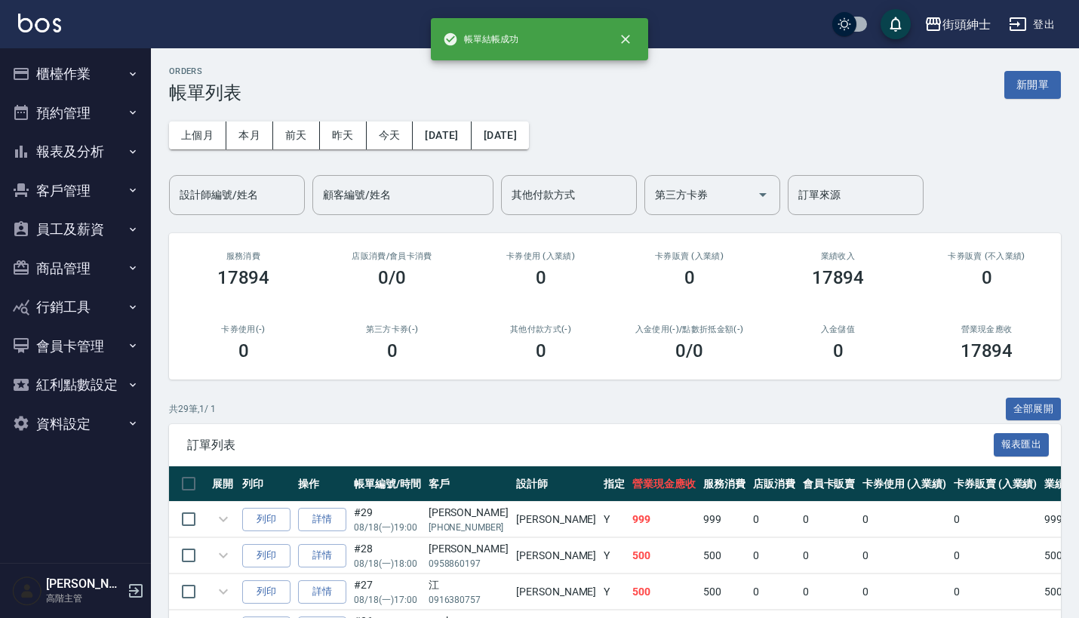
click at [116, 114] on button "預約管理" at bounding box center [75, 113] width 139 height 39
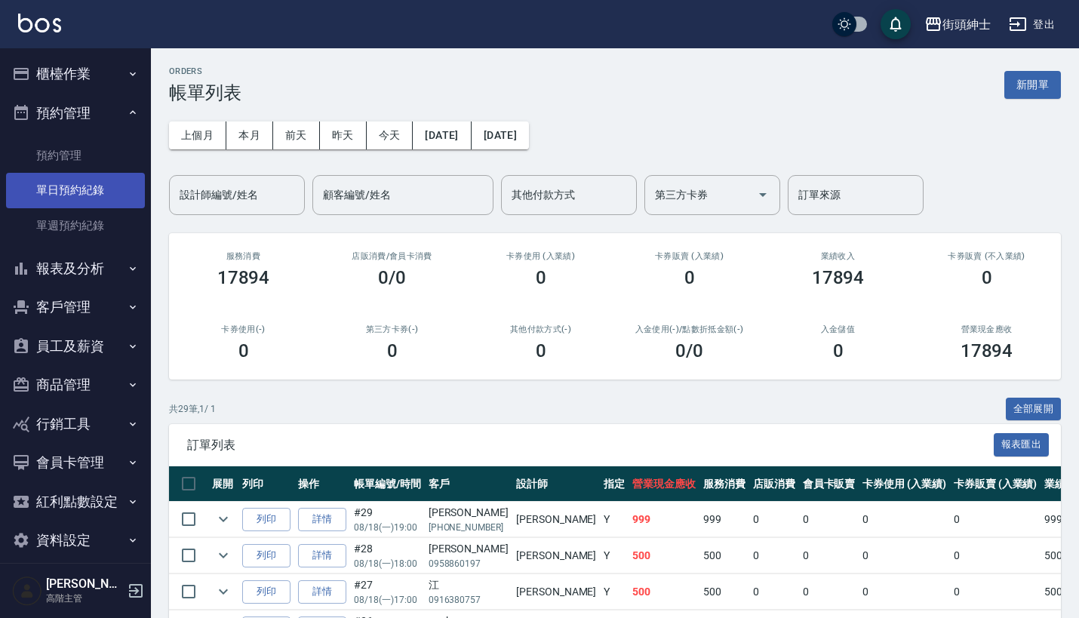
click at [106, 193] on link "單日預約紀錄" at bounding box center [75, 190] width 139 height 35
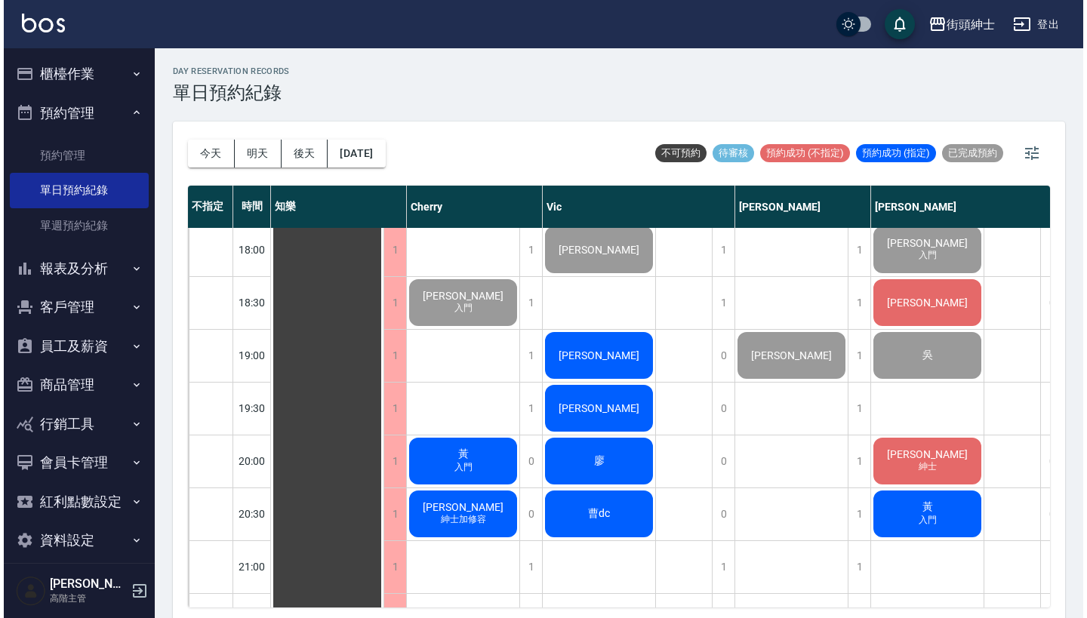
scroll to position [956, 0]
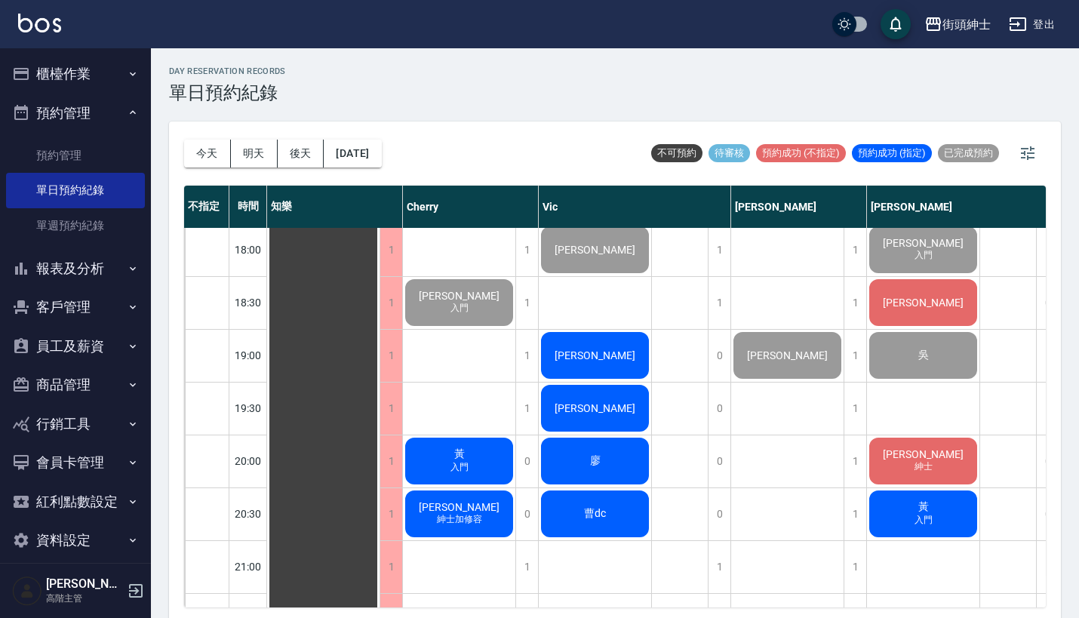
click at [380, 345] on div "[PERSON_NAME]" at bounding box center [323, 38] width 112 height 1531
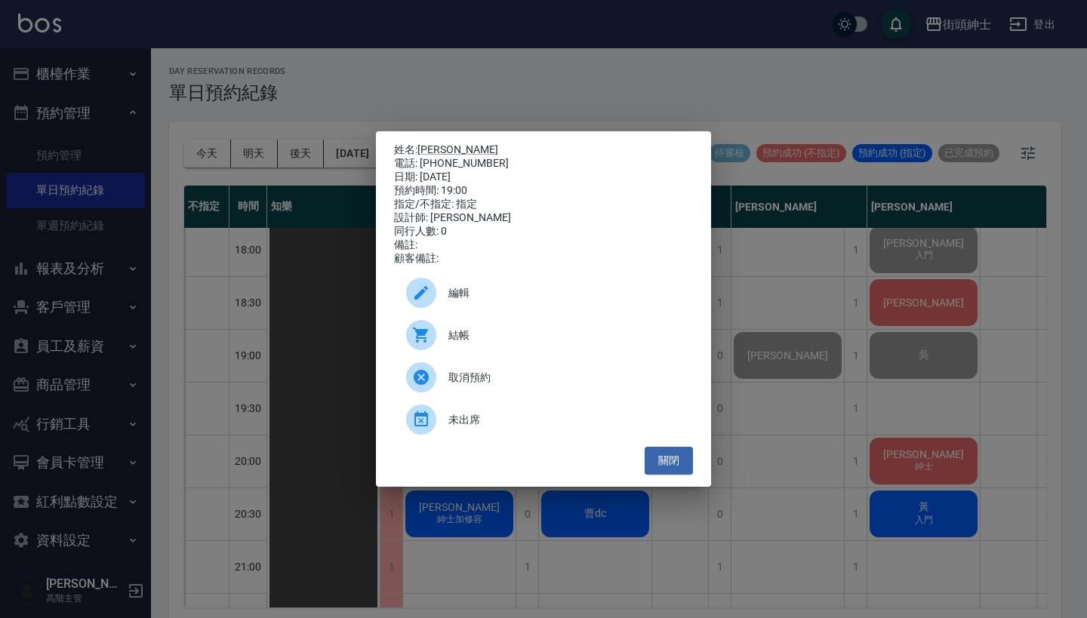
click at [559, 336] on span "結帳" at bounding box center [564, 336] width 232 height 16
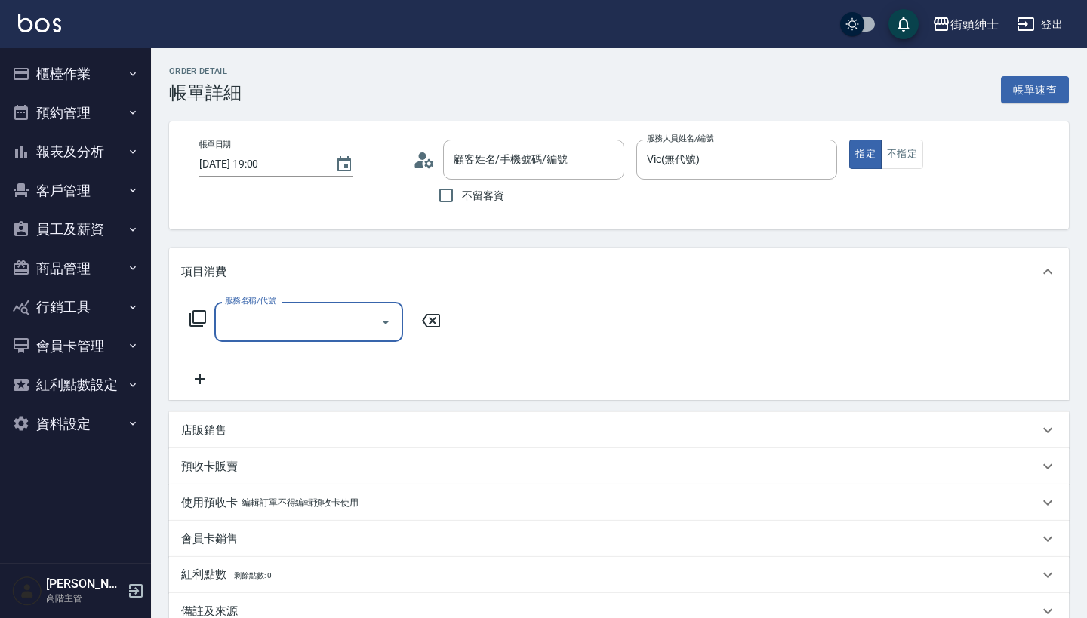
type input "[PERSON_NAME]/0931379008/null"
click at [301, 317] on input "服務名稱/代號" at bounding box center [297, 322] width 152 height 26
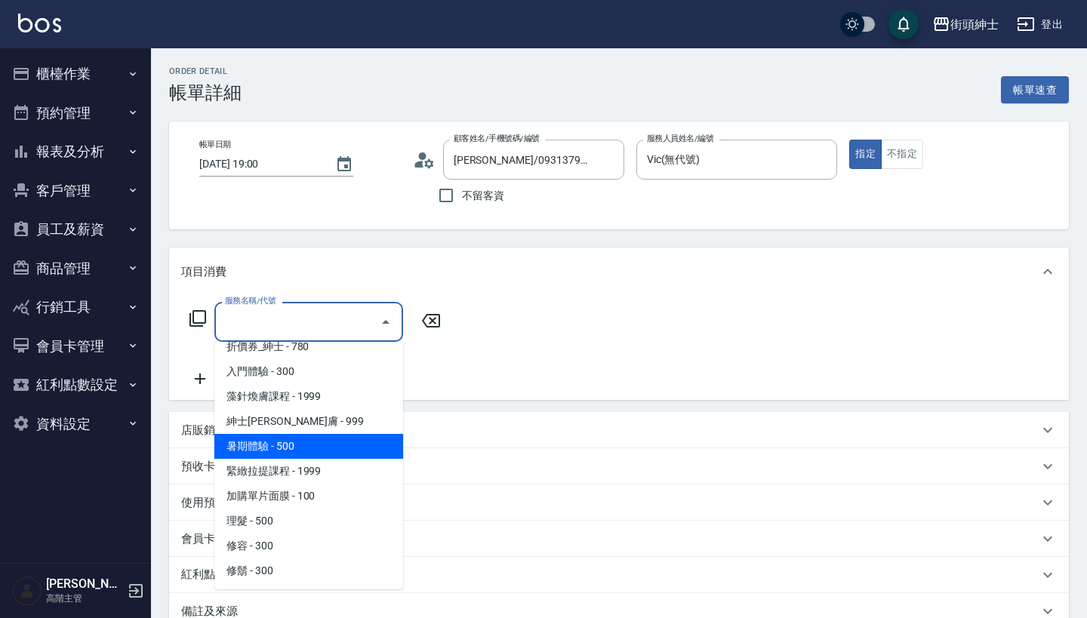
scroll to position [65, 0]
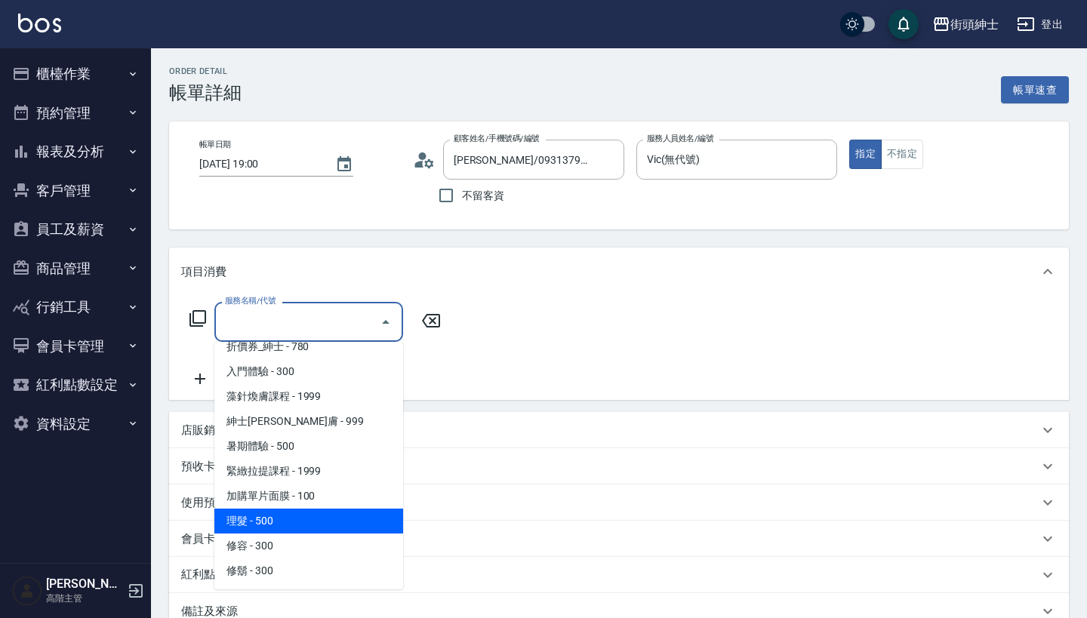
click at [344, 525] on span "理髮 - 500" at bounding box center [308, 521] width 189 height 25
type input "理髮(A02)"
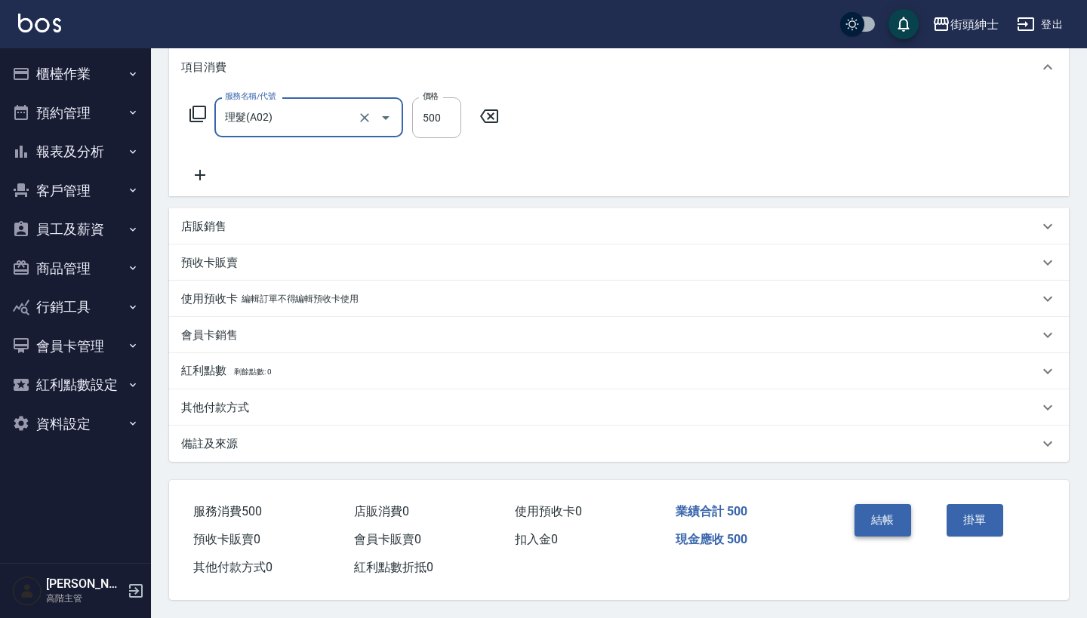
scroll to position [211, 0]
click at [888, 509] on button "結帳" at bounding box center [882, 520] width 57 height 32
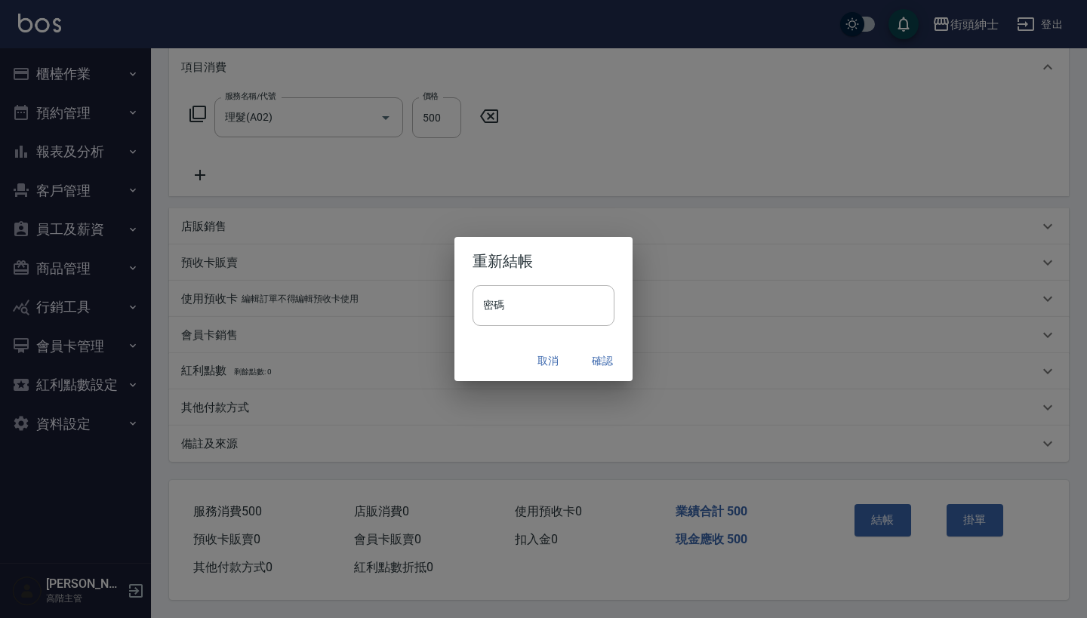
click at [580, 356] on button "確認" at bounding box center [602, 361] width 48 height 28
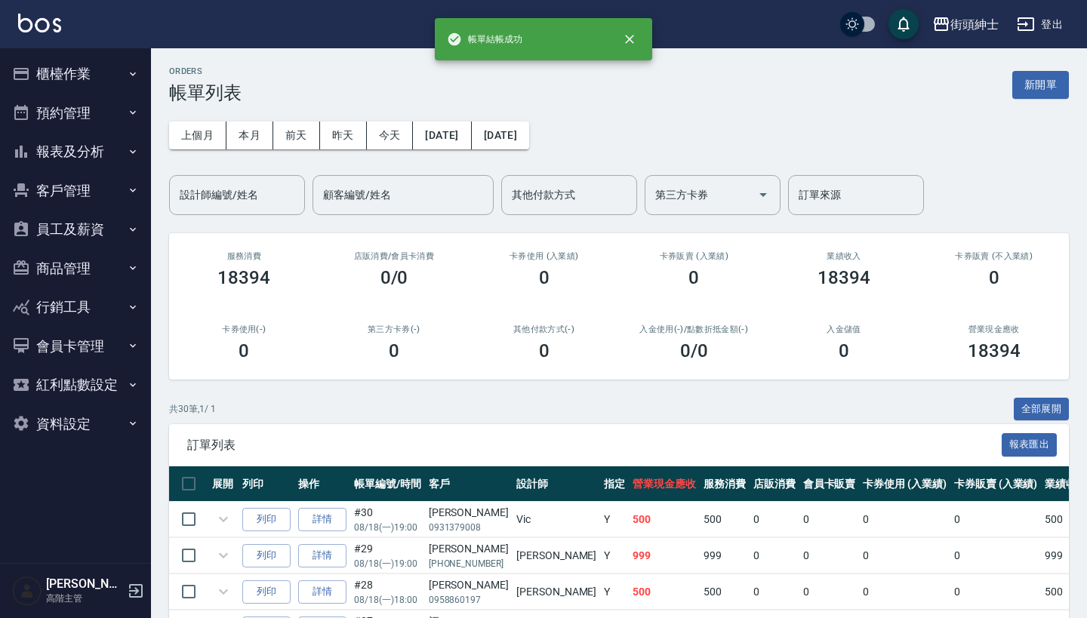
click at [115, 107] on button "預約管理" at bounding box center [75, 113] width 139 height 39
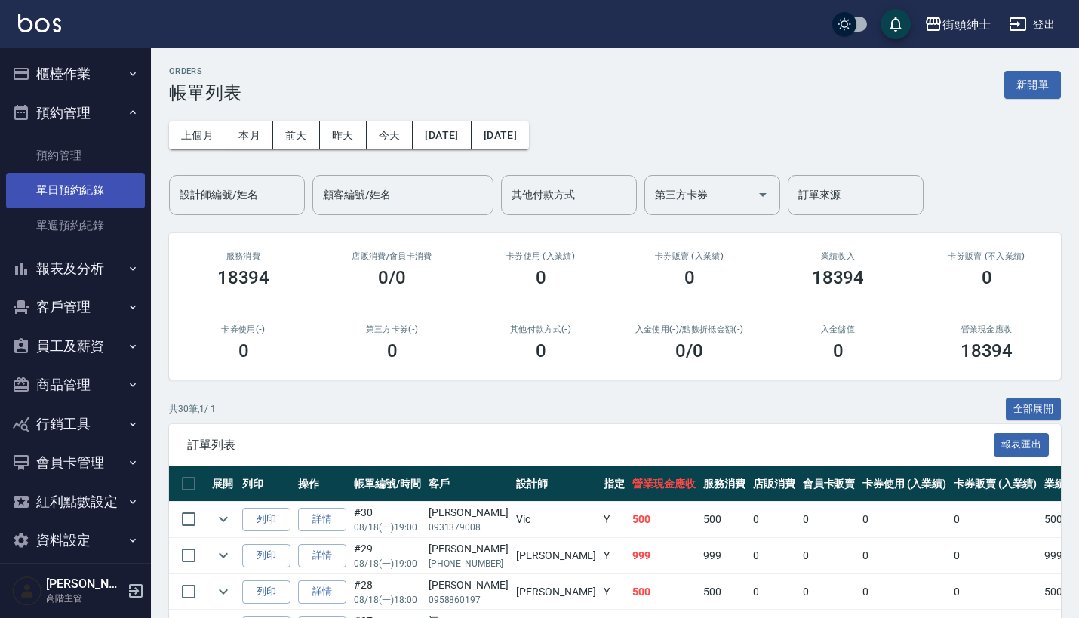
click at [116, 197] on link "單日預約紀錄" at bounding box center [75, 190] width 139 height 35
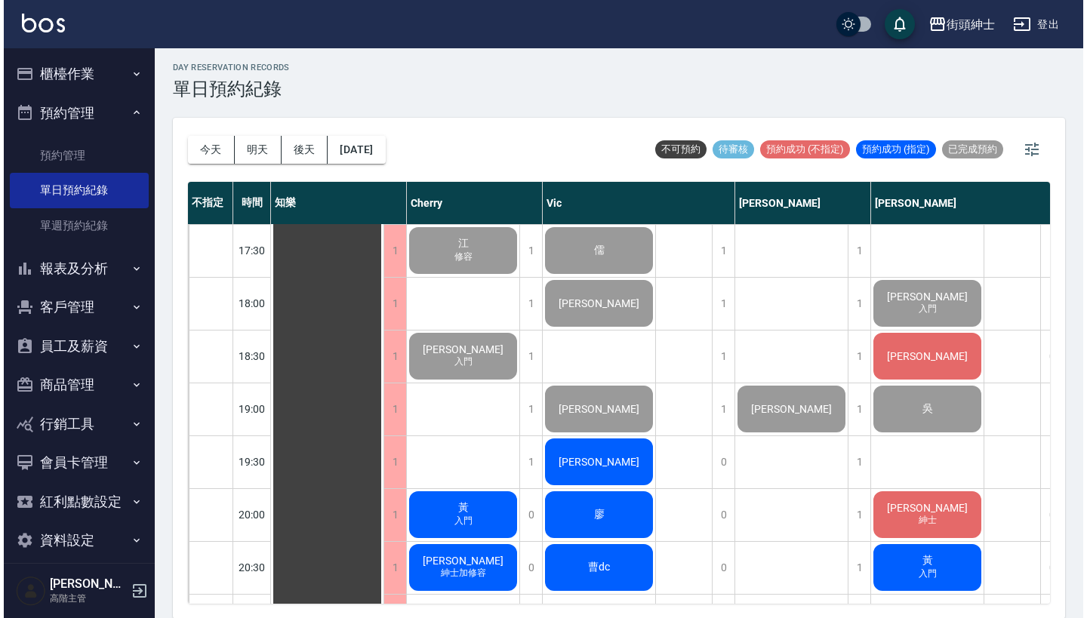
scroll to position [912, 0]
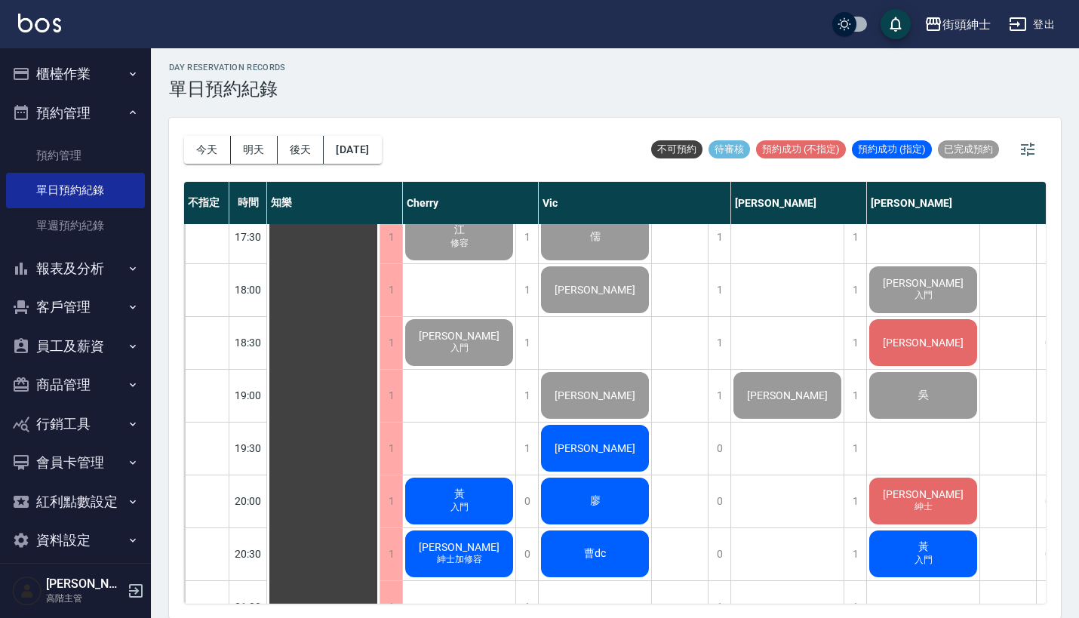
click at [380, 351] on div "[PERSON_NAME]" at bounding box center [323, 78] width 112 height 1531
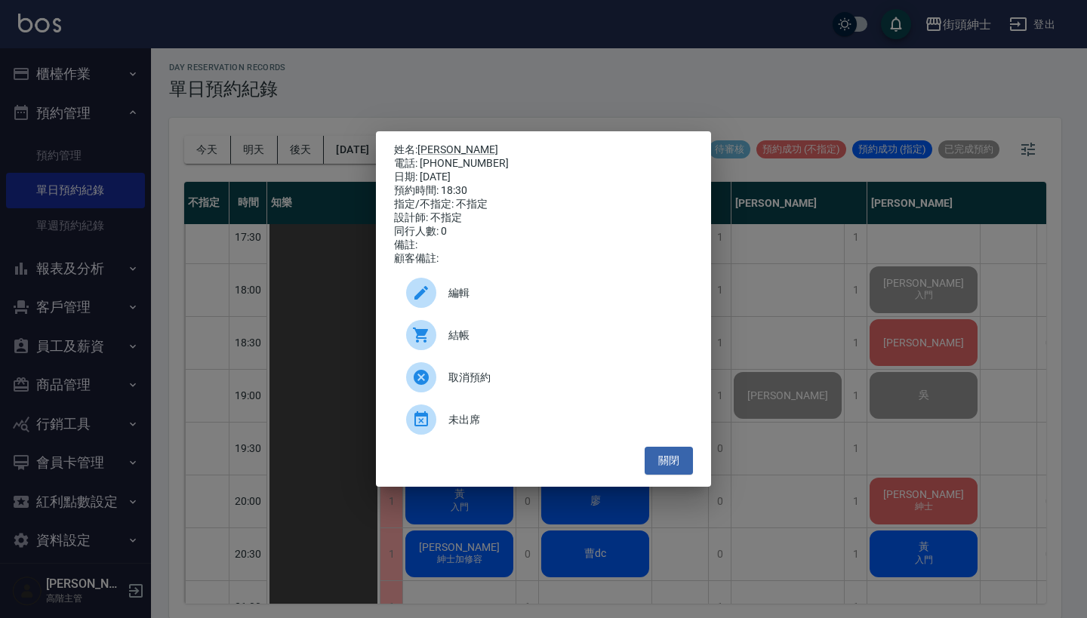
click at [509, 337] on span "結帳" at bounding box center [564, 336] width 232 height 16
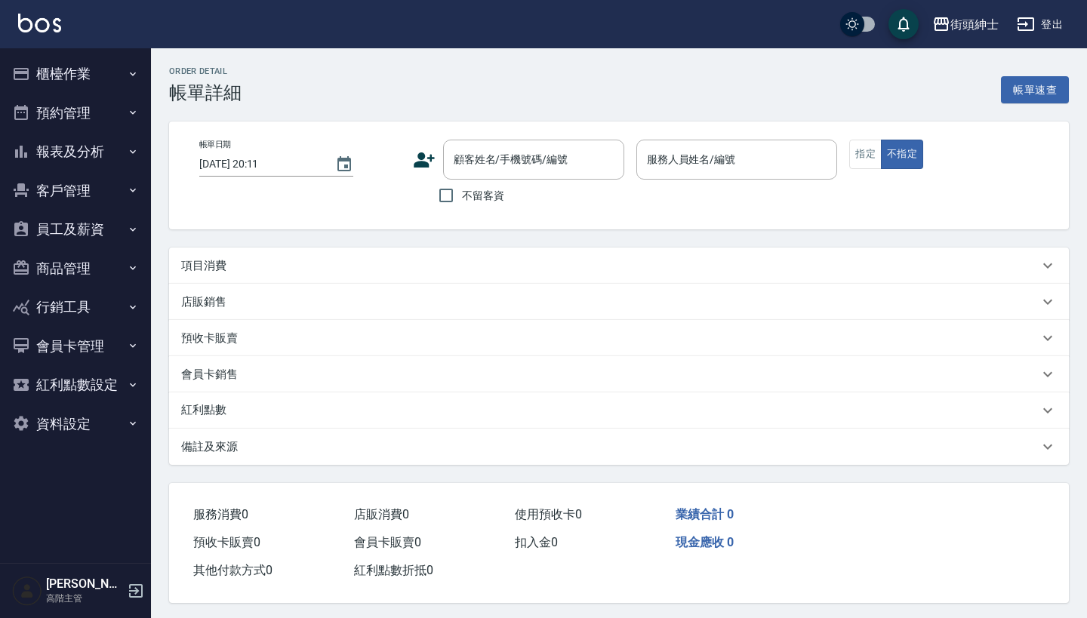
click at [452, 270] on div "項目消費" at bounding box center [609, 266] width 857 height 16
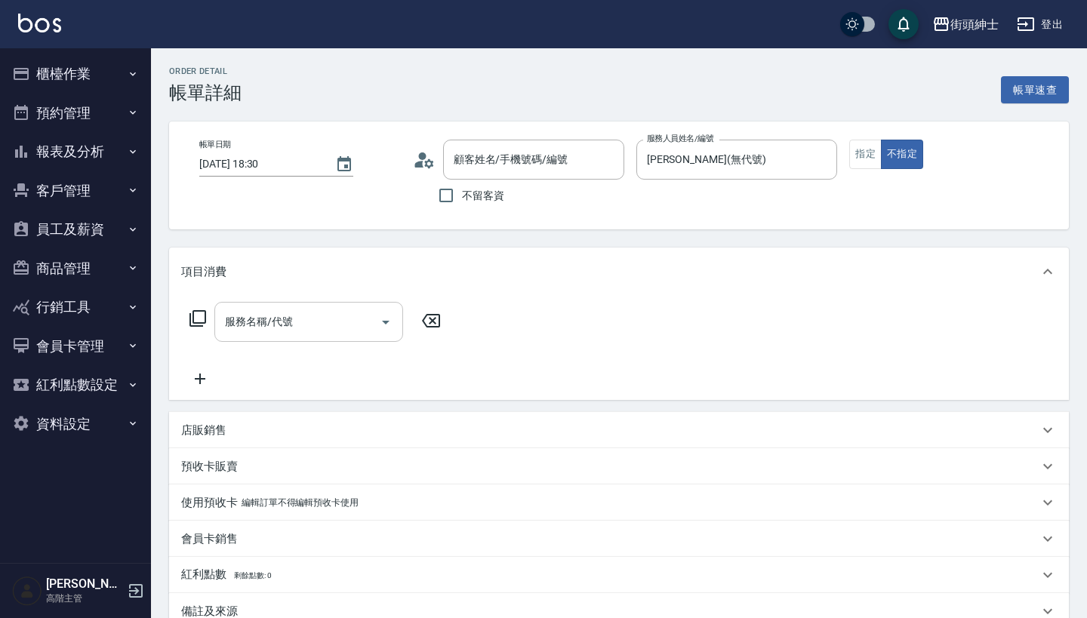
type input "[DATE] 18:30"
type input "[PERSON_NAME](無代號)"
click at [340, 322] on input "服務名稱/代號" at bounding box center [297, 322] width 152 height 26
type input "[PERSON_NAME]/0958263685/null"
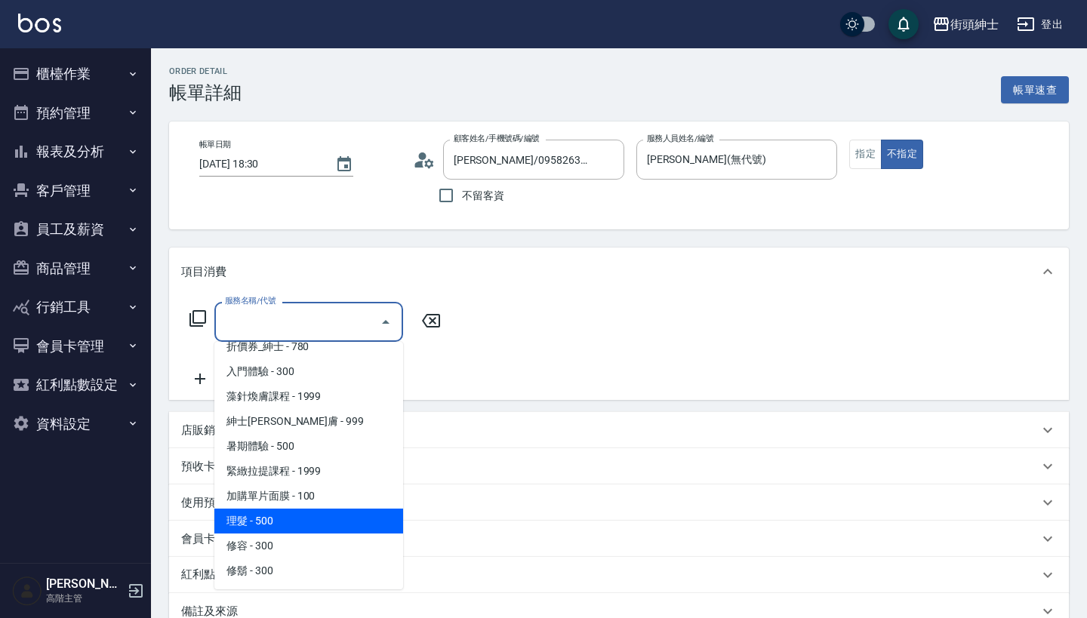
scroll to position [63, 0]
click at [322, 522] on span "理髮 - 500" at bounding box center [308, 521] width 189 height 25
type input "理髮(A02)"
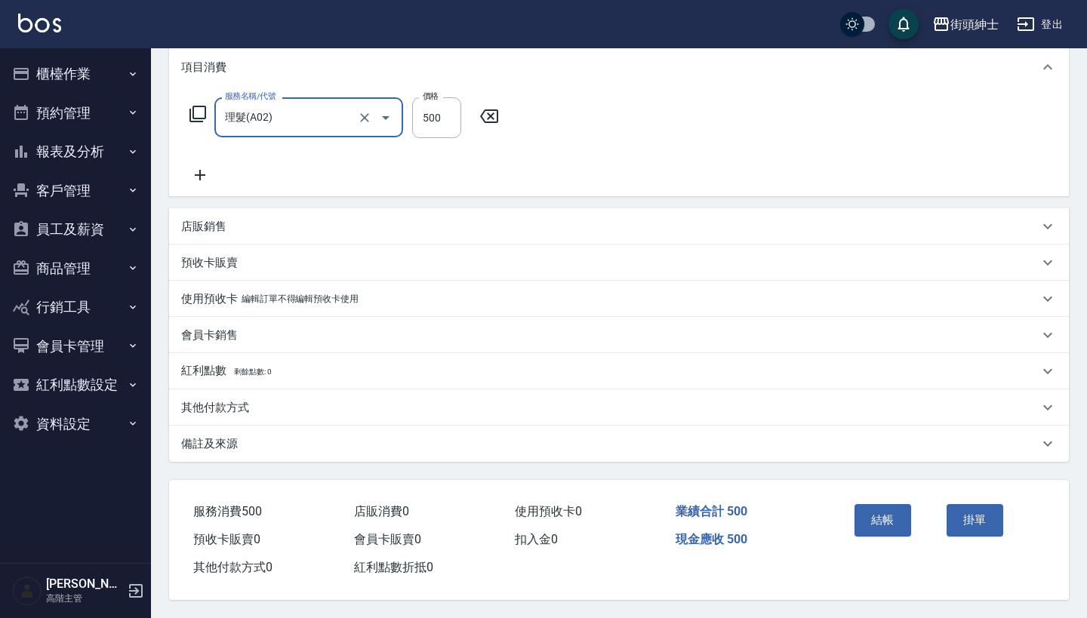
scroll to position [211, 0]
click at [867, 510] on button "結帳" at bounding box center [882, 520] width 57 height 32
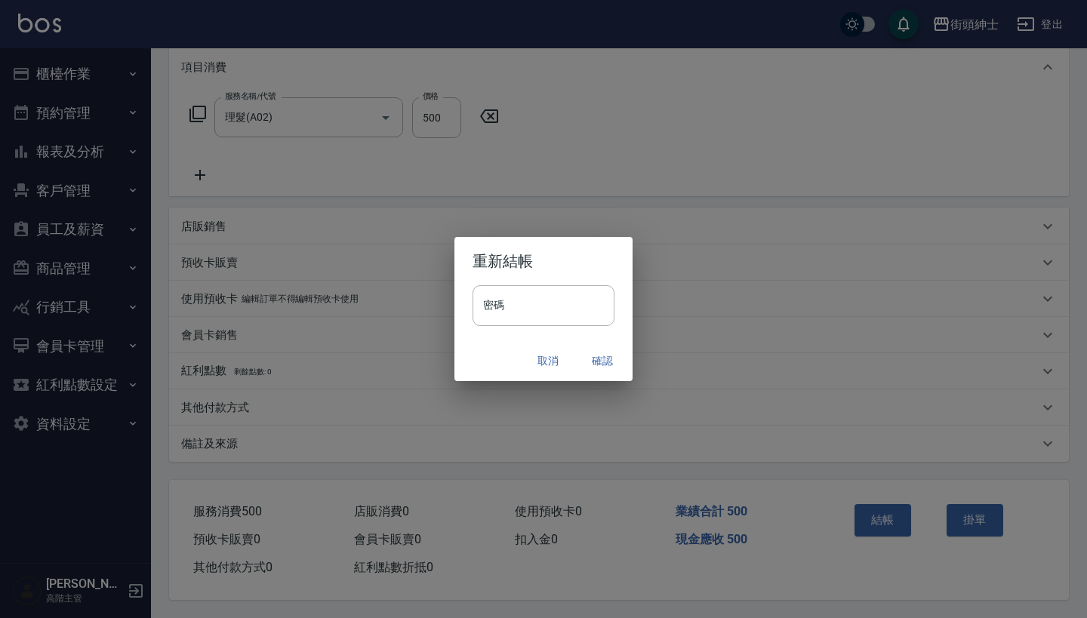
click at [599, 351] on button "確認" at bounding box center [602, 361] width 48 height 28
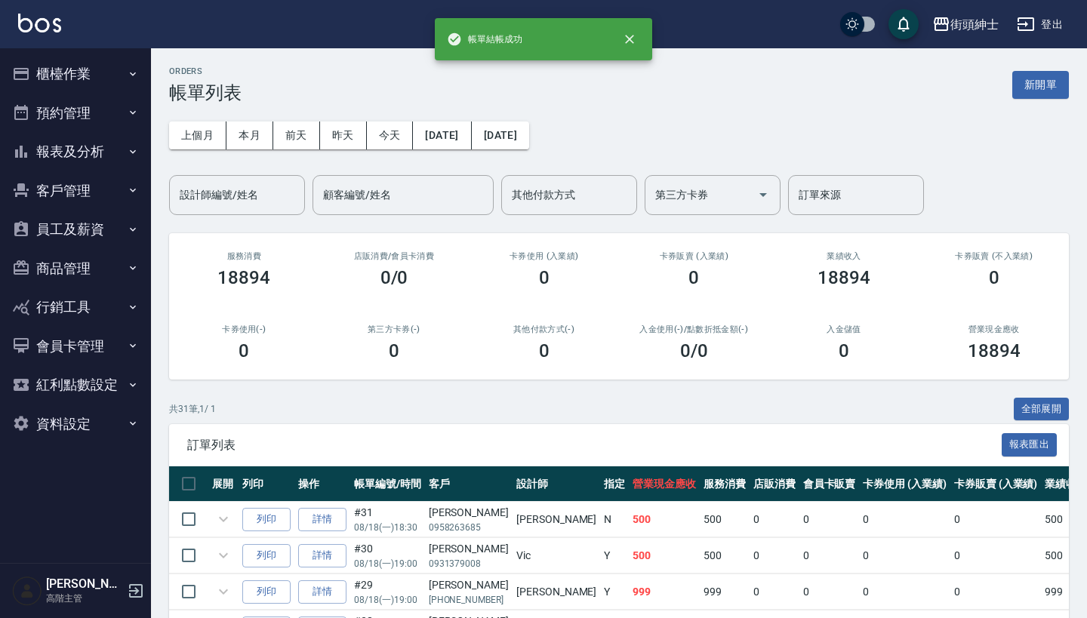
click at [86, 100] on button "預約管理" at bounding box center [75, 113] width 139 height 39
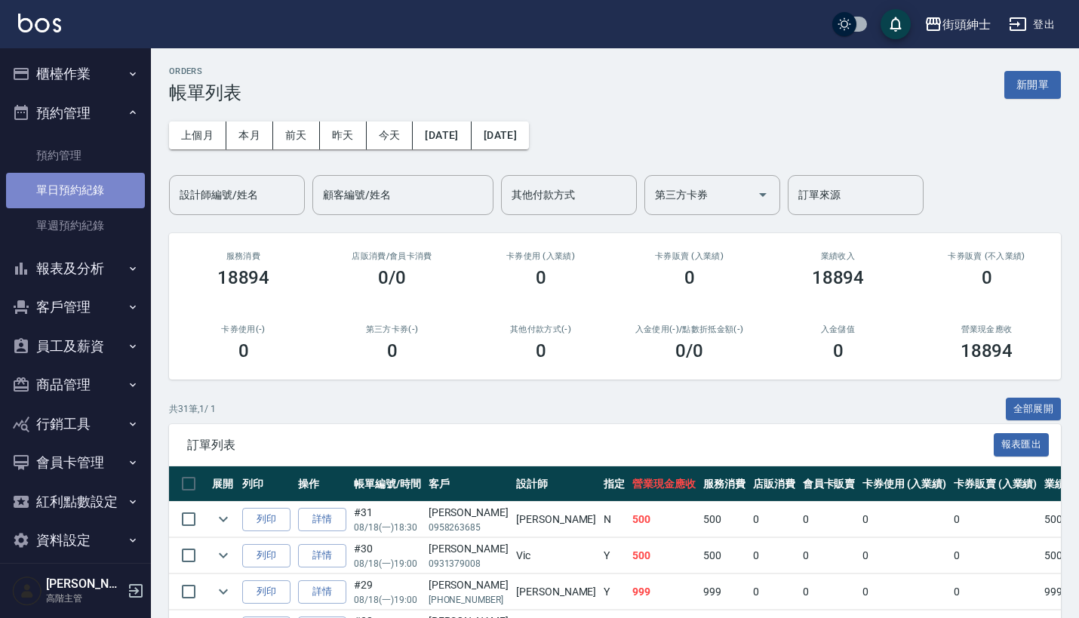
click at [104, 192] on link "單日預約紀錄" at bounding box center [75, 190] width 139 height 35
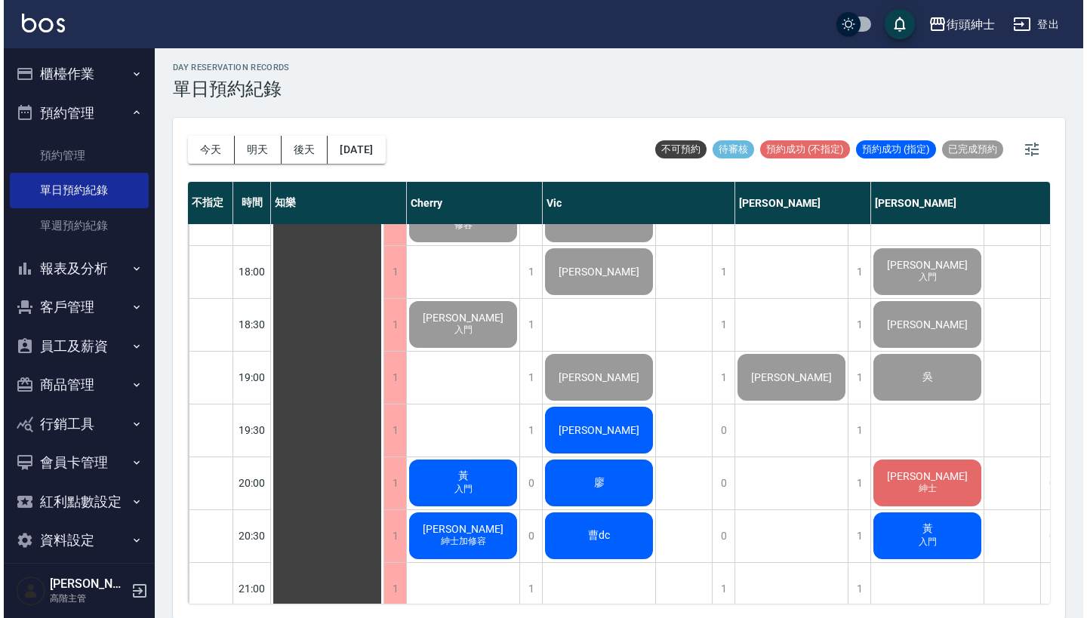
scroll to position [959, 0]
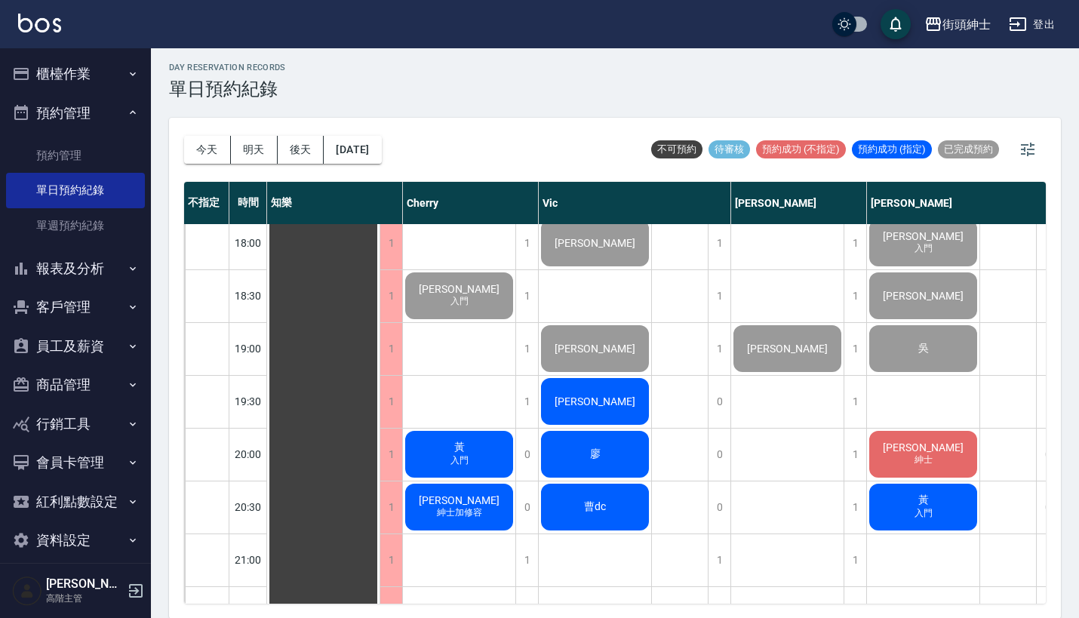
click at [337, 38] on span "[PERSON_NAME]" at bounding box center [323, 32] width 27 height 14
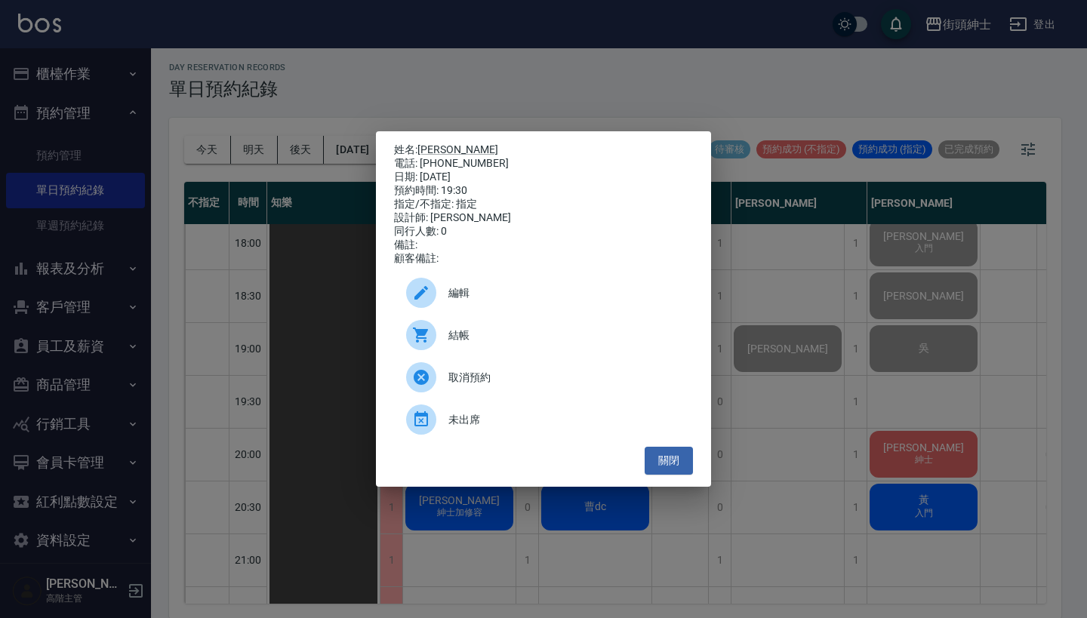
click at [491, 331] on div "結帳" at bounding box center [543, 335] width 299 height 42
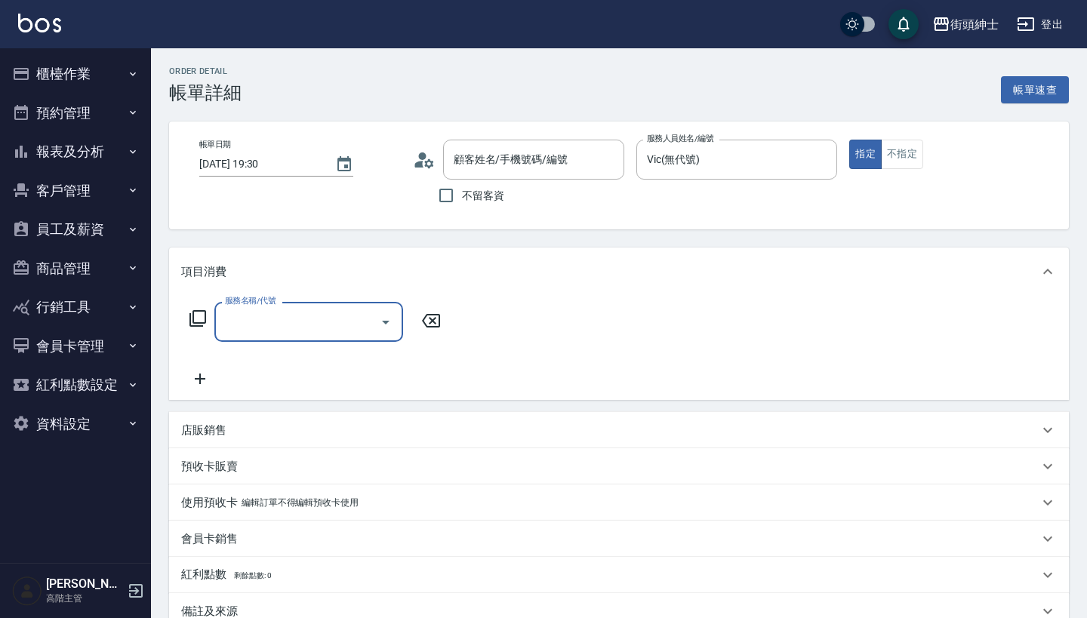
type input "[PERSON_NAME]/[PHONE_NUMBER]/null"
click at [331, 326] on input "服務名稱/代號" at bounding box center [297, 322] width 152 height 26
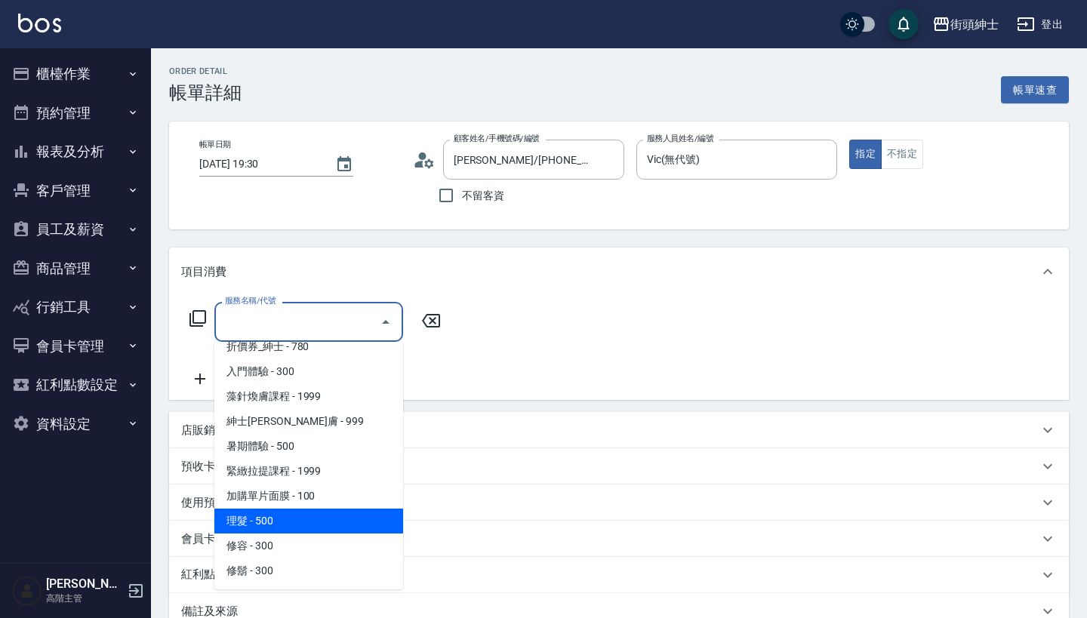
scroll to position [64, 0]
click at [332, 514] on span "理髮 - 500" at bounding box center [308, 521] width 189 height 25
type input "理髮(A02)"
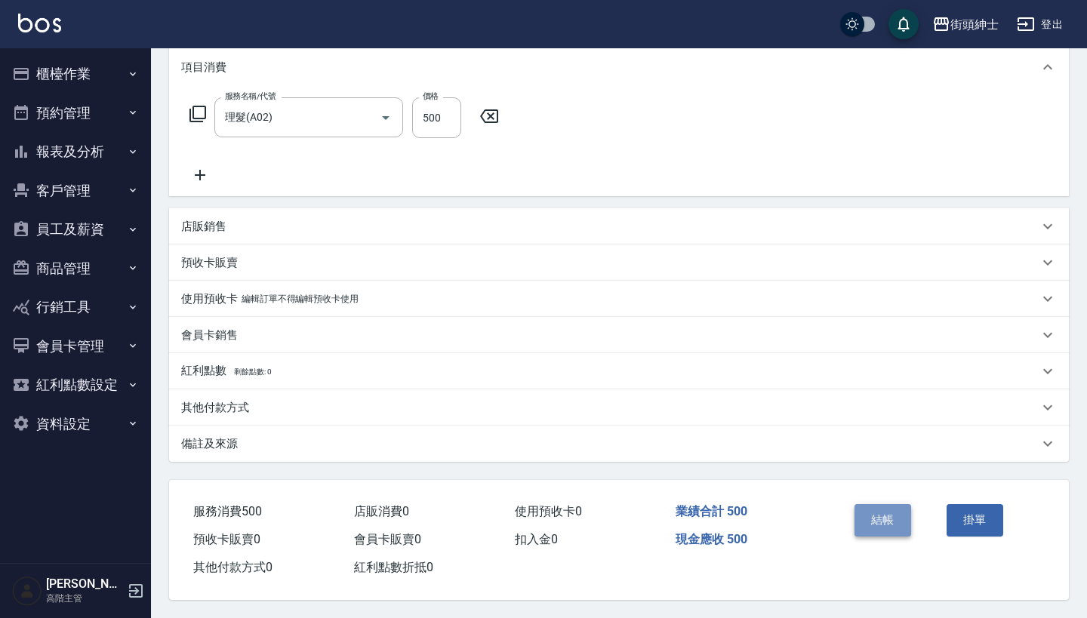
click at [881, 512] on button "結帳" at bounding box center [882, 520] width 57 height 32
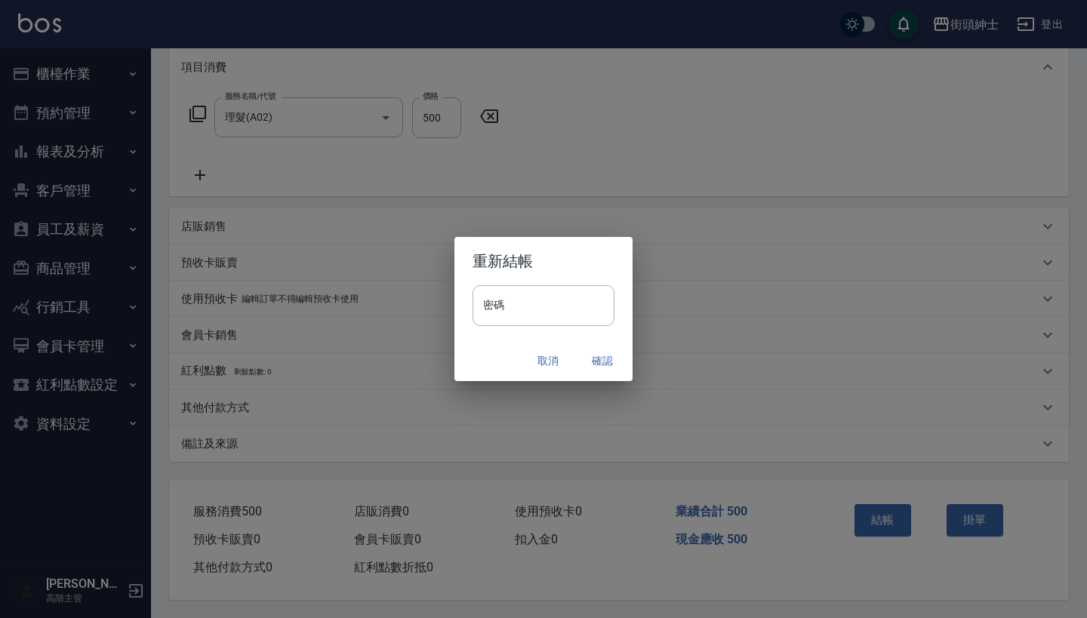
click at [611, 359] on button "確認" at bounding box center [602, 361] width 48 height 28
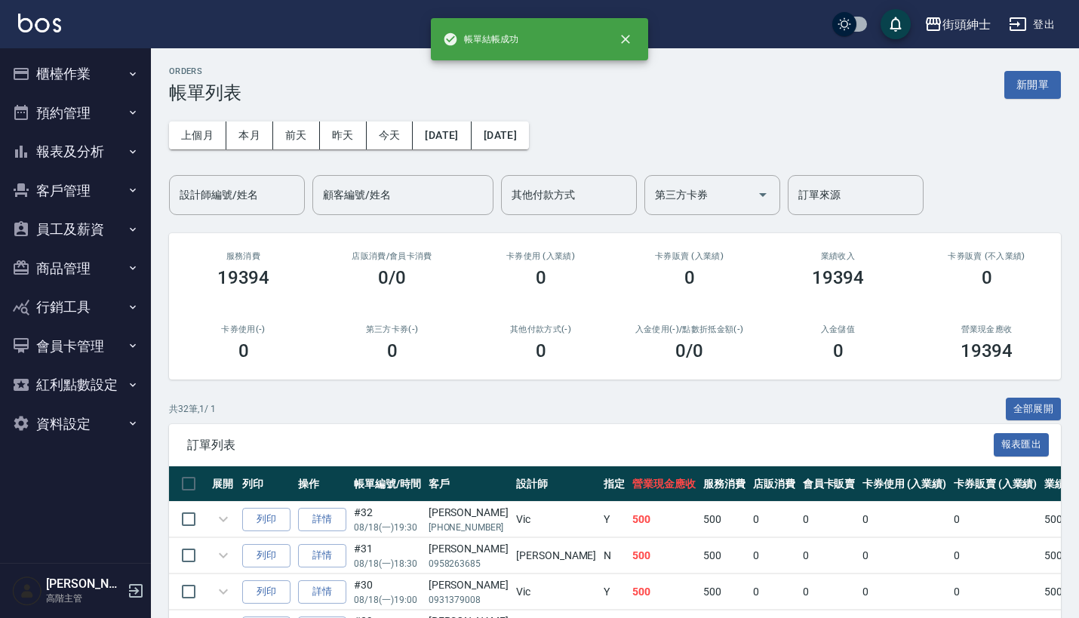
click at [82, 109] on button "預約管理" at bounding box center [75, 113] width 139 height 39
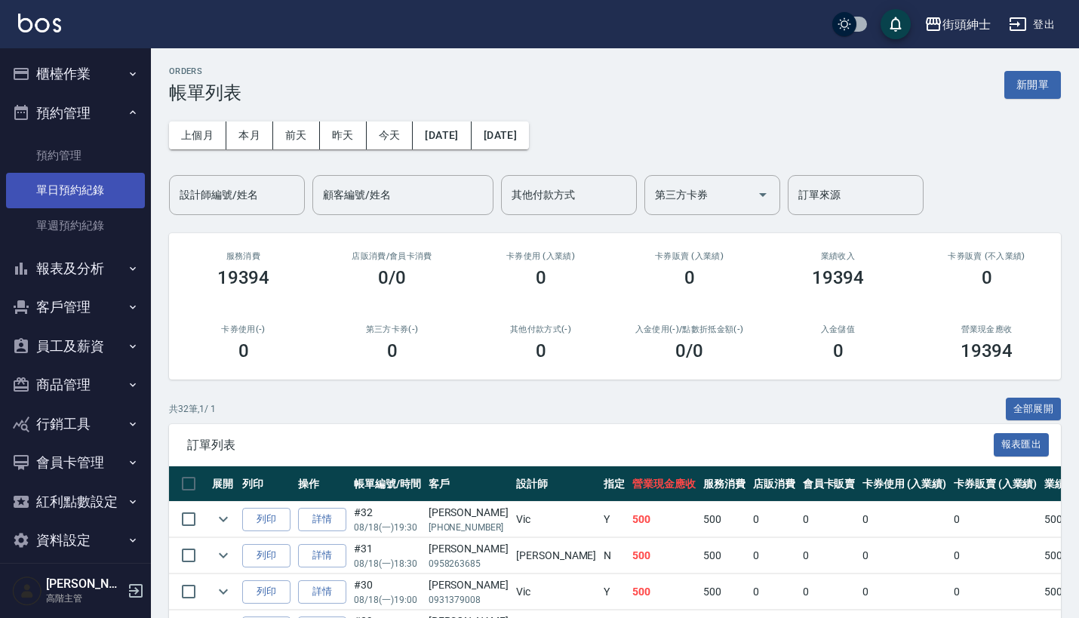
click at [72, 189] on link "單日預約紀錄" at bounding box center [75, 190] width 139 height 35
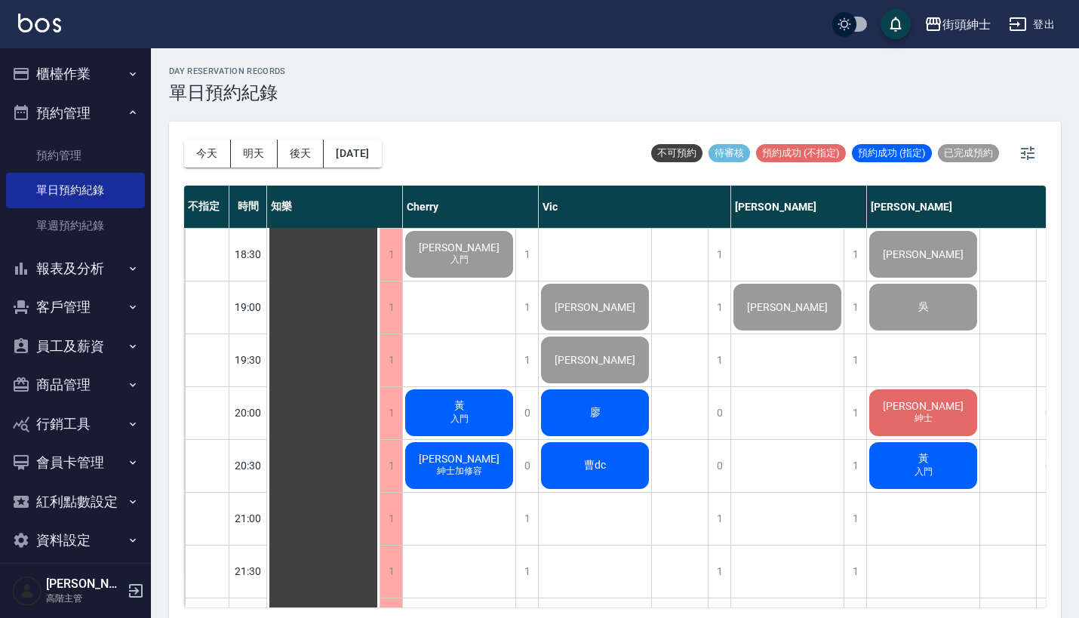
scroll to position [1001, 0]
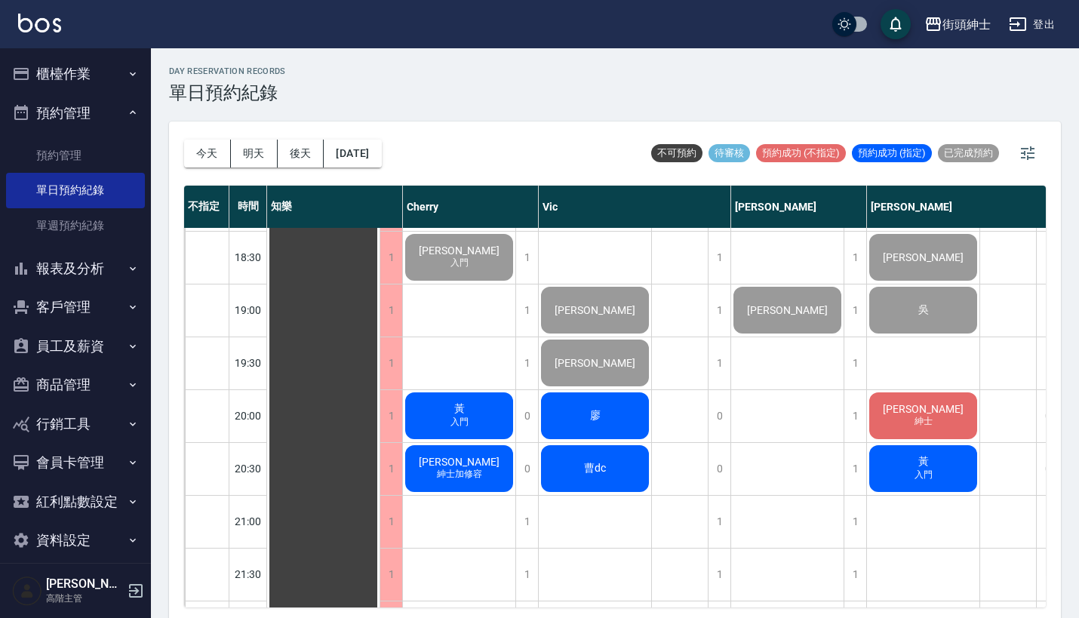
click at [109, 80] on button "櫃檯作業" at bounding box center [75, 73] width 139 height 39
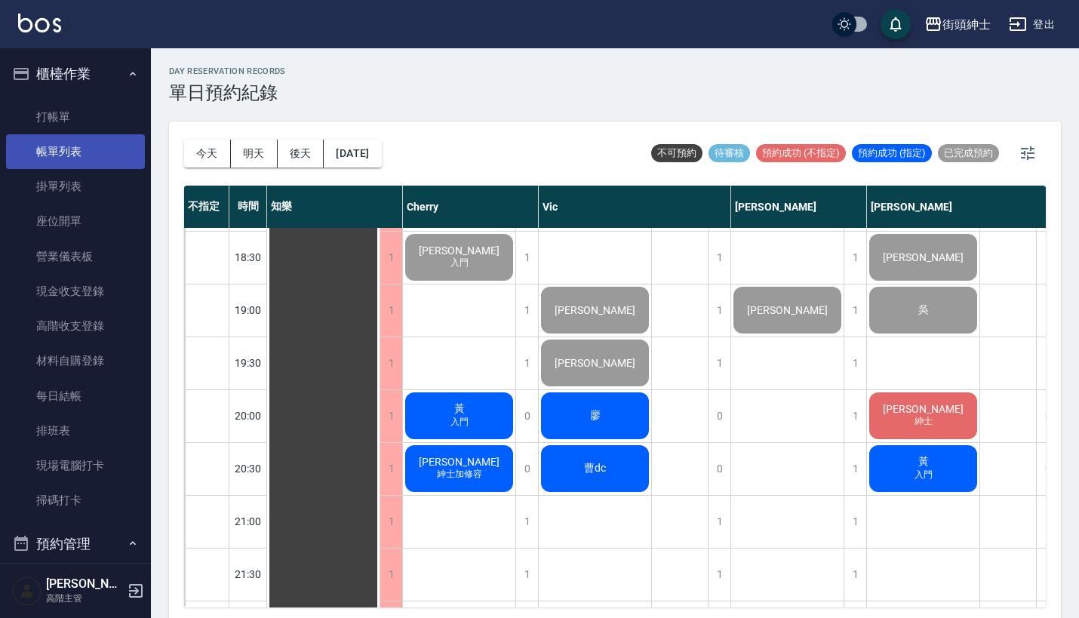
click at [109, 156] on link "帳單列表" at bounding box center [75, 151] width 139 height 35
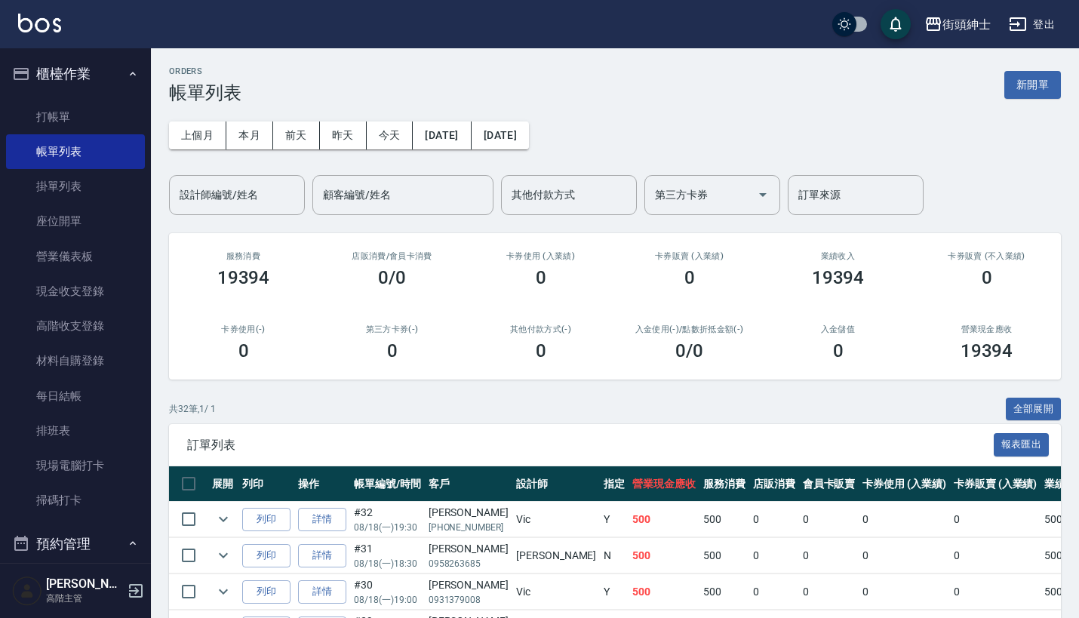
click at [115, 69] on button "櫃檯作業" at bounding box center [75, 73] width 139 height 39
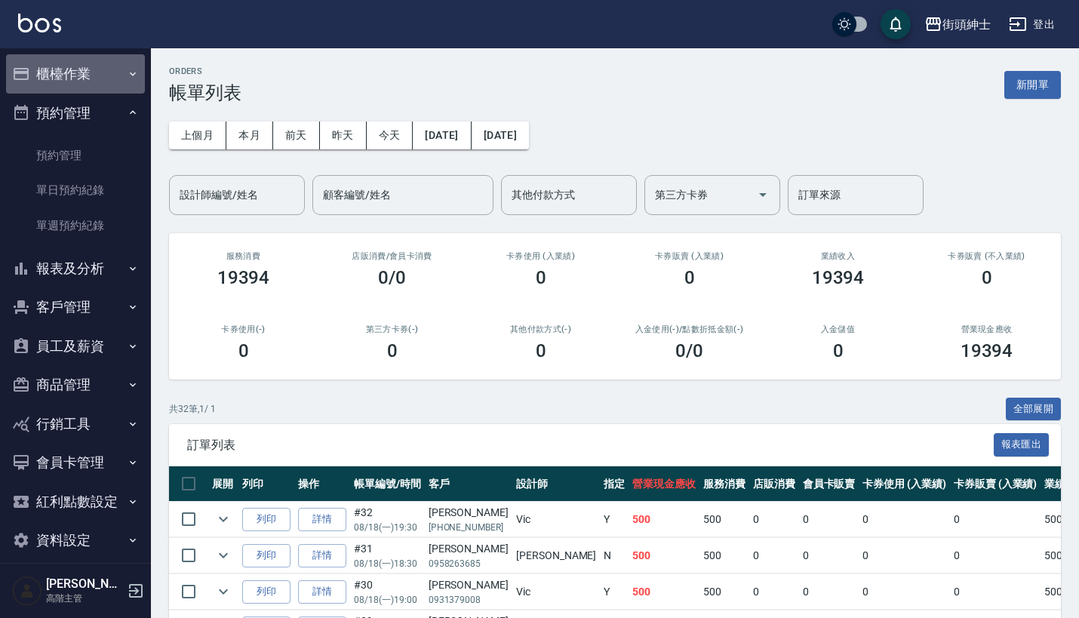
click at [112, 82] on button "櫃檯作業" at bounding box center [75, 73] width 139 height 39
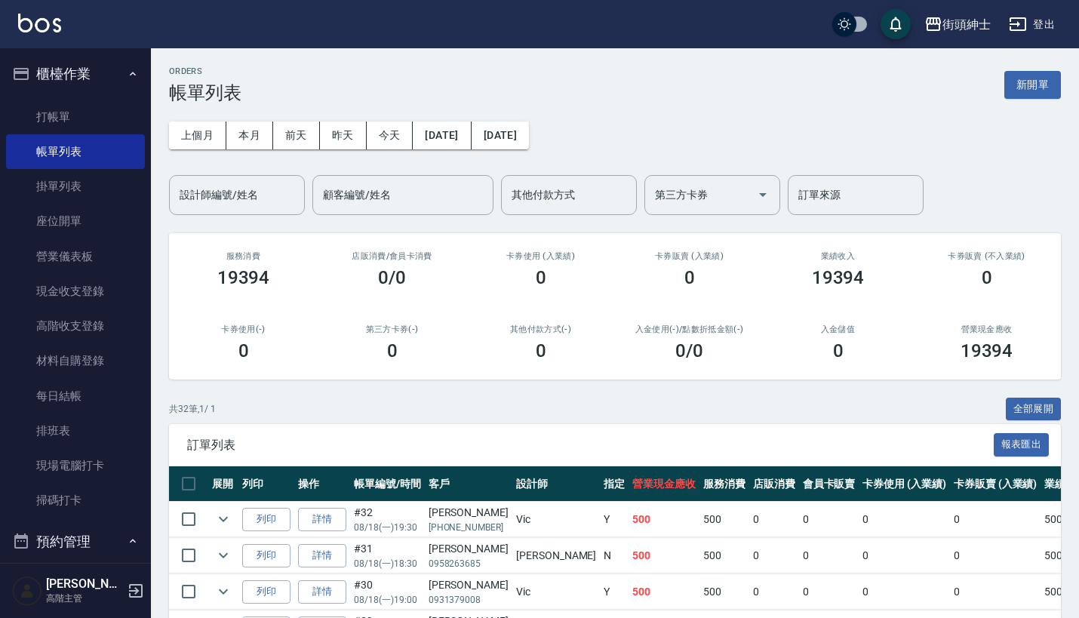
click at [112, 79] on button "櫃檯作業" at bounding box center [75, 73] width 139 height 39
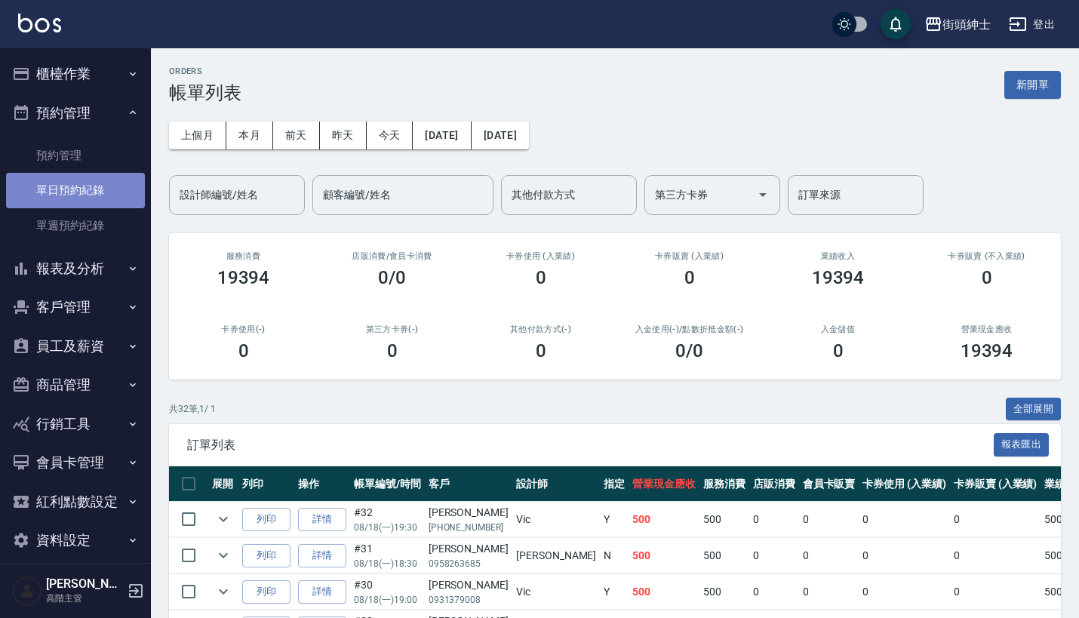
click at [104, 189] on link "單日預約紀錄" at bounding box center [75, 190] width 139 height 35
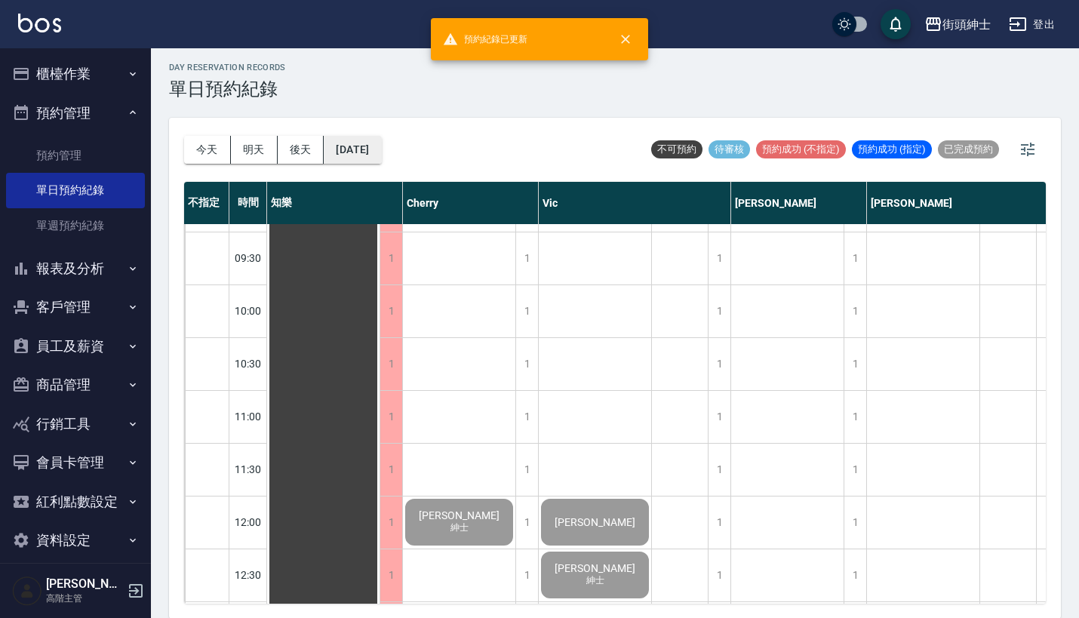
click at [356, 154] on button "[DATE]" at bounding box center [352, 150] width 57 height 28
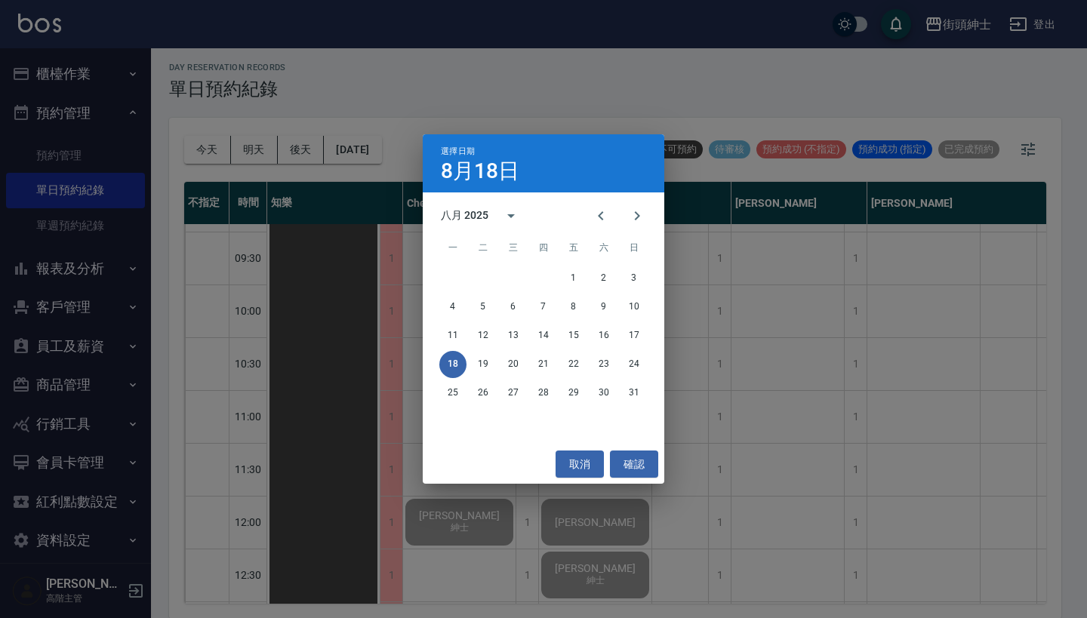
click at [857, 442] on div "選擇日期 8月18日 八月 2025 一 二 三 四 五 六 日 1 2 3 4 5 6 7 8 9 10 11 12 13 14 15 16 17 18 1…" at bounding box center [543, 309] width 1087 height 618
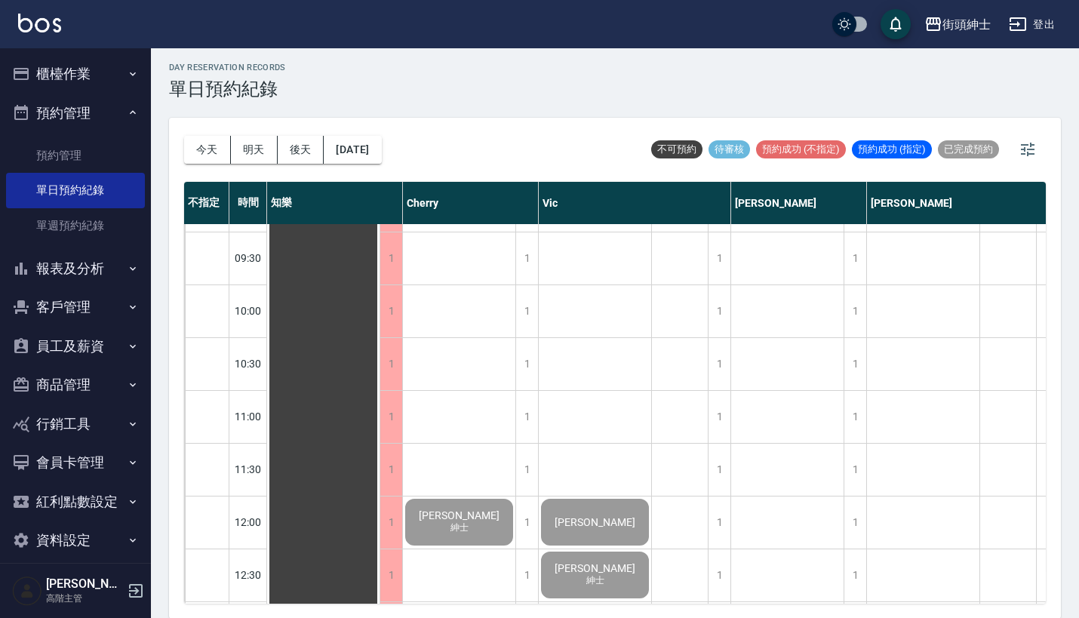
click at [89, 121] on button "預約管理" at bounding box center [75, 113] width 139 height 39
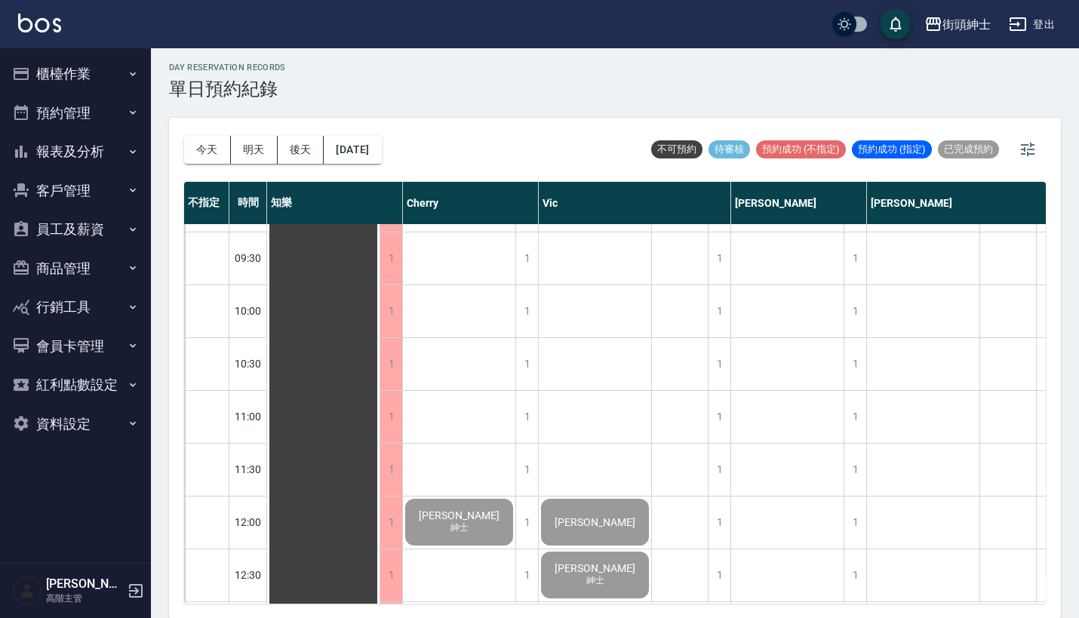
click at [113, 68] on button "櫃檯作業" at bounding box center [75, 73] width 139 height 39
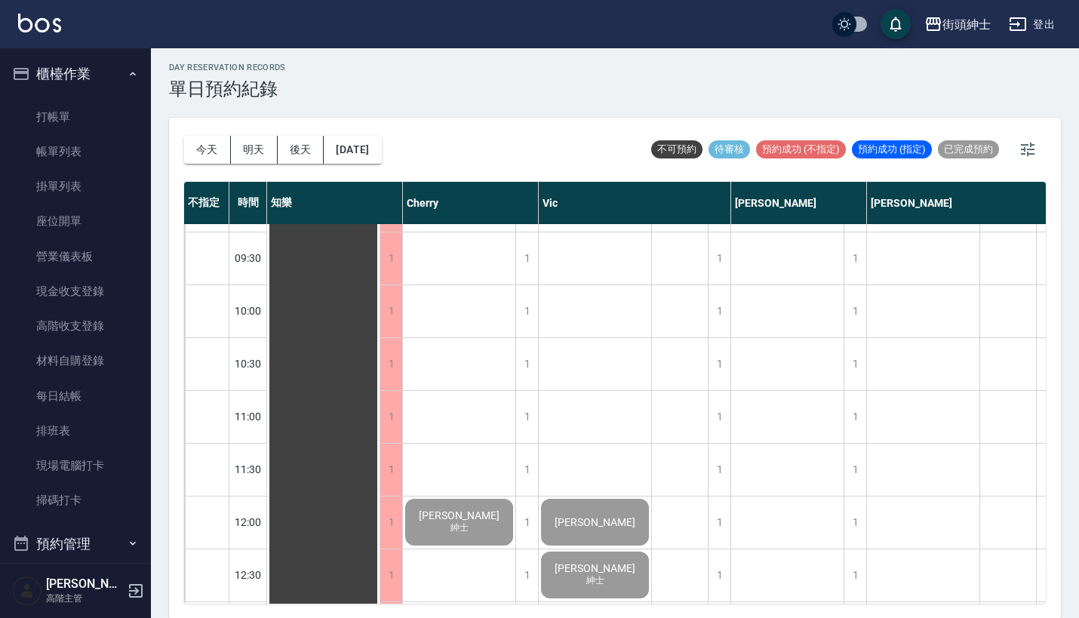
click at [113, 68] on button "櫃檯作業" at bounding box center [75, 73] width 139 height 39
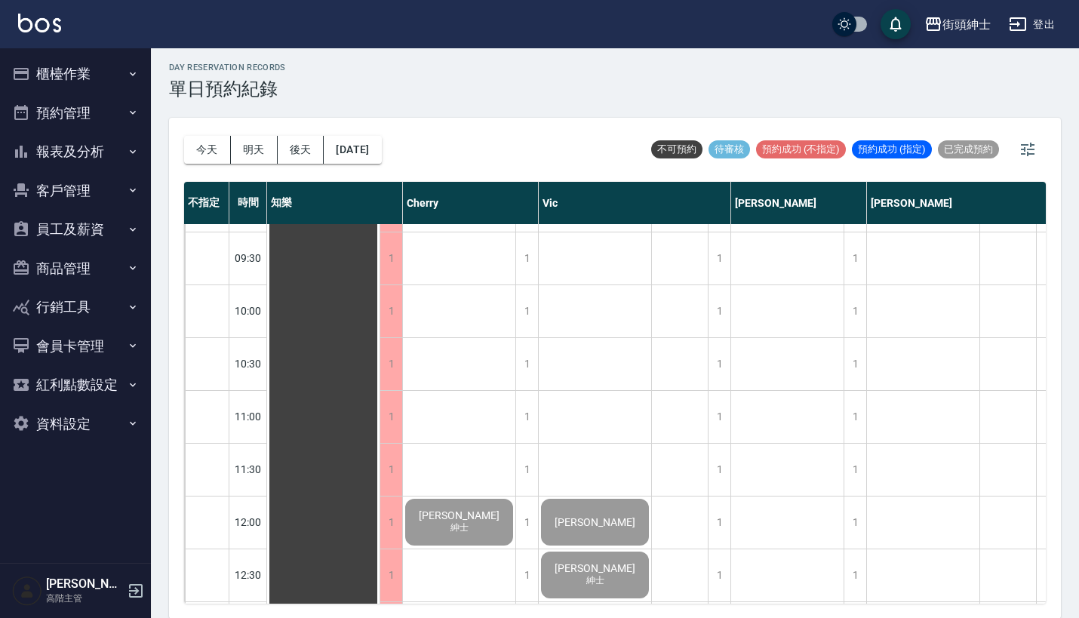
click at [122, 152] on button "報表及分析" at bounding box center [75, 151] width 139 height 39
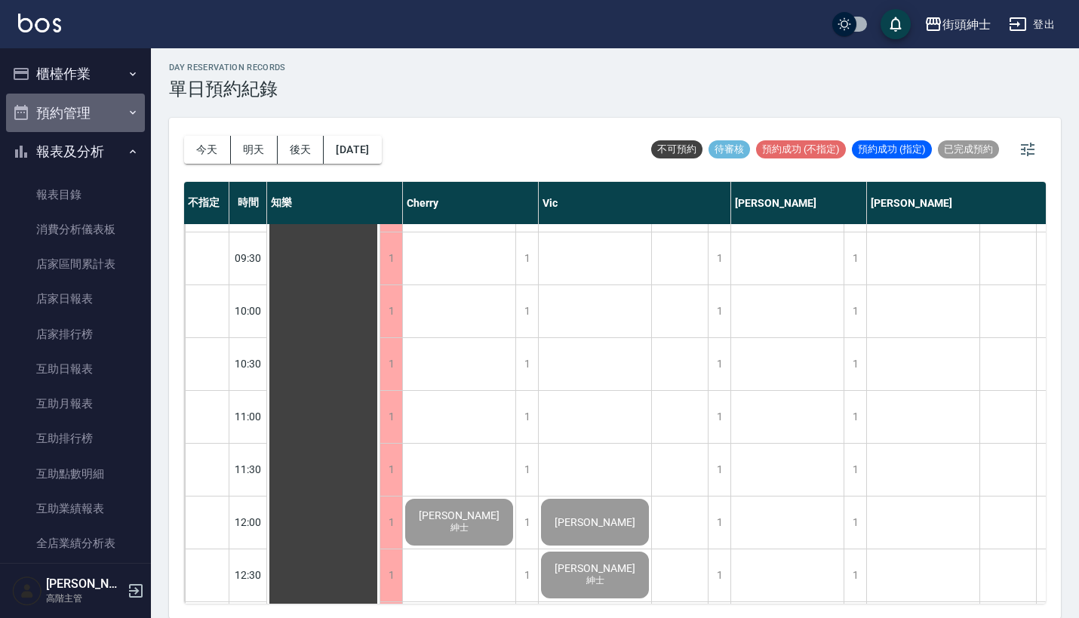
click at [112, 117] on button "預約管理" at bounding box center [75, 113] width 139 height 39
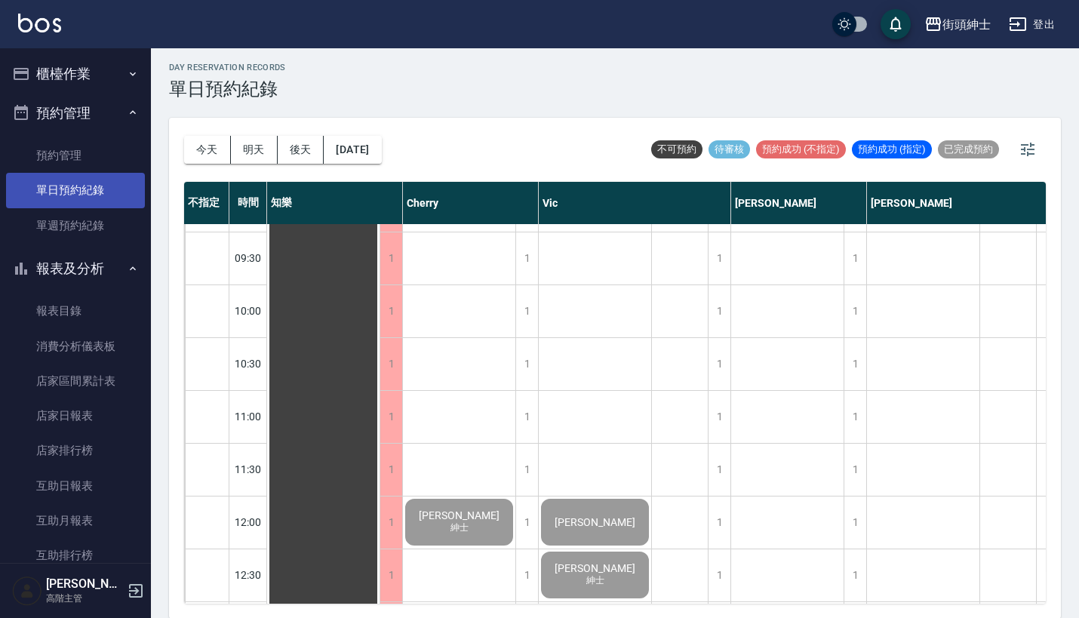
click at [100, 199] on link "單日預約紀錄" at bounding box center [75, 190] width 139 height 35
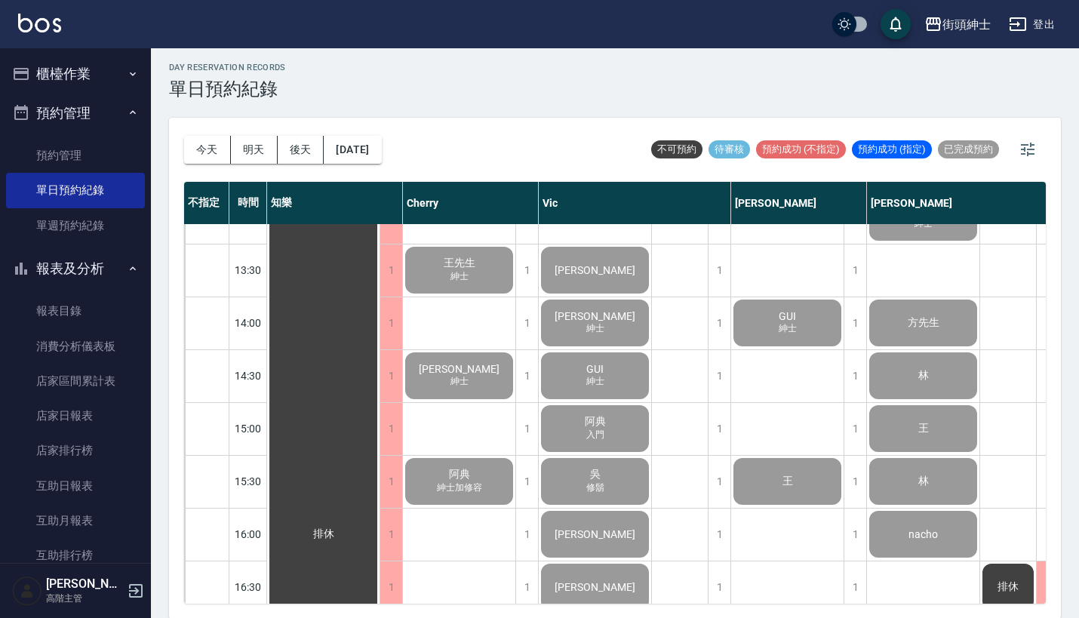
scroll to position [520, 0]
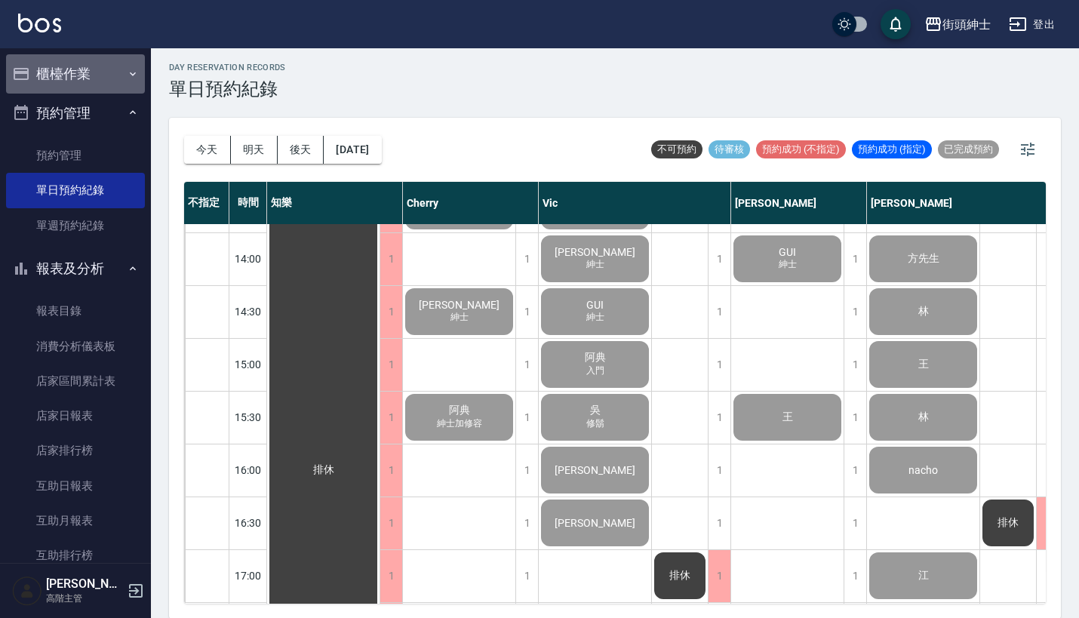
click at [103, 80] on button "櫃檯作業" at bounding box center [75, 73] width 139 height 39
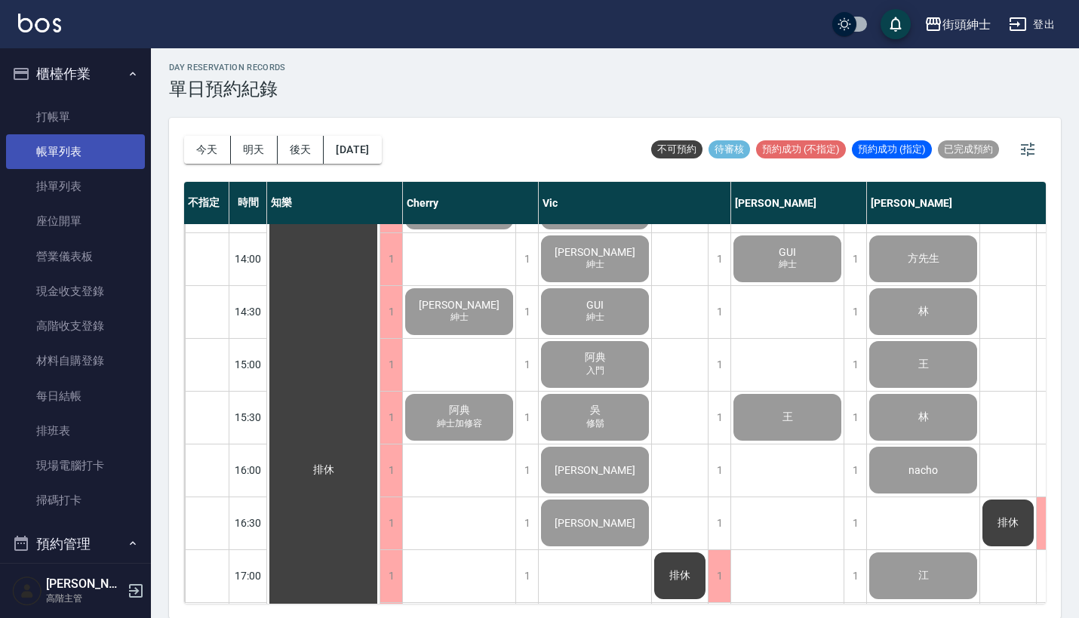
click at [95, 152] on link "帳單列表" at bounding box center [75, 151] width 139 height 35
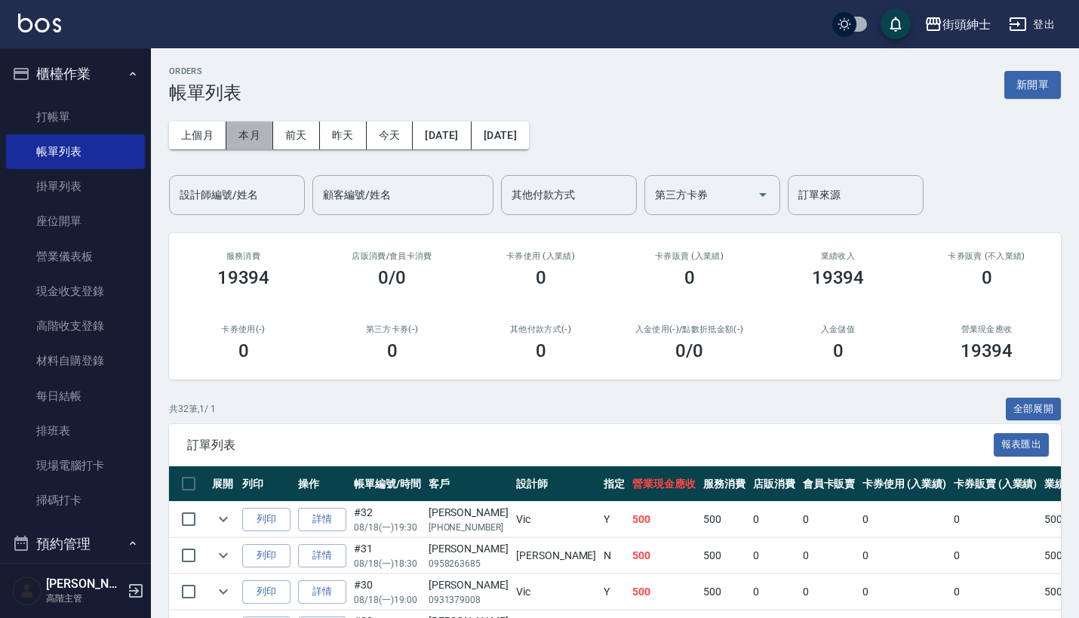
click at [242, 134] on button "本月" at bounding box center [249, 136] width 47 height 28
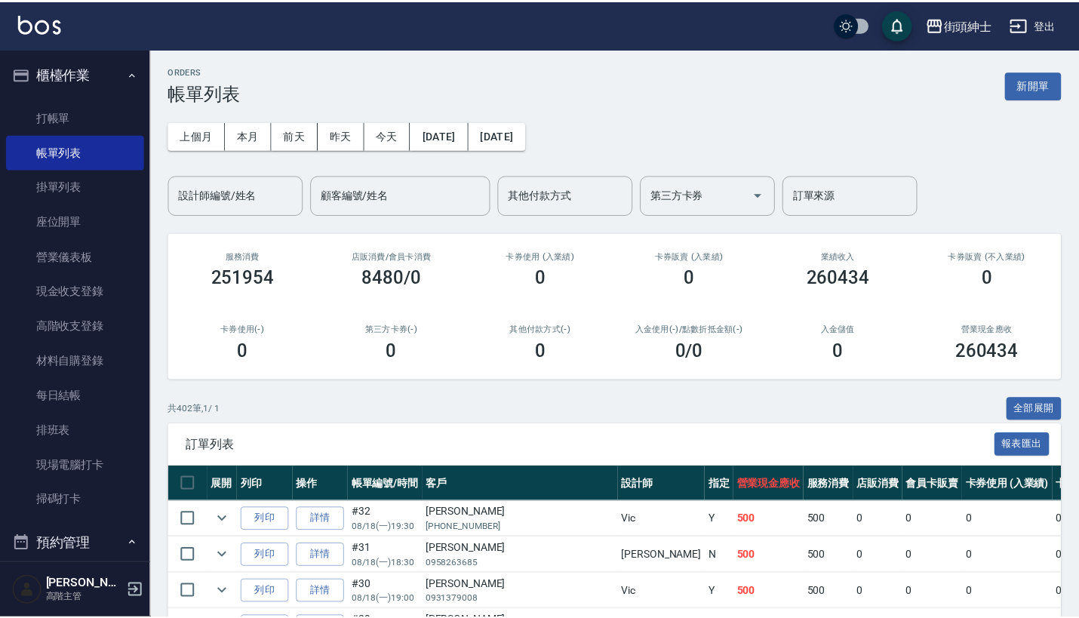
scroll to position [28, 0]
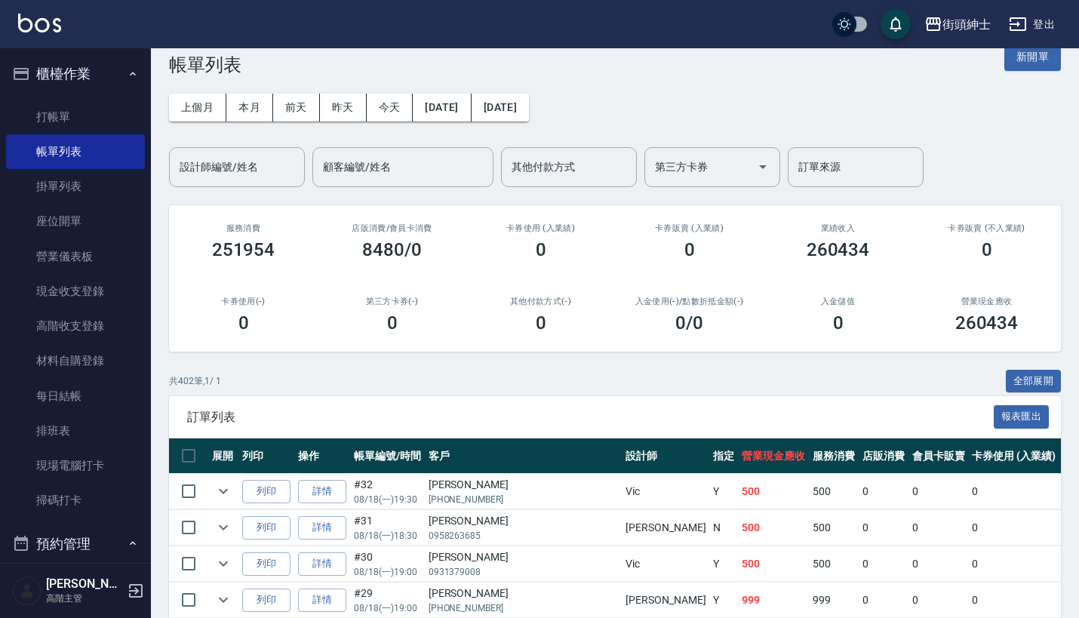
click at [117, 72] on button "櫃檯作業" at bounding box center [75, 73] width 139 height 39
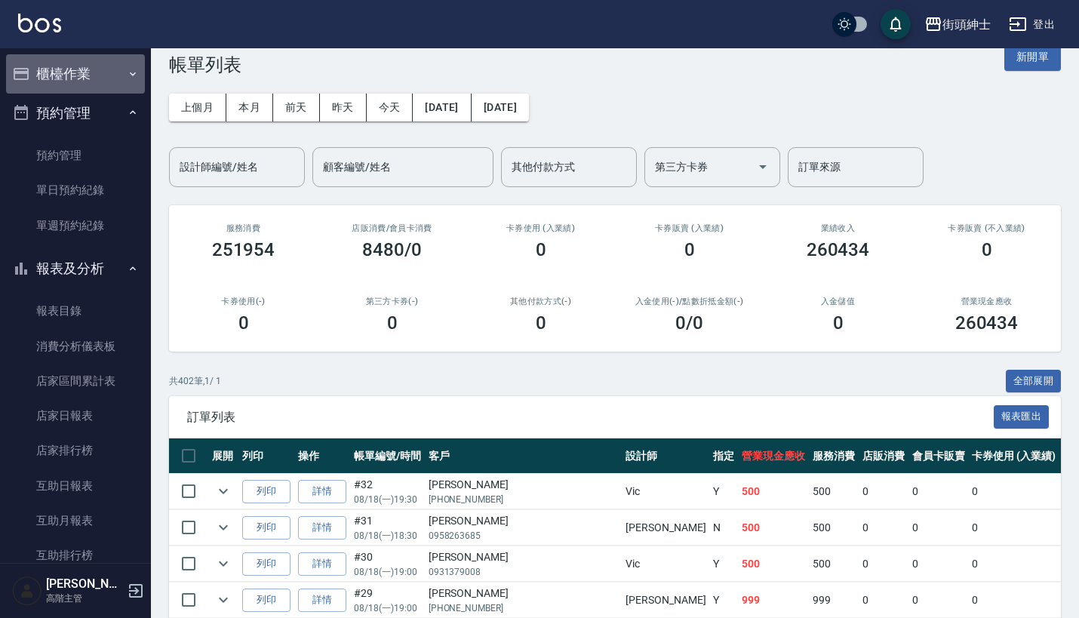
click at [117, 71] on button "櫃檯作業" at bounding box center [75, 73] width 139 height 39
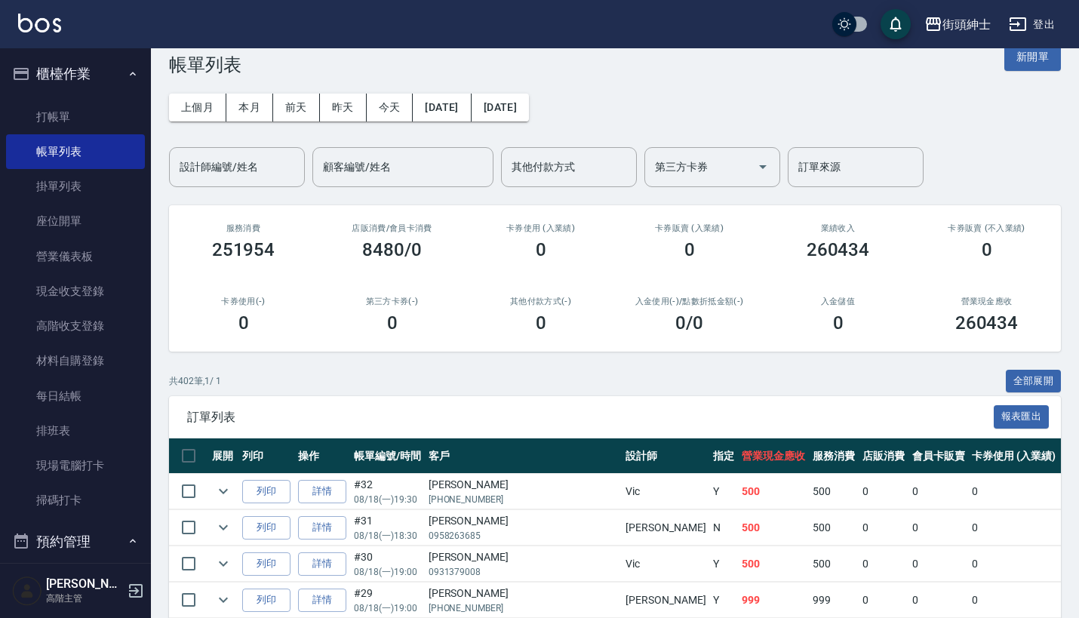
click at [117, 71] on button "櫃檯作業" at bounding box center [75, 73] width 139 height 39
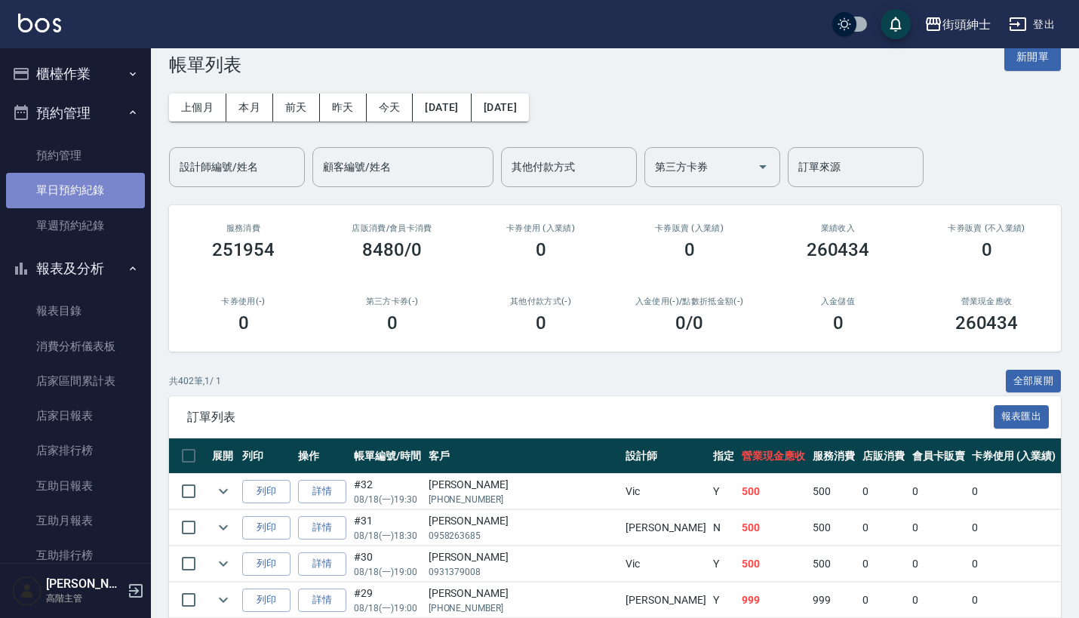
click at [109, 195] on link "單日預約紀錄" at bounding box center [75, 190] width 139 height 35
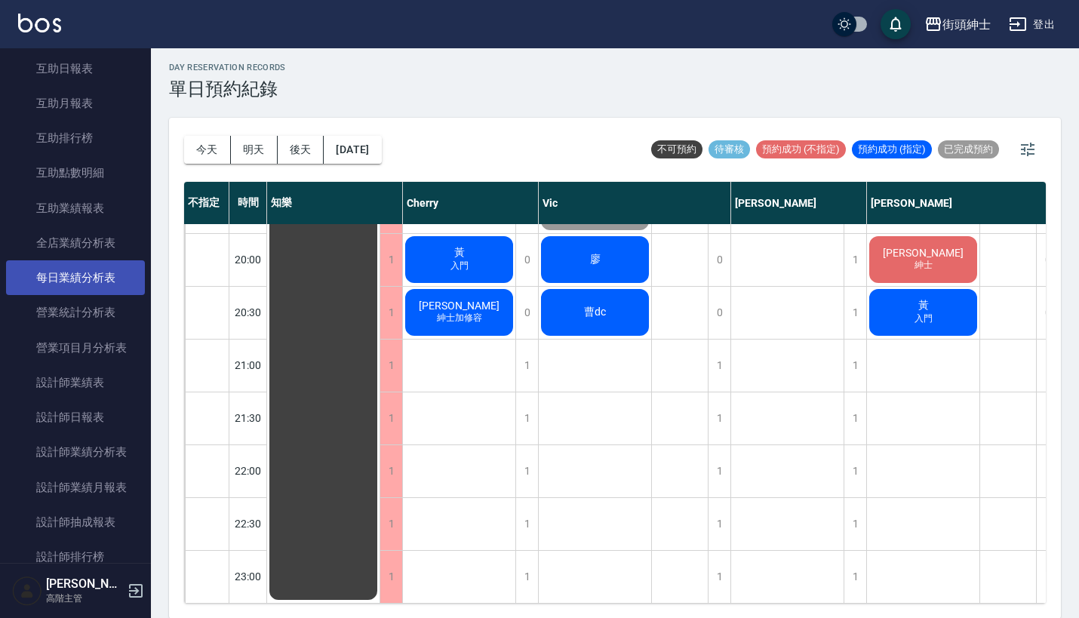
scroll to position [418, 0]
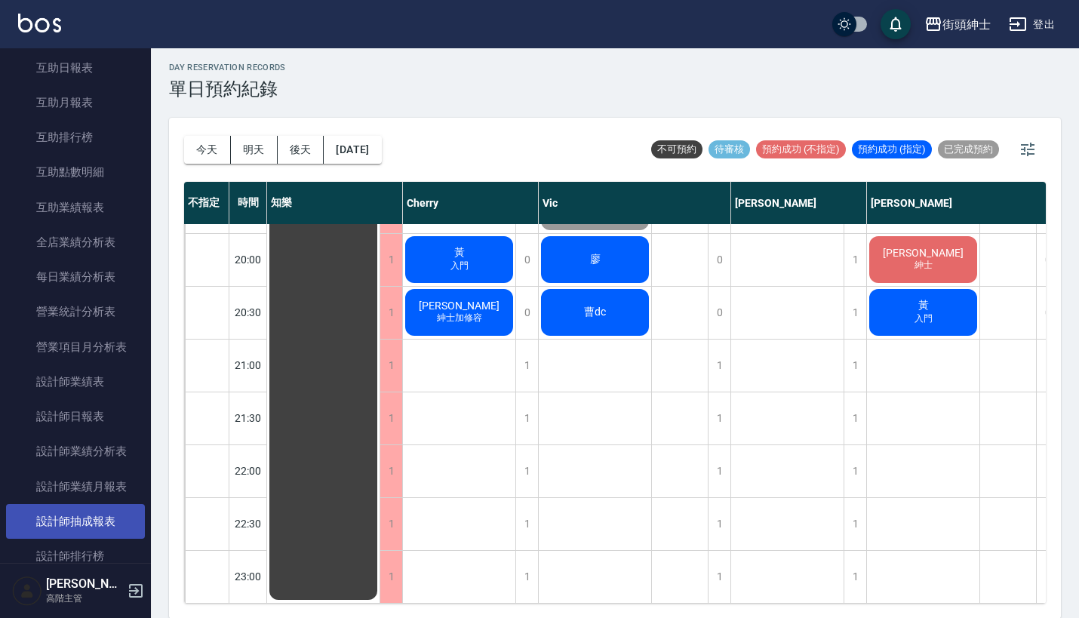
click at [122, 509] on link "設計師抽成報表" at bounding box center [75, 521] width 139 height 35
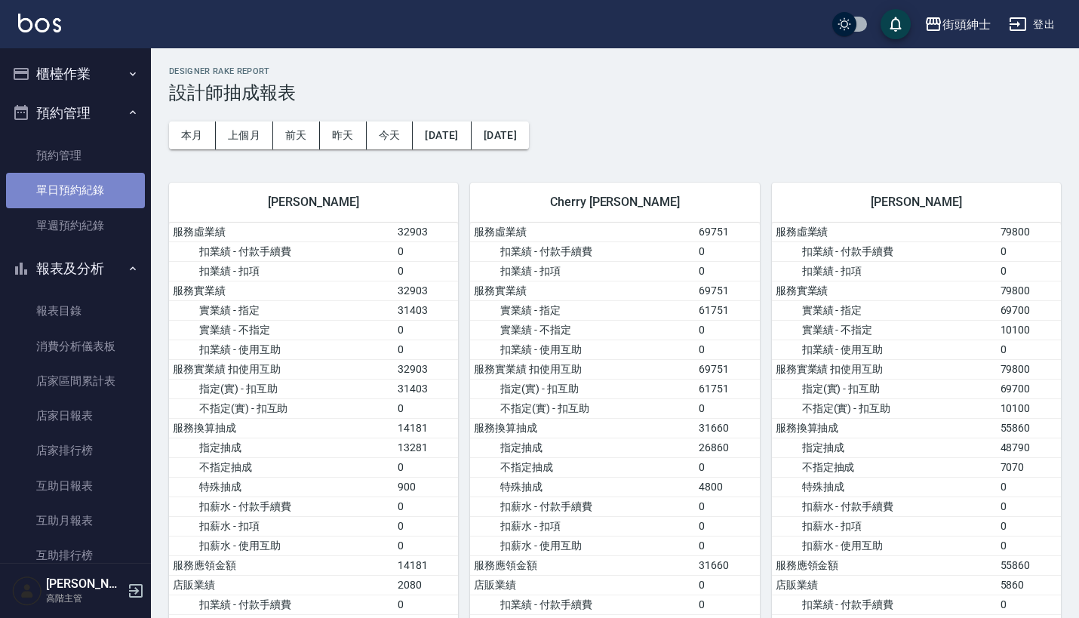
click at [79, 177] on link "單日預約紀錄" at bounding box center [75, 190] width 139 height 35
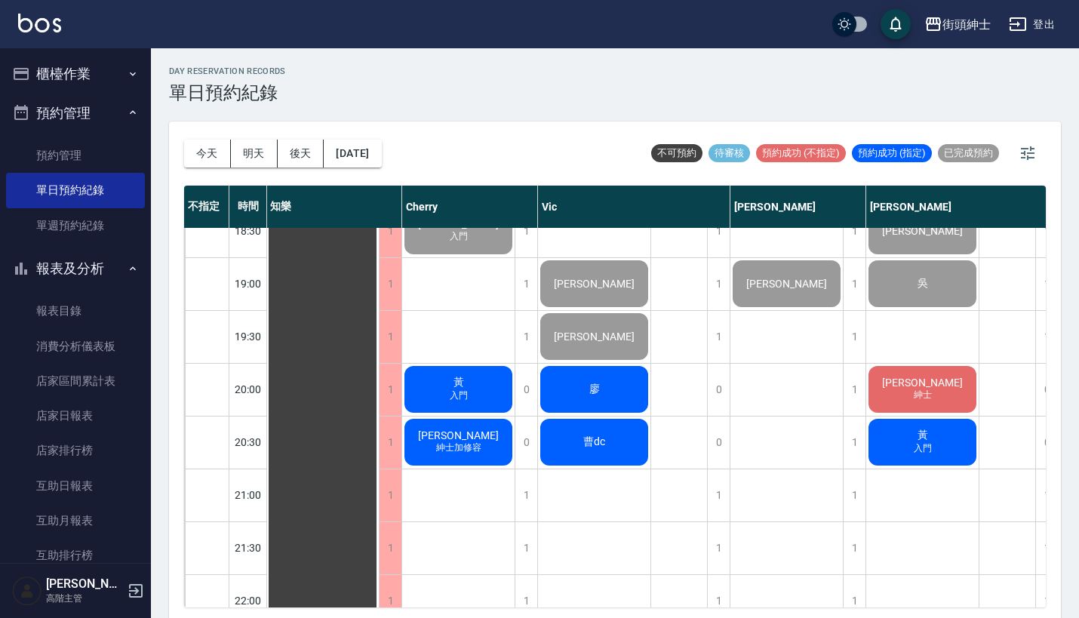
scroll to position [1020, 1]
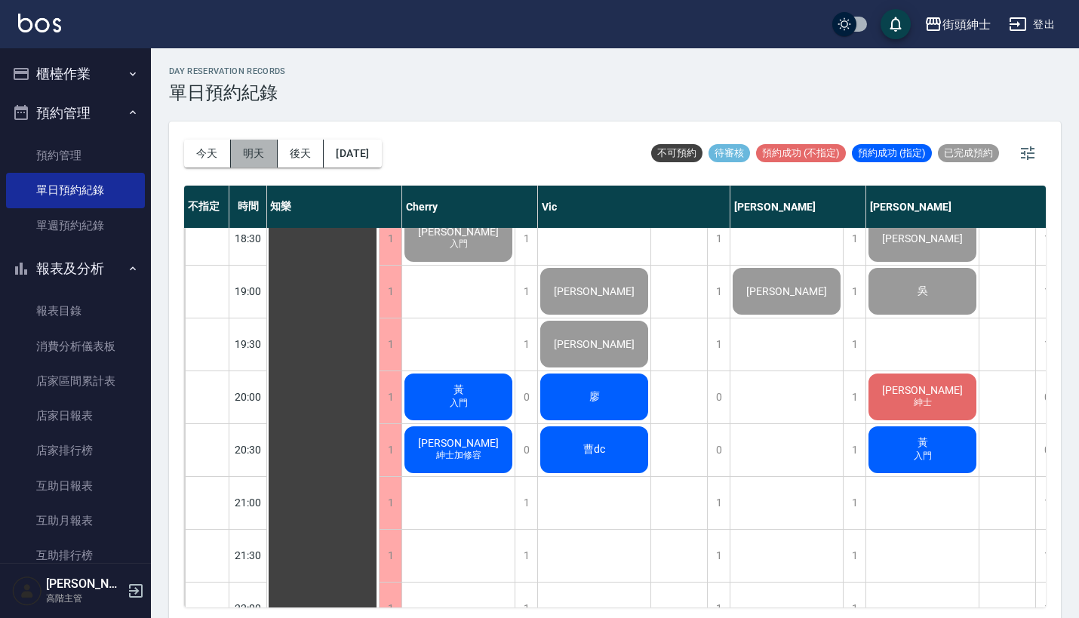
click at [253, 159] on button "明天" at bounding box center [254, 154] width 47 height 28
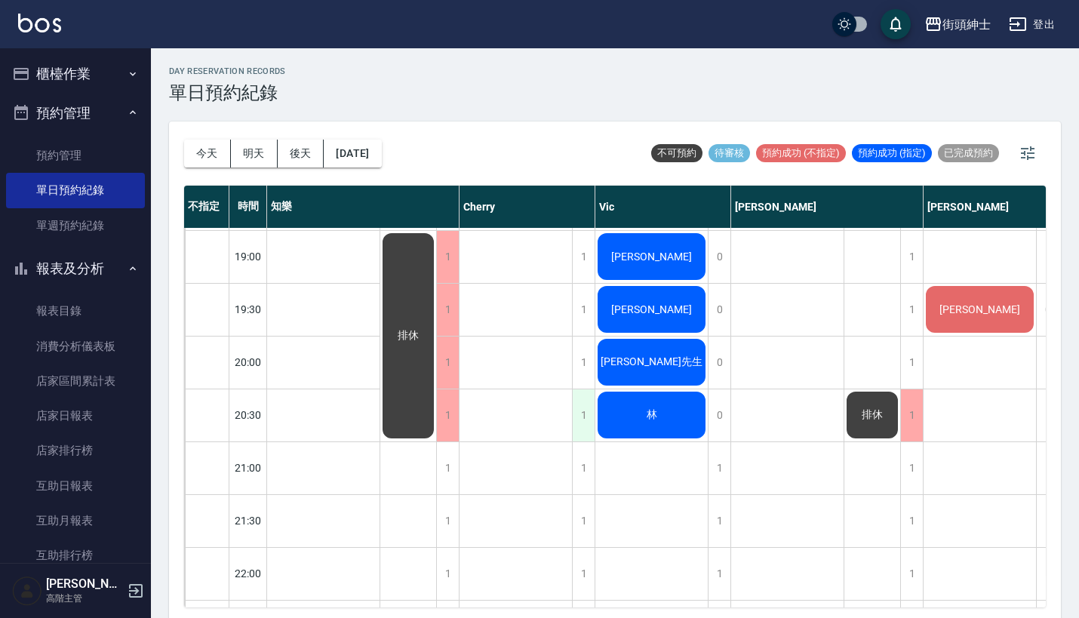
scroll to position [1057, 0]
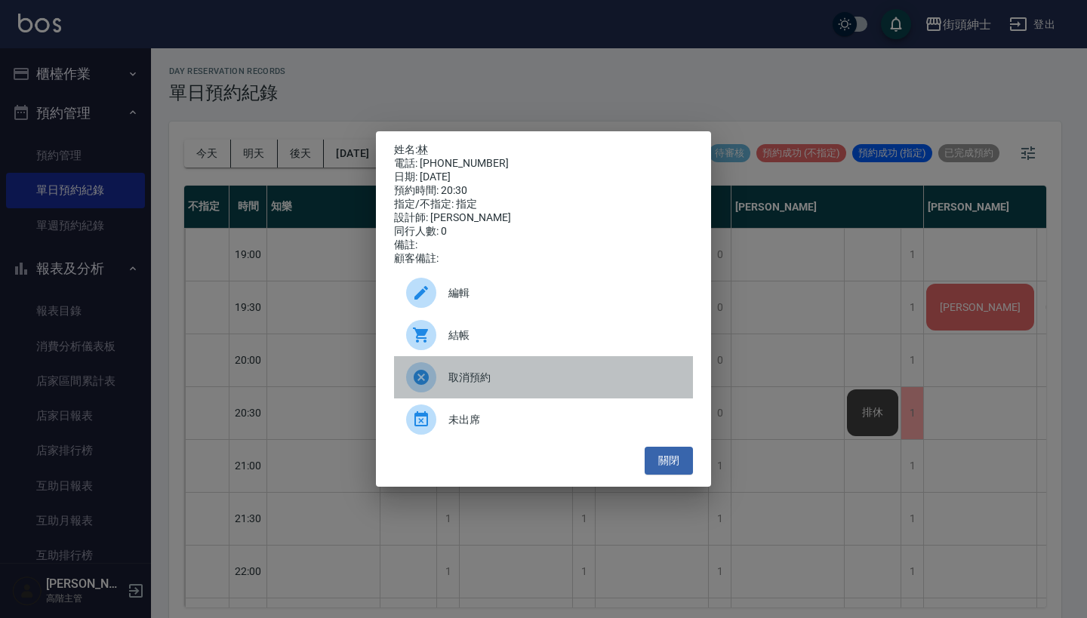
click at [525, 394] on div "取消預約" at bounding box center [543, 377] width 299 height 42
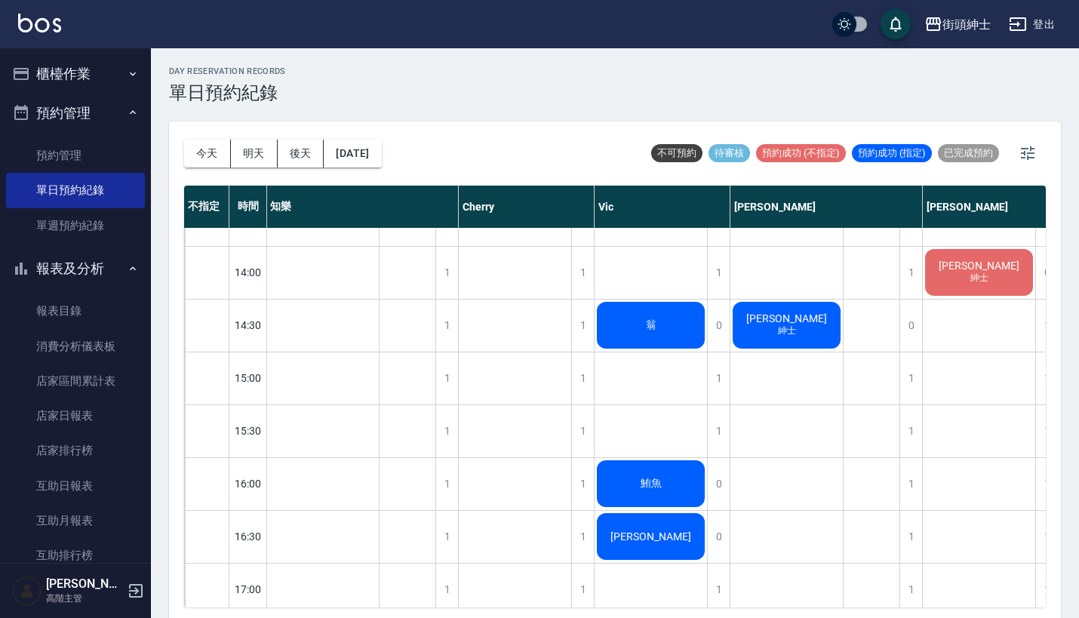
scroll to position [484, 1]
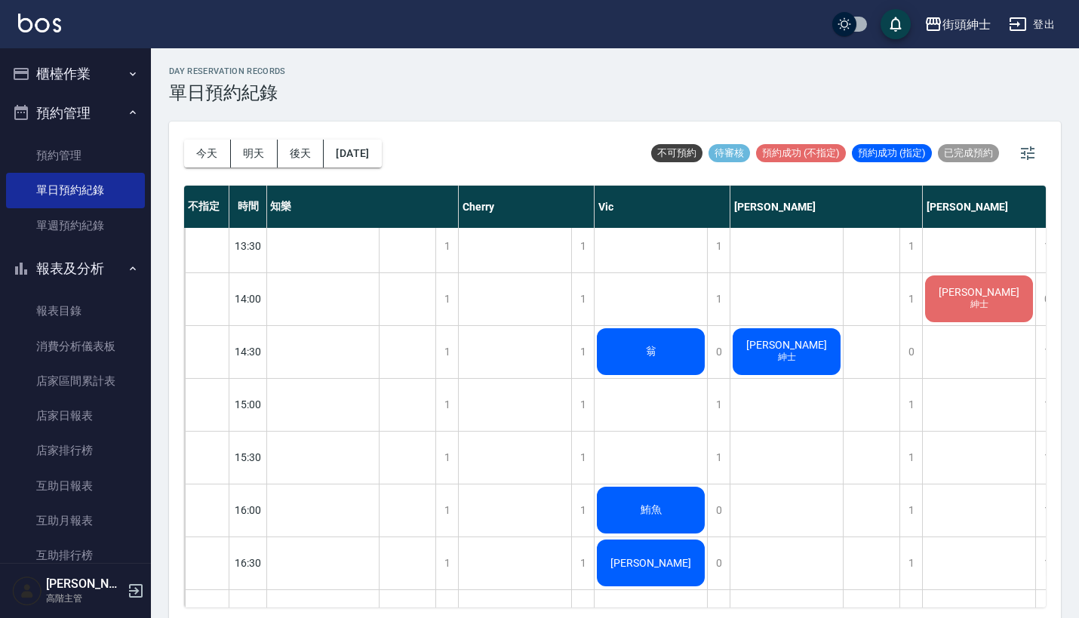
click at [186, 168] on div "今天 明天 後天 2025/08/19" at bounding box center [283, 154] width 198 height 64
click at [189, 162] on button "今天" at bounding box center [207, 154] width 47 height 28
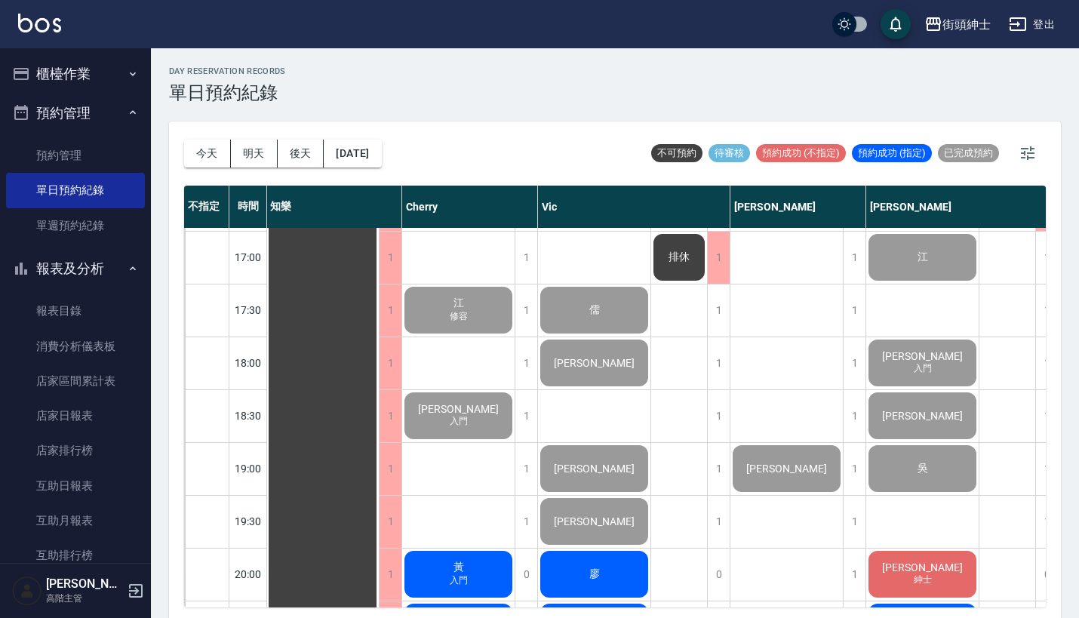
scroll to position [1016, 1]
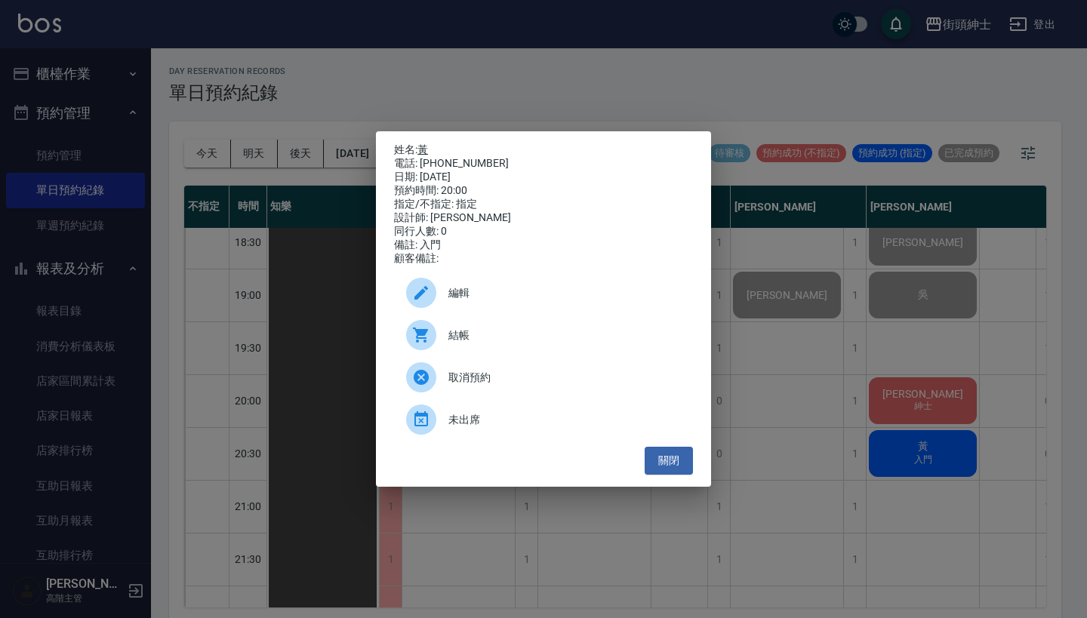
click at [426, 148] on link "黃" at bounding box center [422, 149] width 11 height 12
click at [719, 94] on div "姓名: 黃 電話: 0928854864 日期: 2025/08/18 預約時間: 20:00 指定/不指定: 指定 設計師: Cherry 同行人數: 0 …" at bounding box center [543, 309] width 1087 height 618
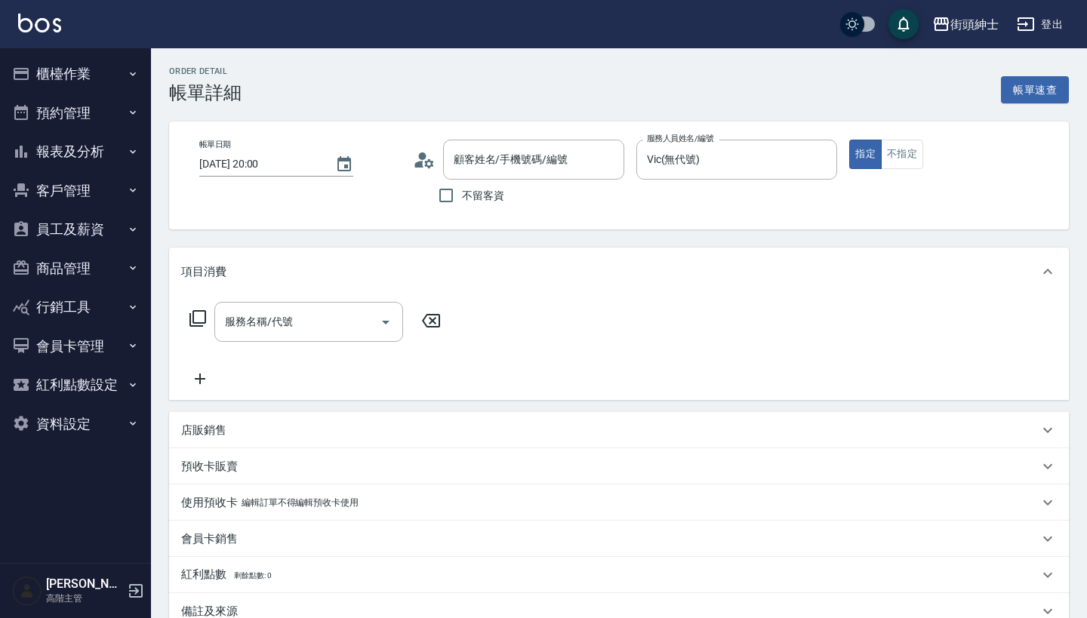
type input "[PERSON_NAME]/[PHONE_NUMBER]/null"
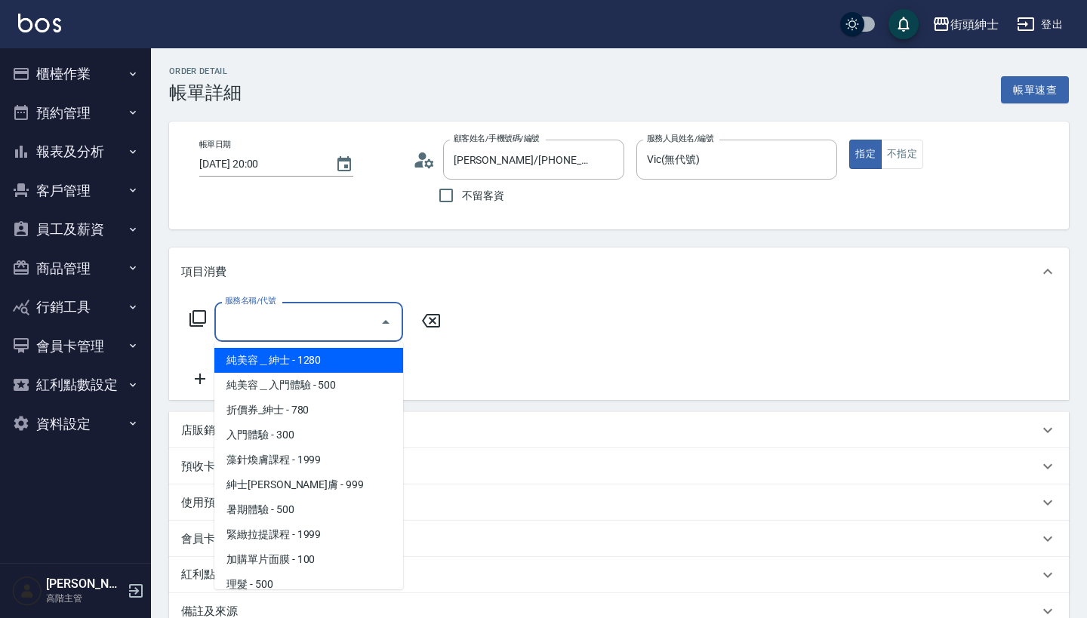
click at [298, 309] on input "服務名稱/代號" at bounding box center [297, 322] width 152 height 26
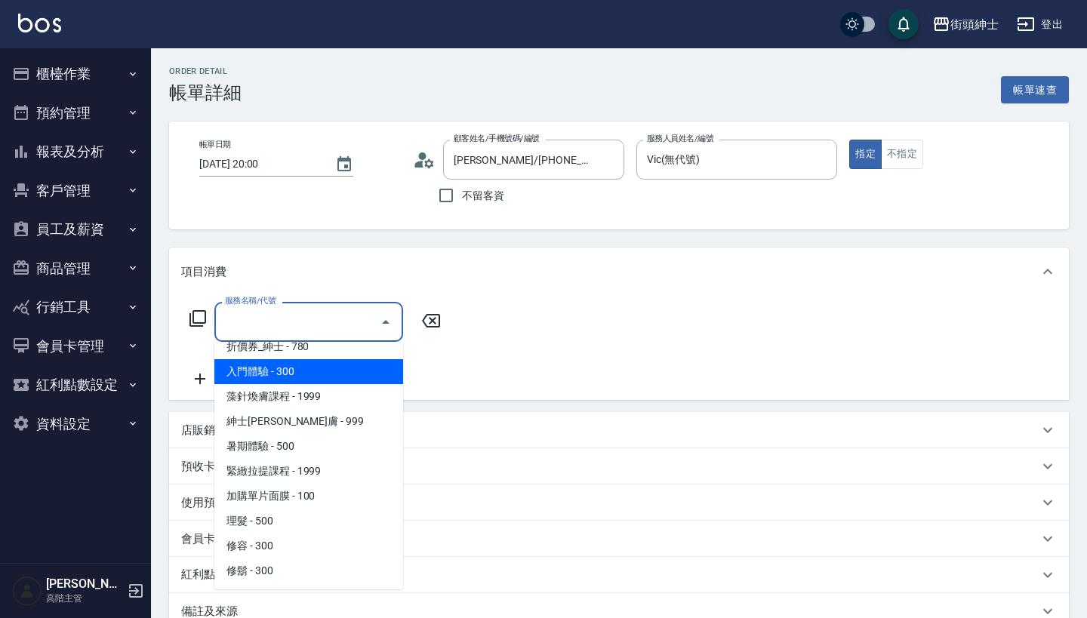
scroll to position [63, 0]
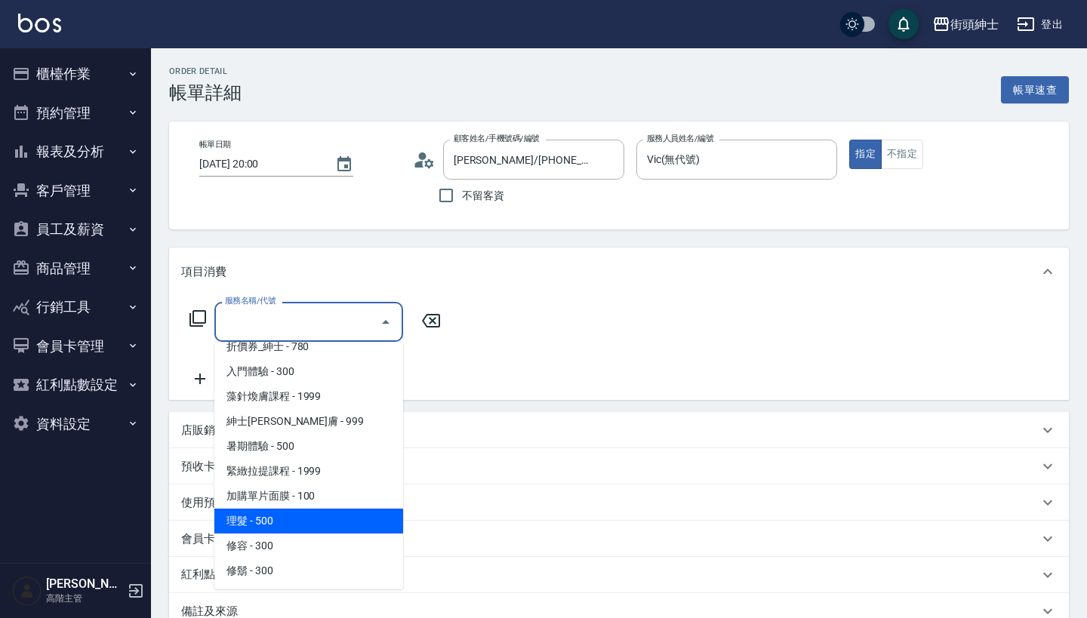
click at [332, 522] on span "理髮 - 500" at bounding box center [308, 521] width 189 height 25
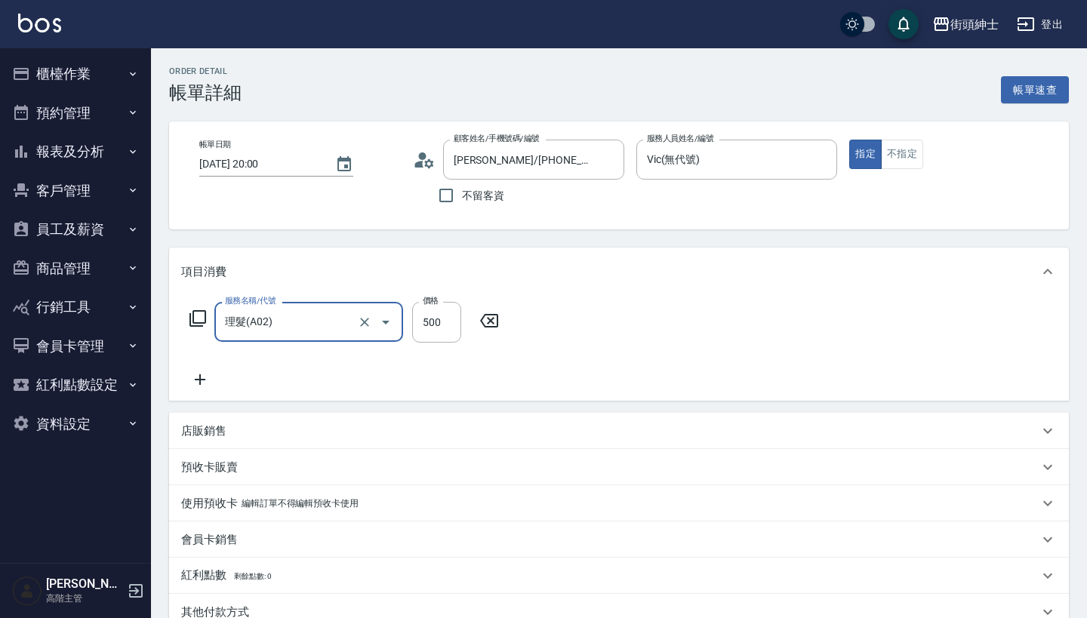
type input "理髮(A02)"
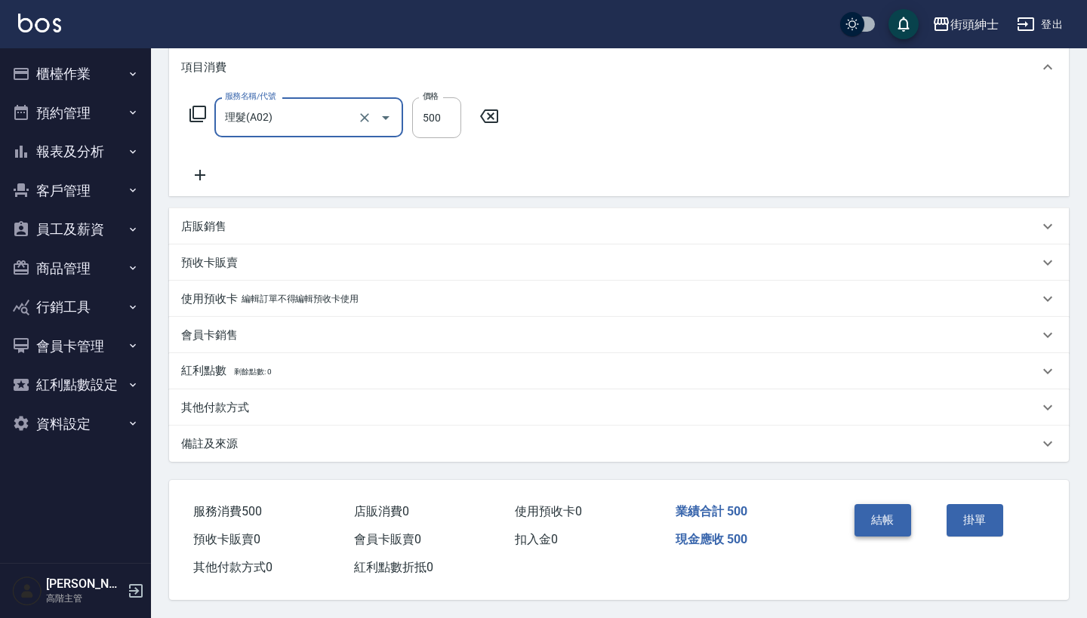
scroll to position [211, 0]
click at [885, 504] on button "結帳" at bounding box center [882, 520] width 57 height 32
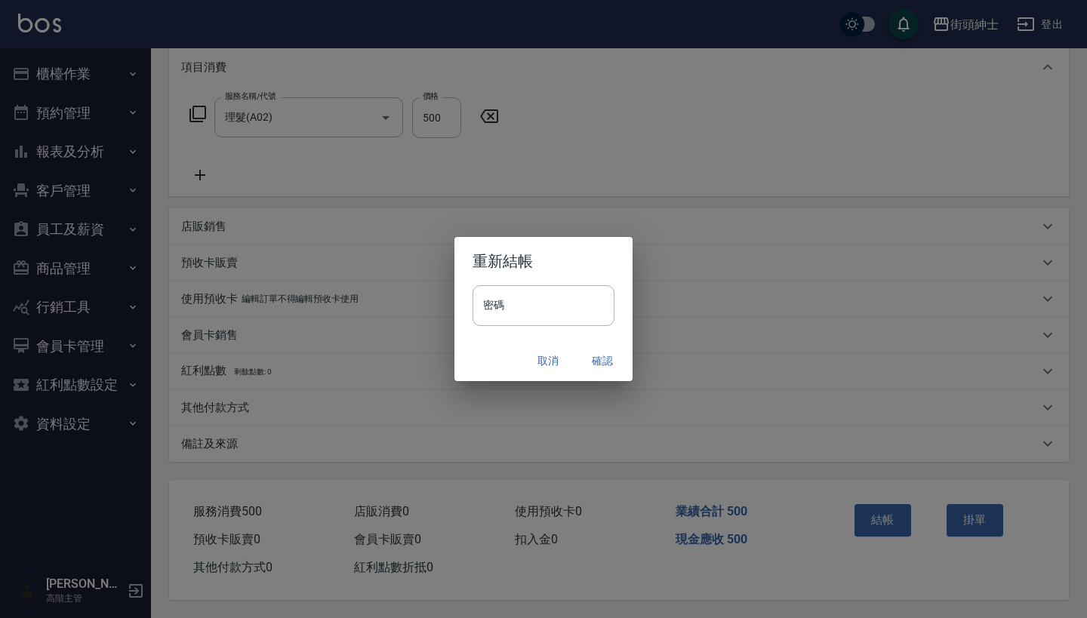
click at [589, 355] on button "確認" at bounding box center [602, 361] width 48 height 28
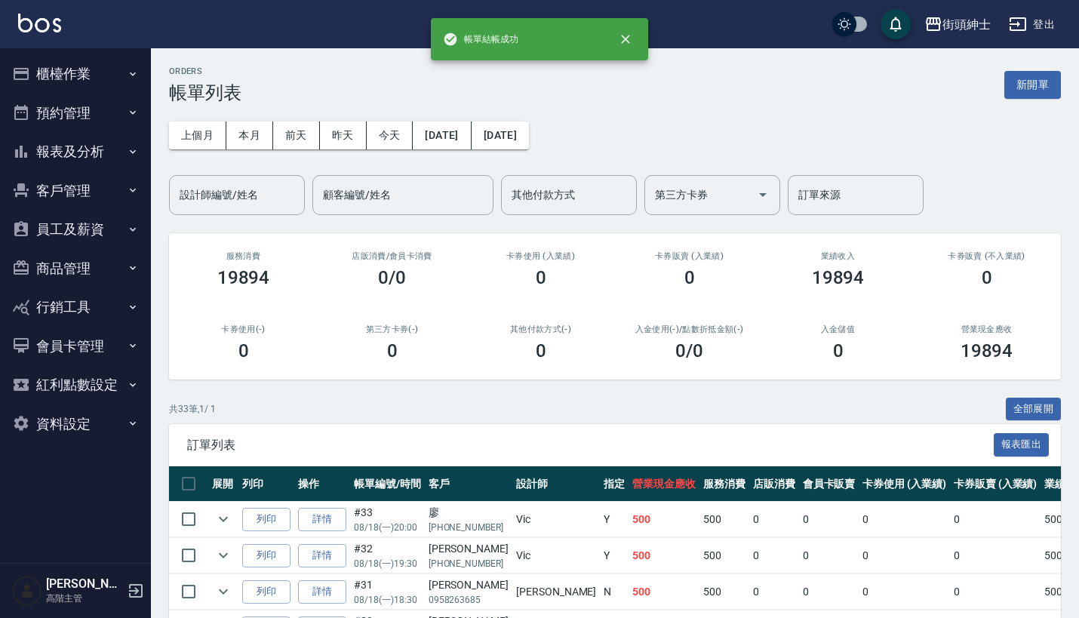
click at [99, 115] on button "預約管理" at bounding box center [75, 113] width 139 height 39
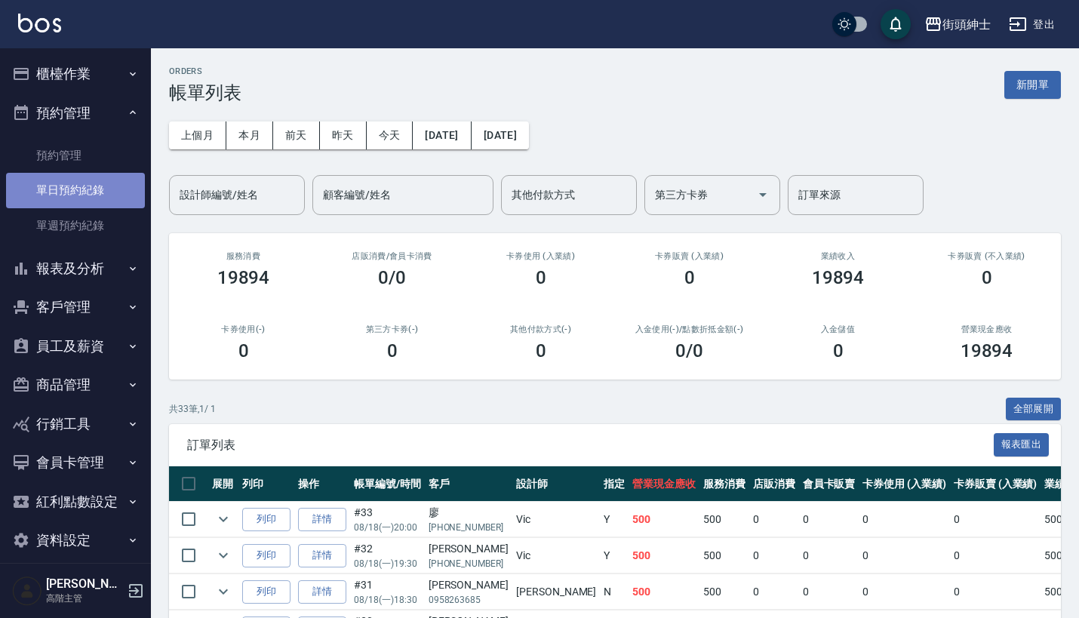
click at [100, 195] on link "單日預約紀錄" at bounding box center [75, 190] width 139 height 35
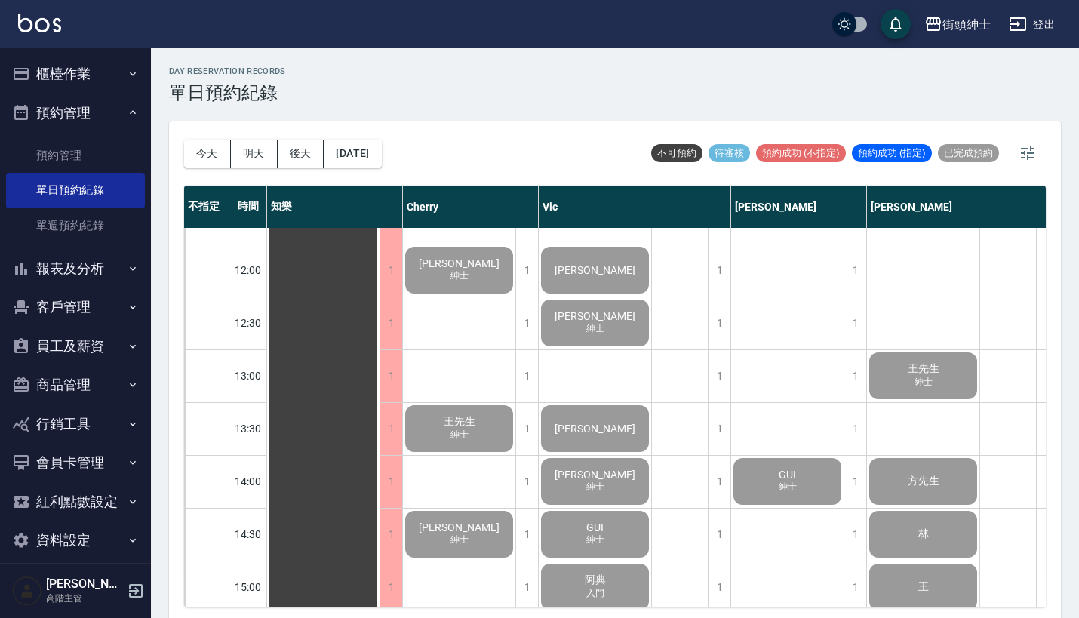
scroll to position [300, 0]
click at [247, 152] on button "明天" at bounding box center [254, 154] width 47 height 28
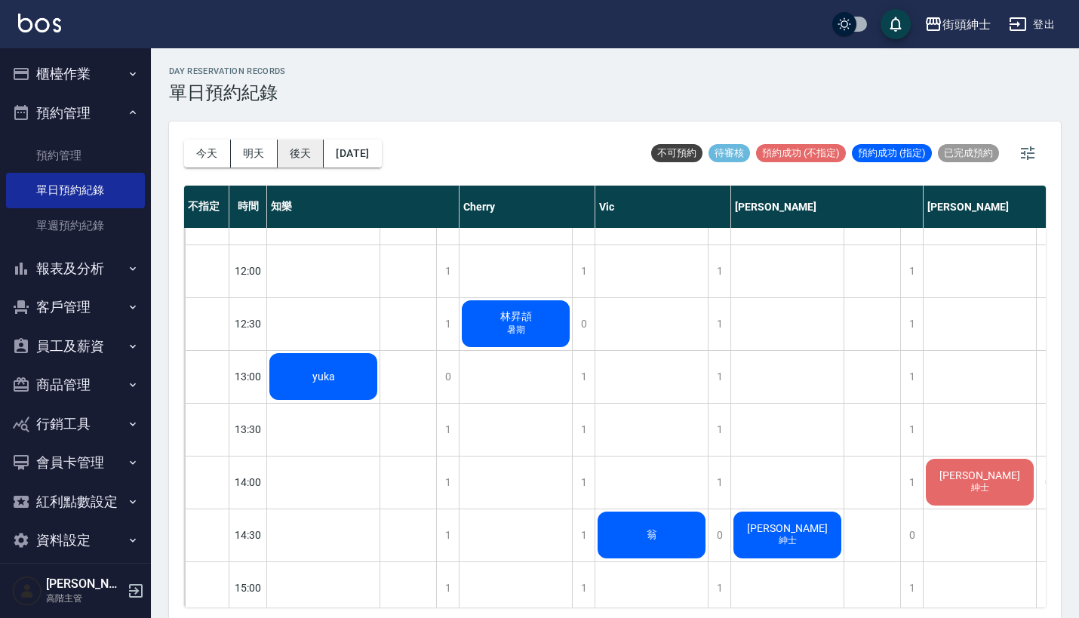
click at [306, 147] on button "後天" at bounding box center [301, 154] width 47 height 28
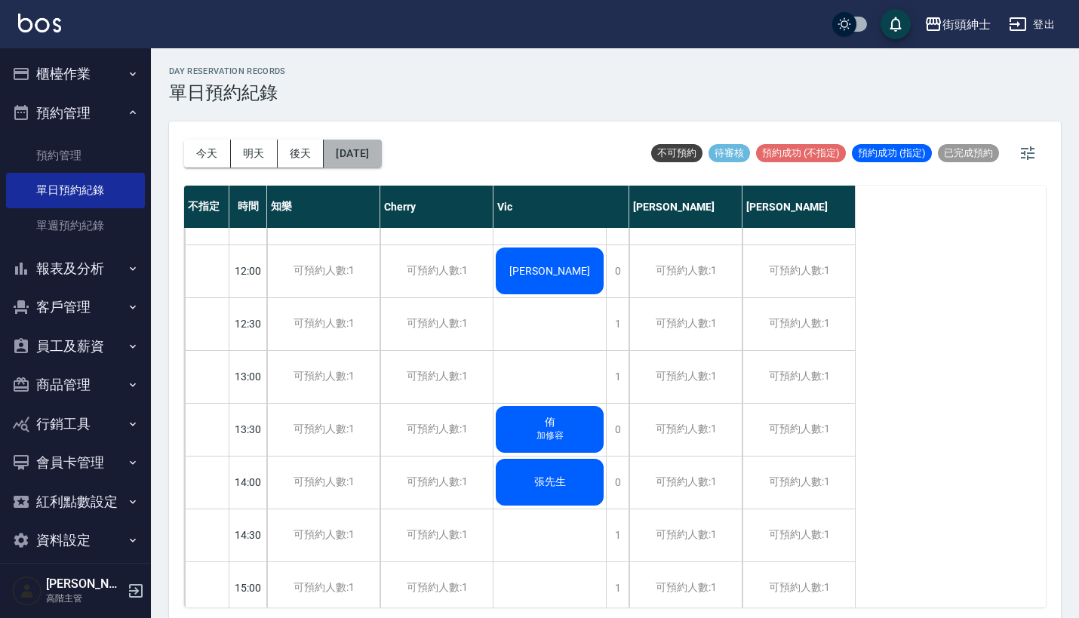
click at [365, 154] on button "[DATE]" at bounding box center [352, 154] width 57 height 28
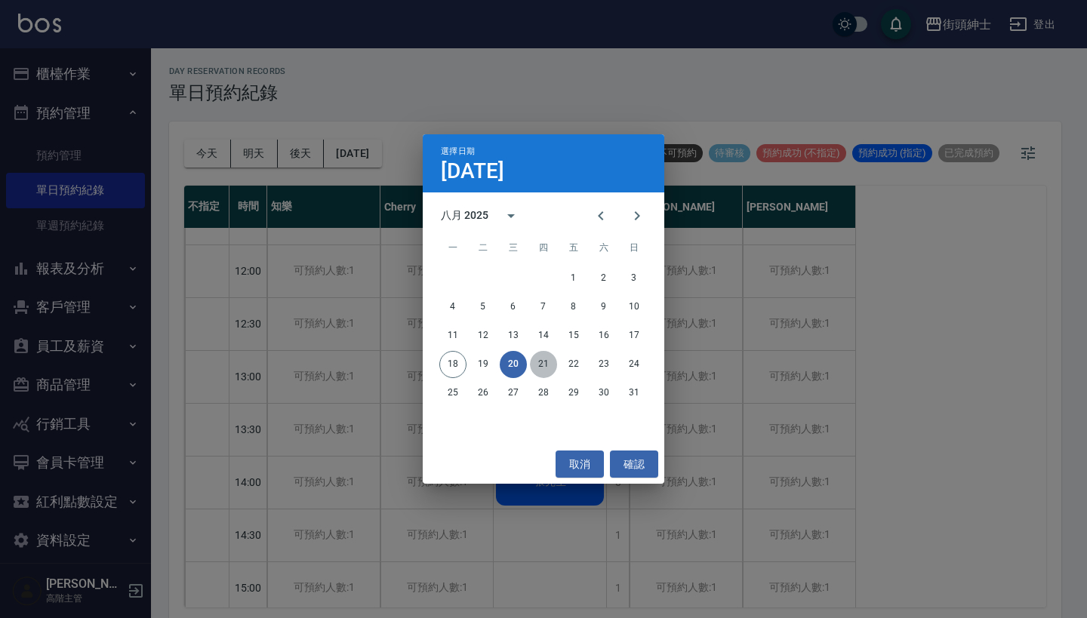
click at [547, 353] on button "21" at bounding box center [543, 364] width 27 height 27
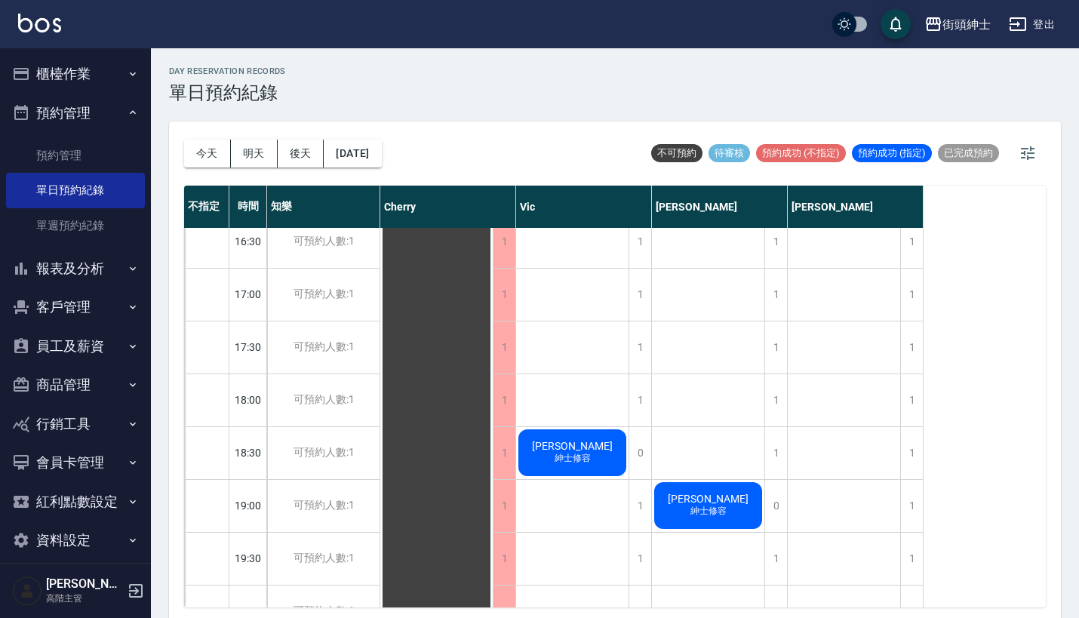
scroll to position [910, 0]
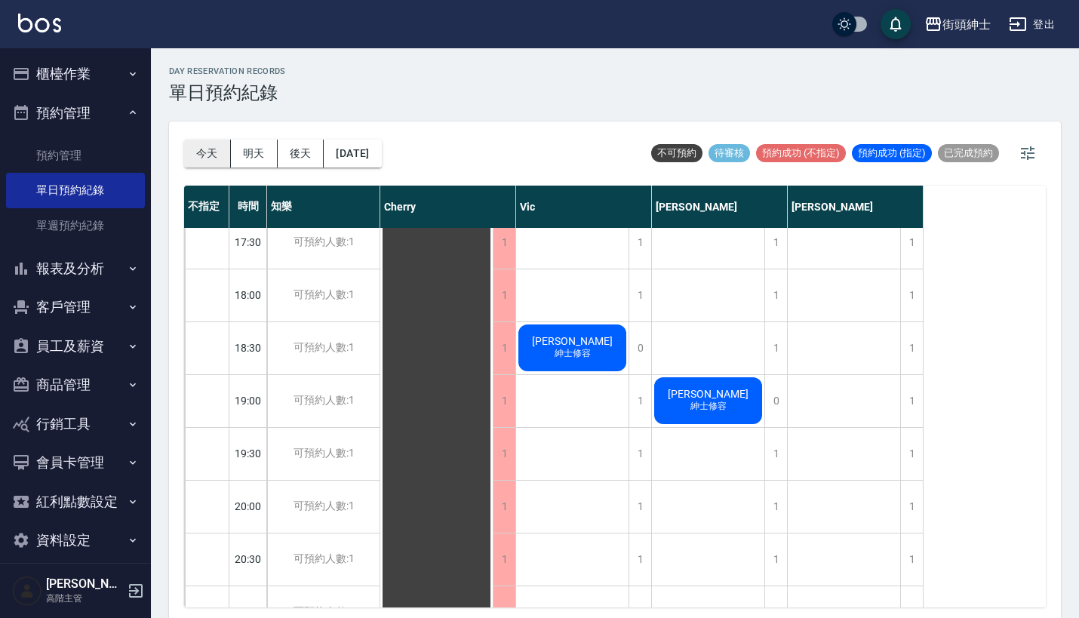
click at [199, 152] on button "今天" at bounding box center [207, 154] width 47 height 28
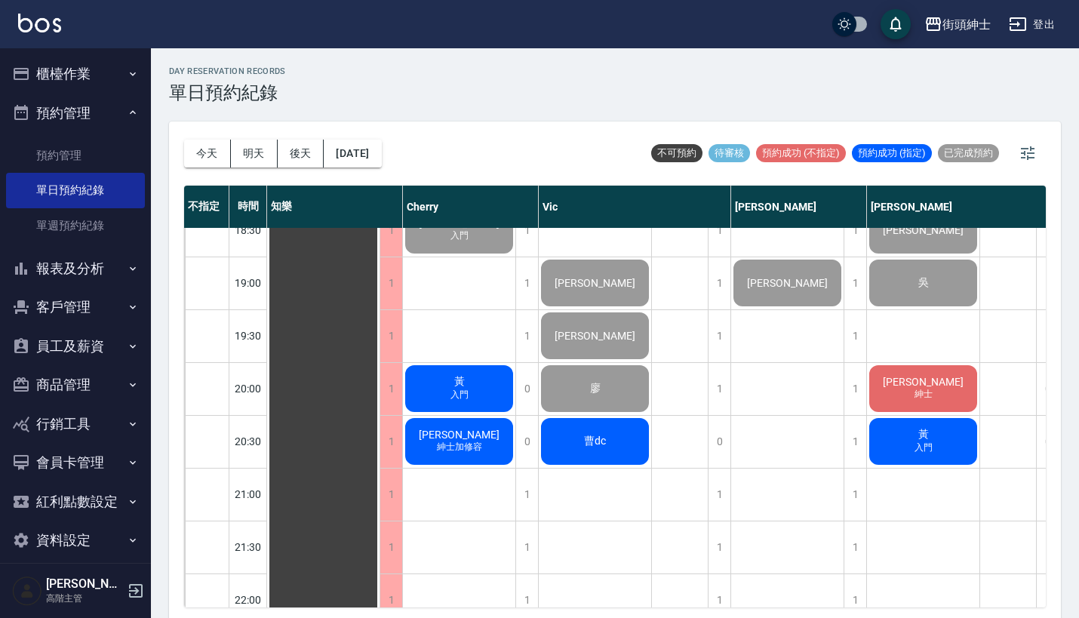
scroll to position [1017, 0]
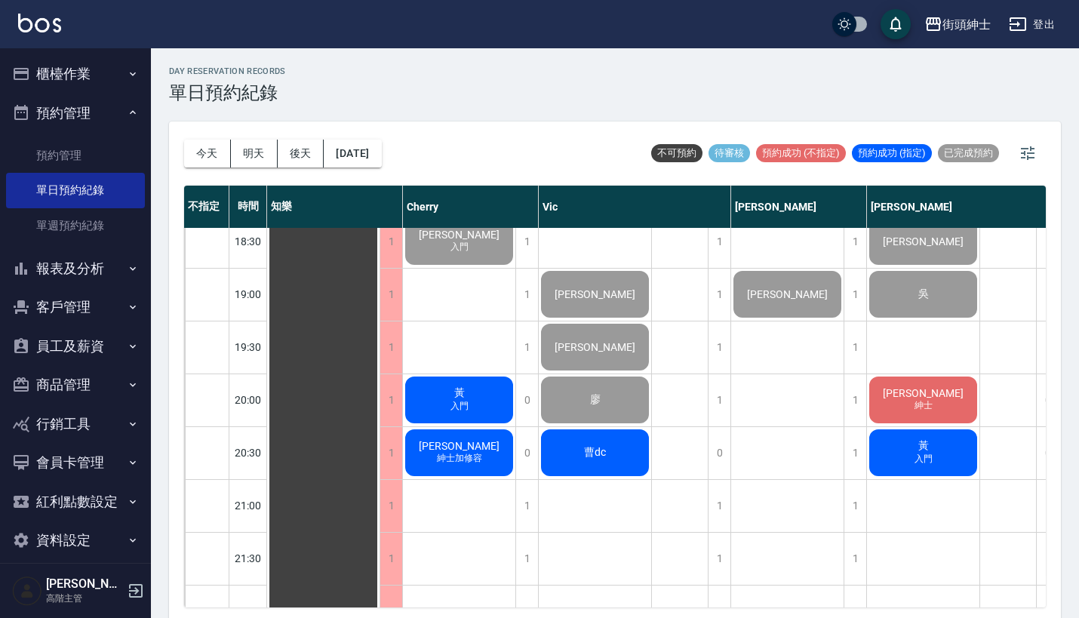
click at [625, 10] on div "街頭紳士 登出" at bounding box center [539, 24] width 1079 height 48
